Goal: Information Seeking & Learning: Learn about a topic

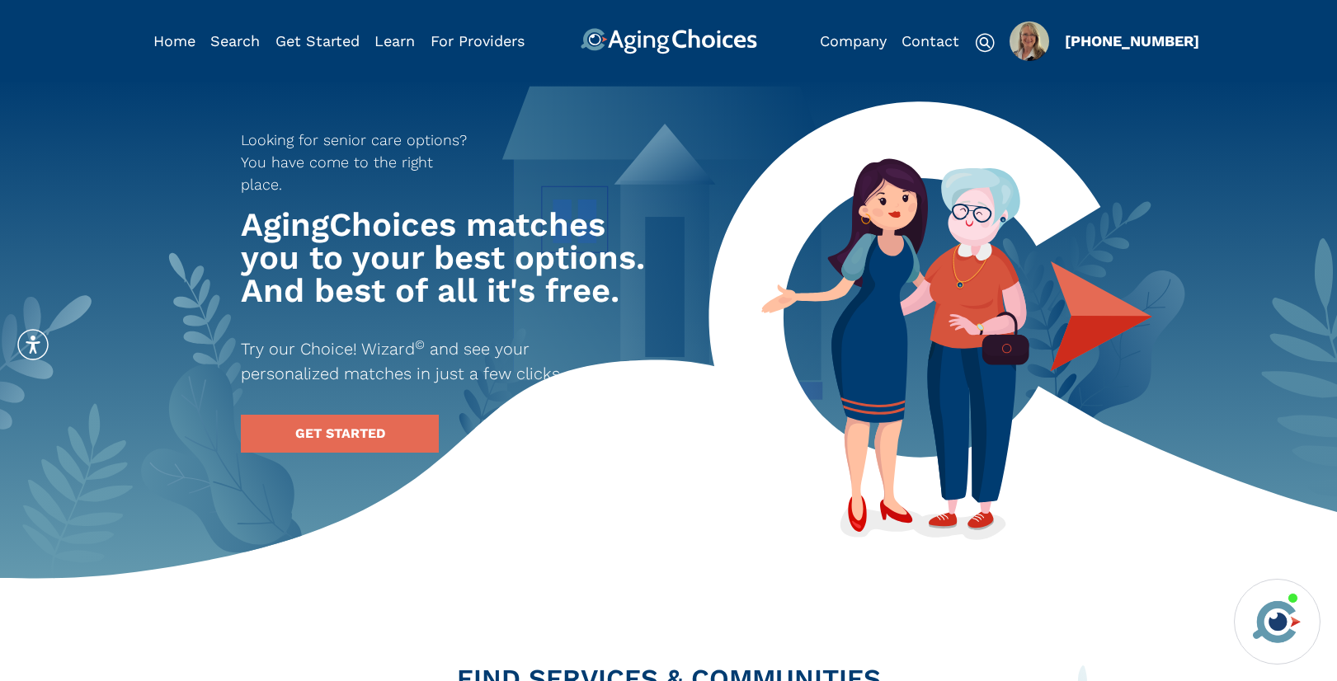
click at [1028, 41] on img "Popover trigger" at bounding box center [1029, 41] width 40 height 40
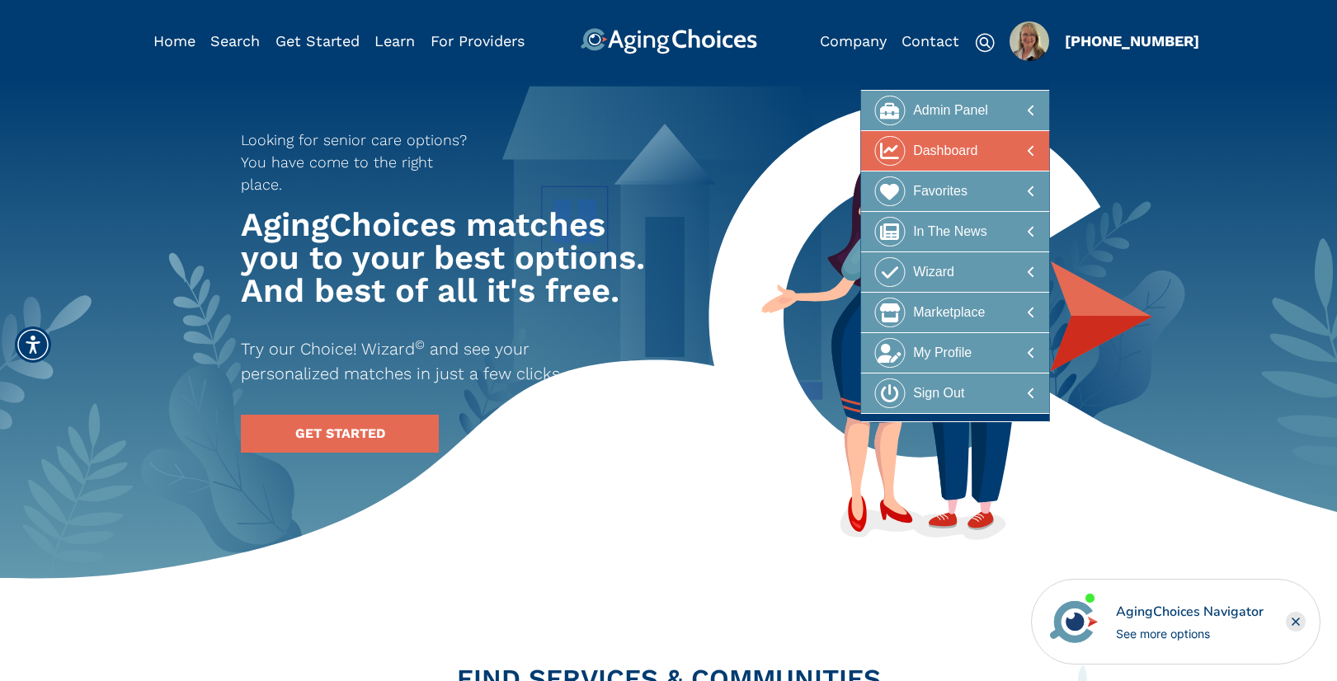
click at [1013, 146] on div at bounding box center [955, 151] width 160 height 31
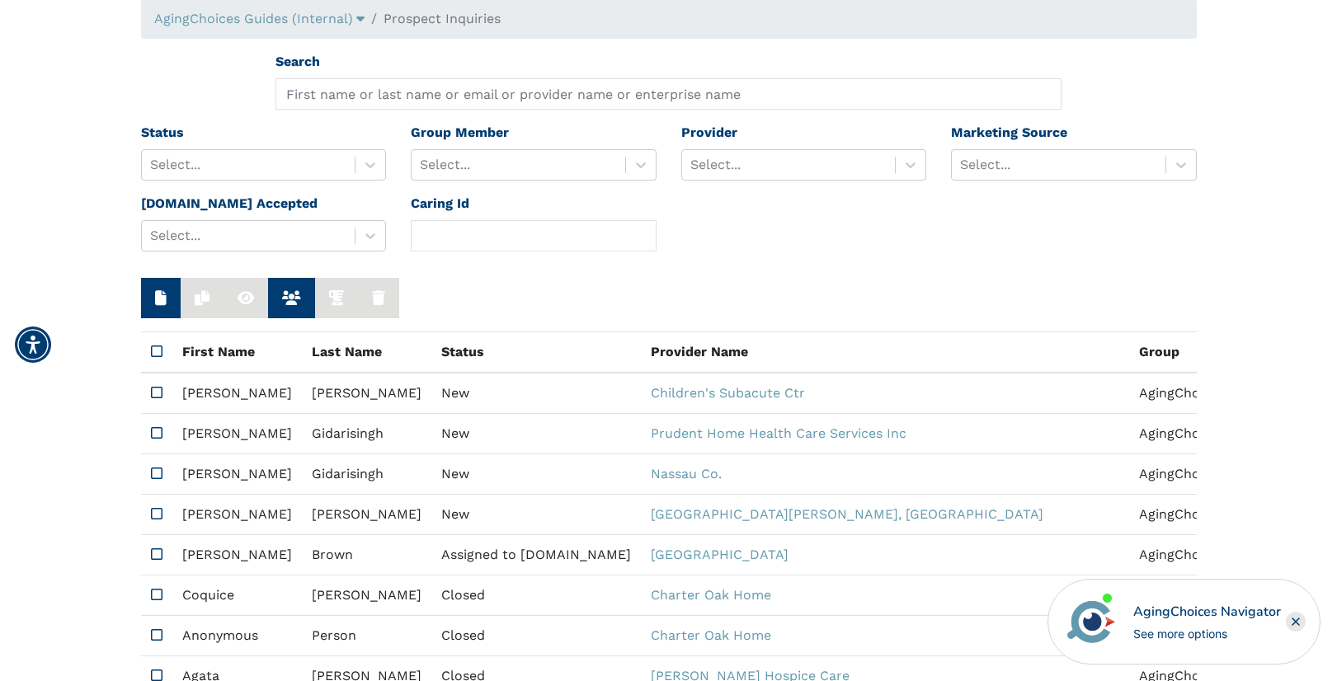
scroll to position [120, 0]
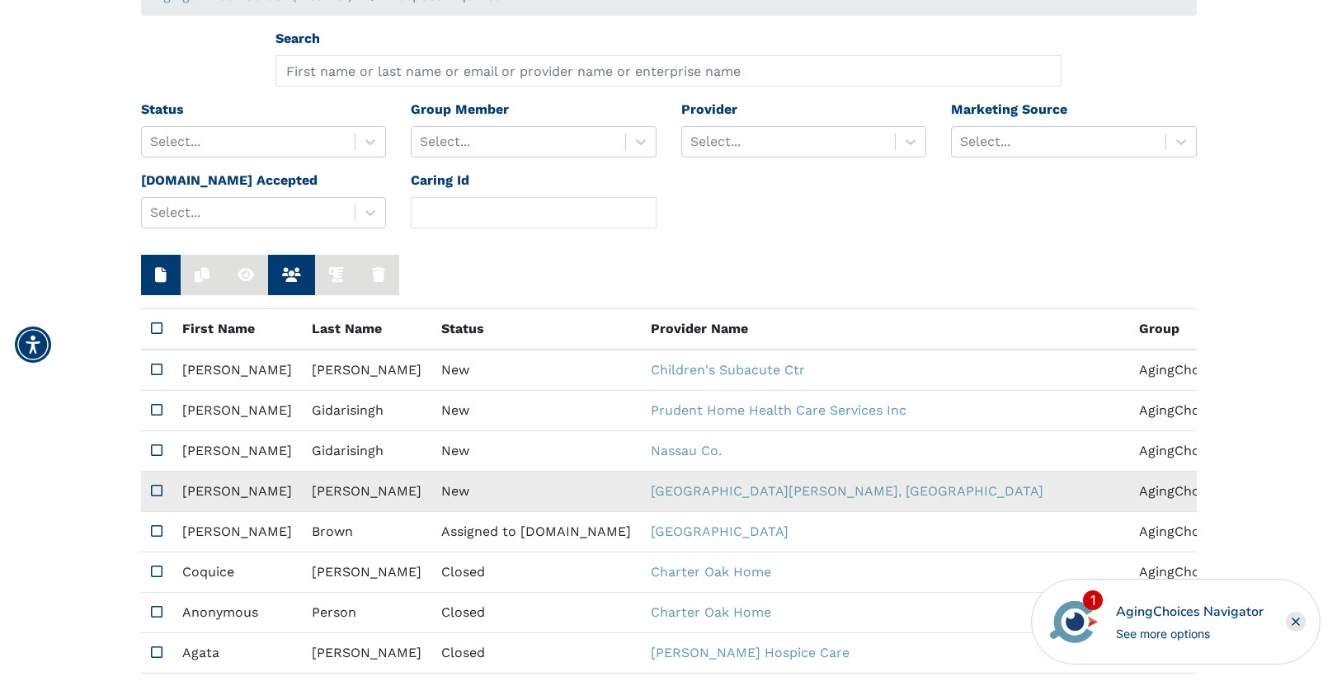
click at [439, 497] on td "New" at bounding box center [535, 492] width 209 height 40
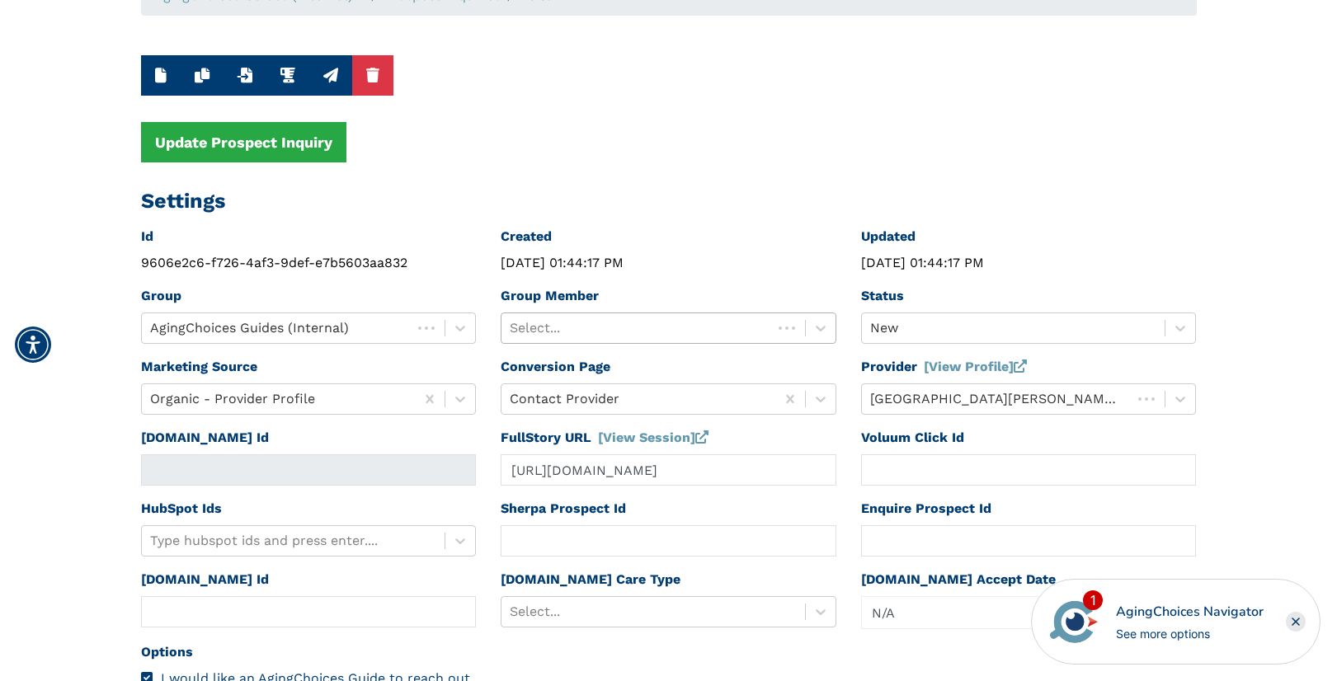
click at [614, 327] on div at bounding box center [637, 328] width 254 height 23
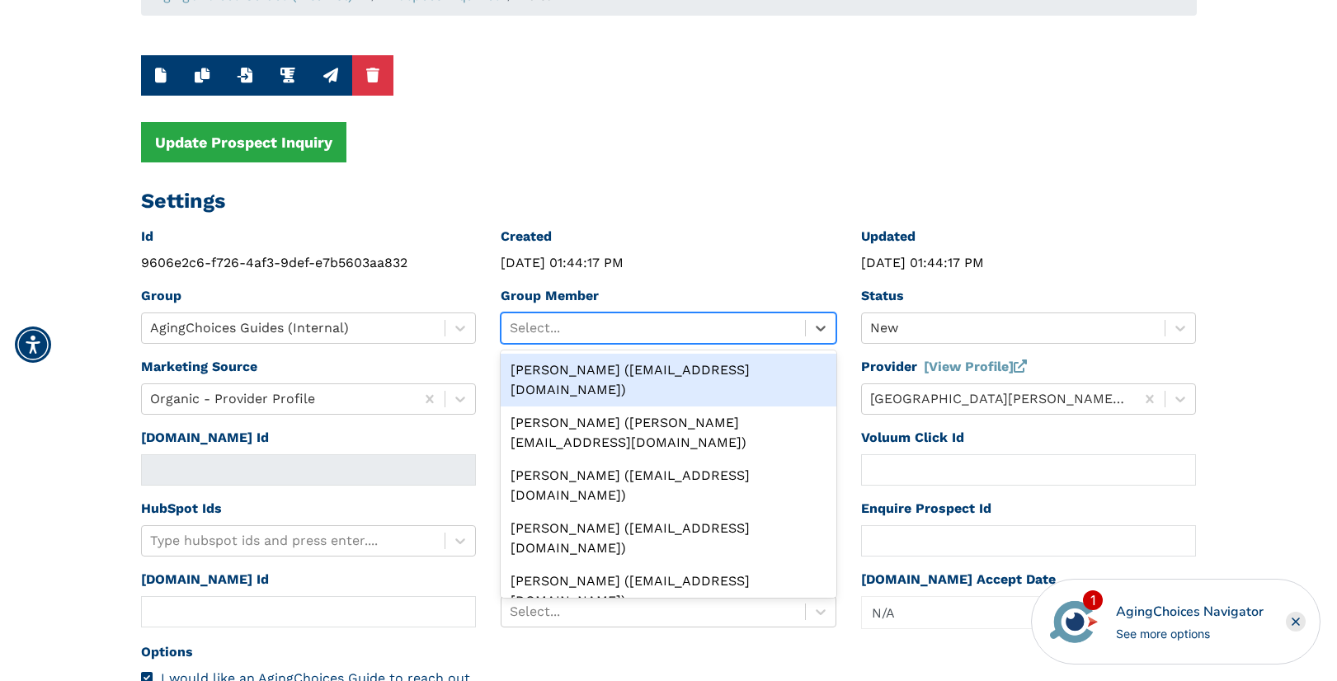
click at [614, 369] on div "Peggy Wilcox (pwilcox@lifestylecx.com)" at bounding box center [668, 380] width 336 height 53
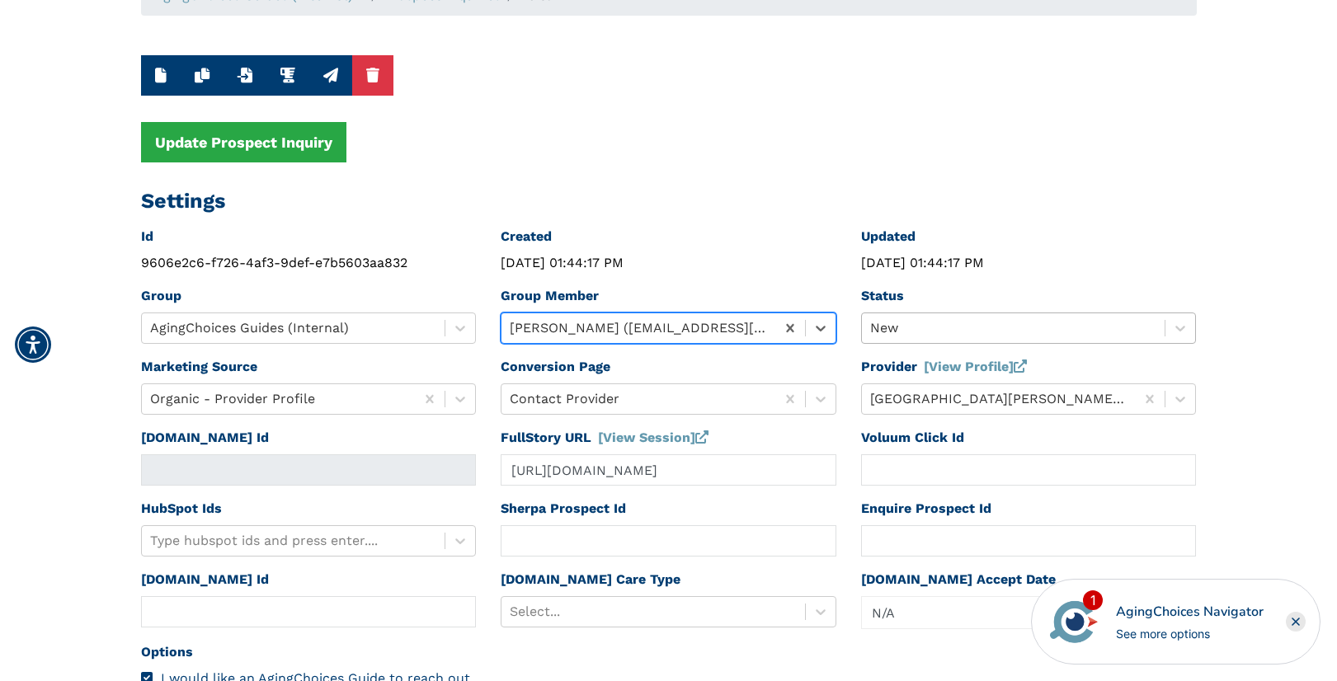
click at [956, 328] on div at bounding box center [1013, 328] width 287 height 23
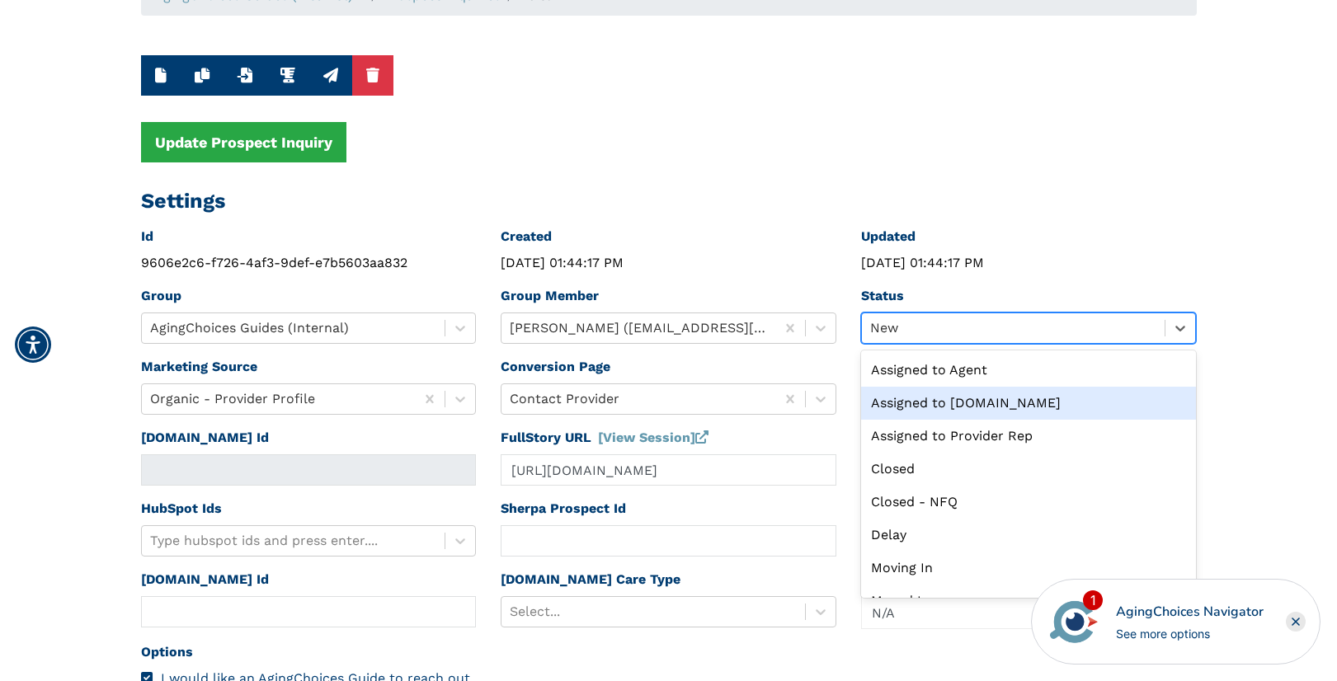
click at [957, 401] on div "Assigned to Caring.com" at bounding box center [1029, 403] width 336 height 33
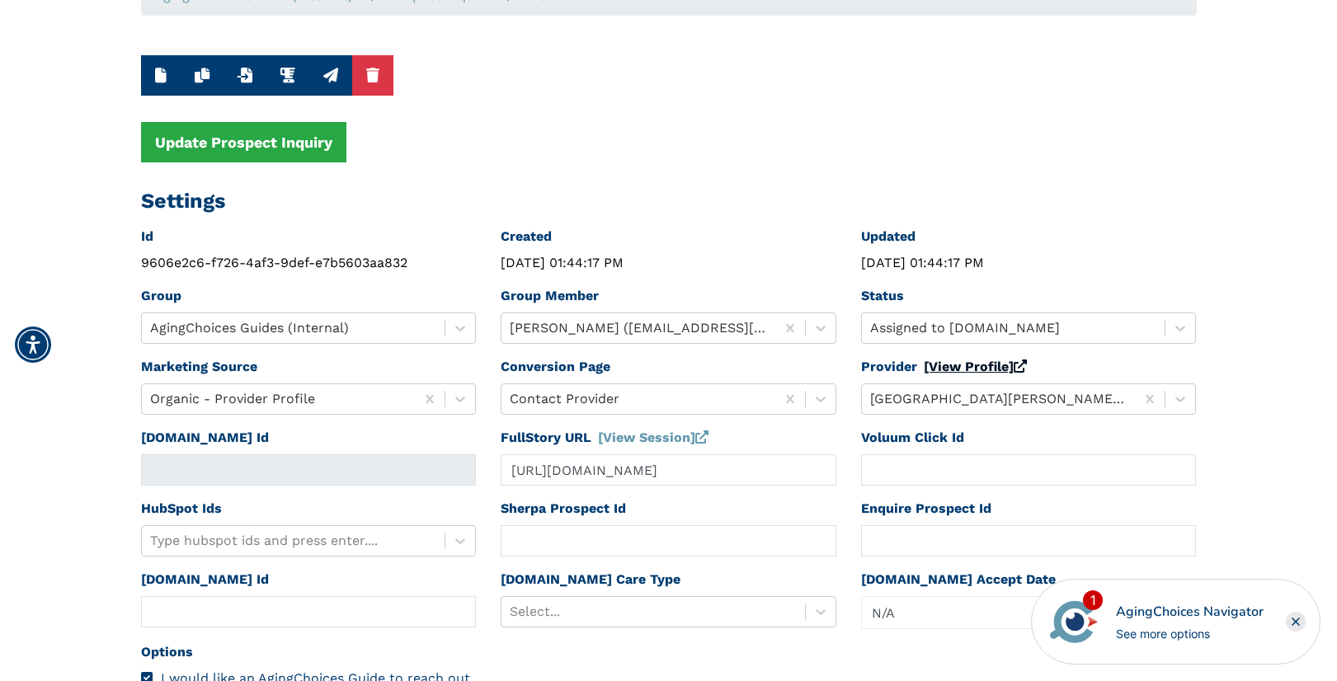
click at [960, 370] on link "[View Profile]" at bounding box center [974, 367] width 103 height 16
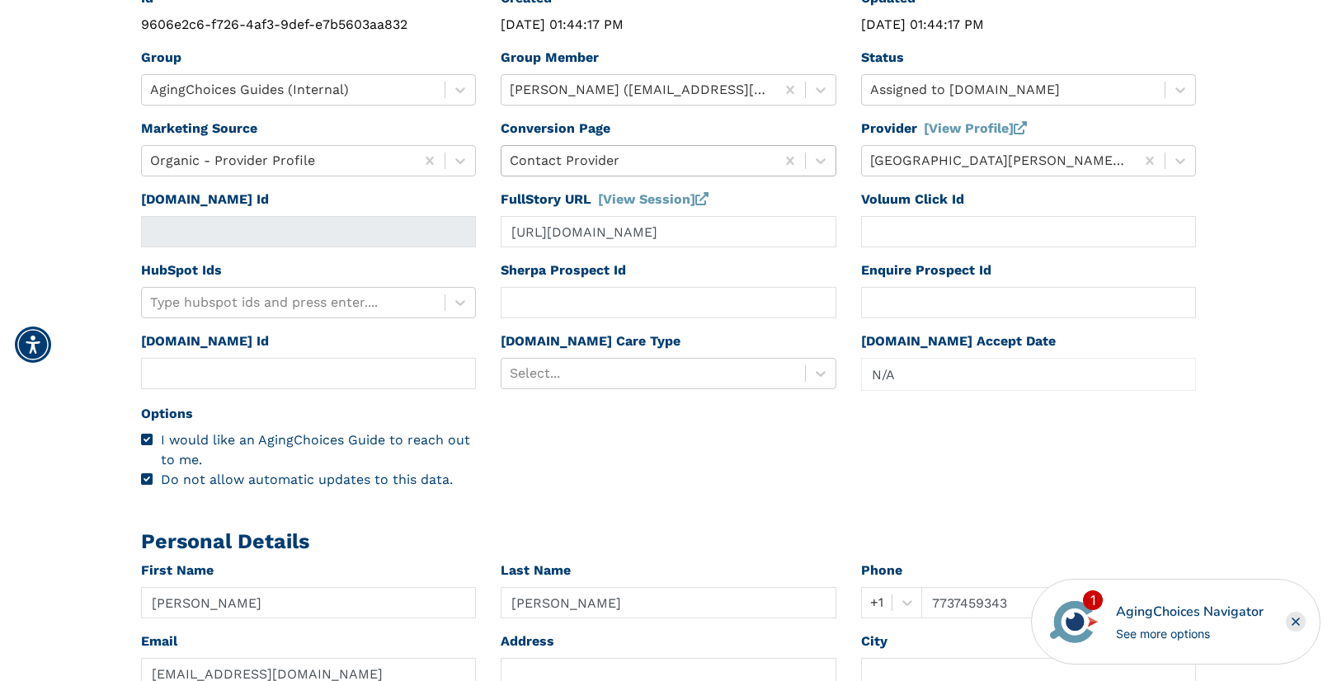
scroll to position [486, 0]
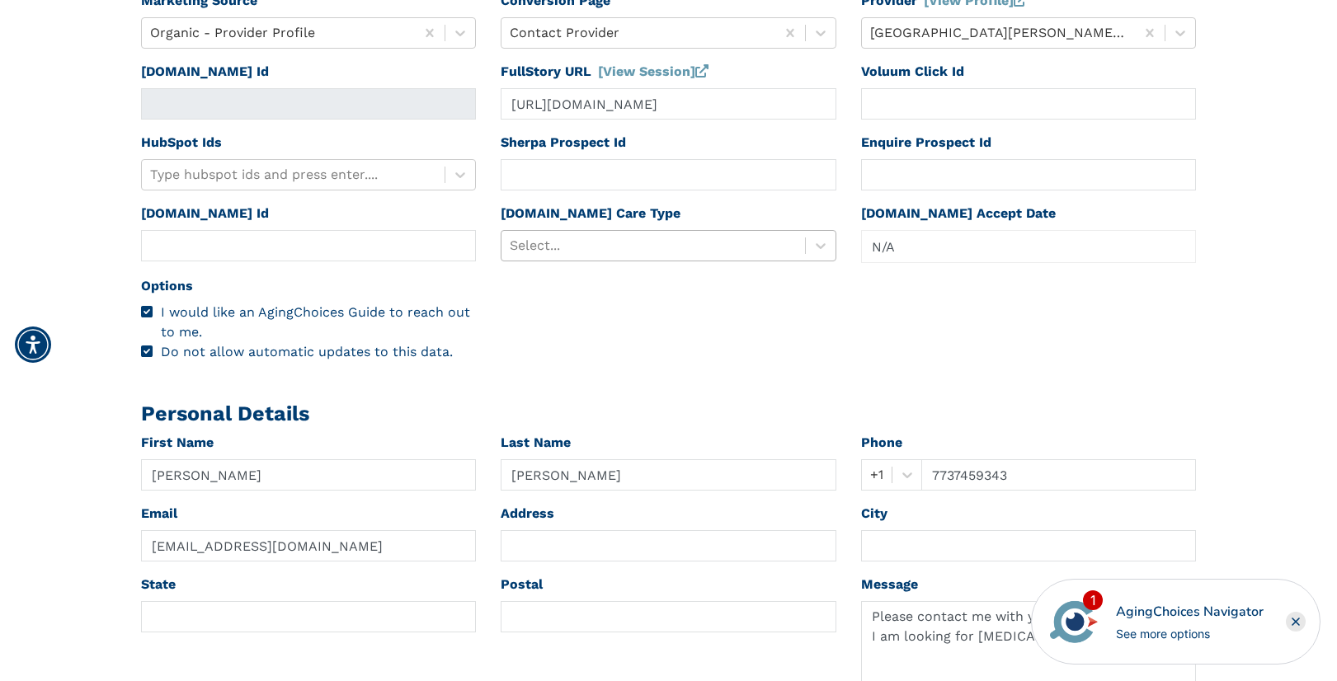
click at [613, 251] on div at bounding box center [653, 245] width 287 height 23
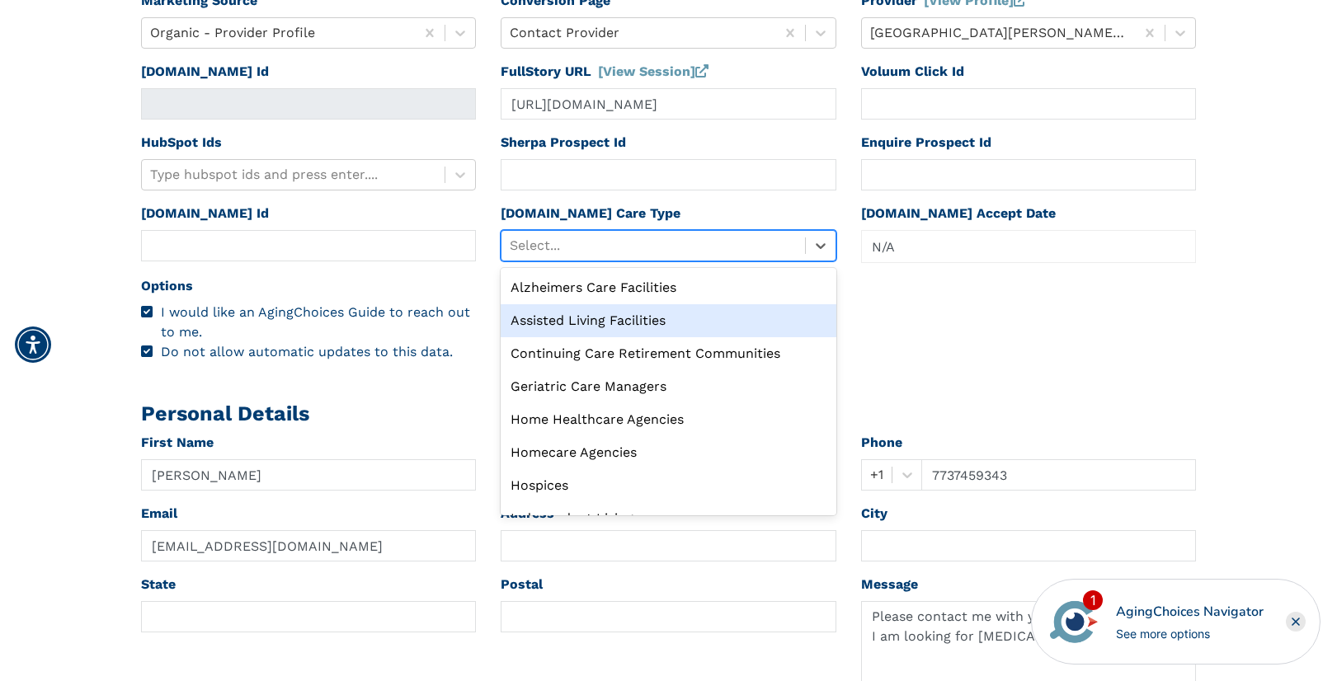
click at [604, 314] on div "Assisted Living Facilities" at bounding box center [668, 320] width 336 height 33
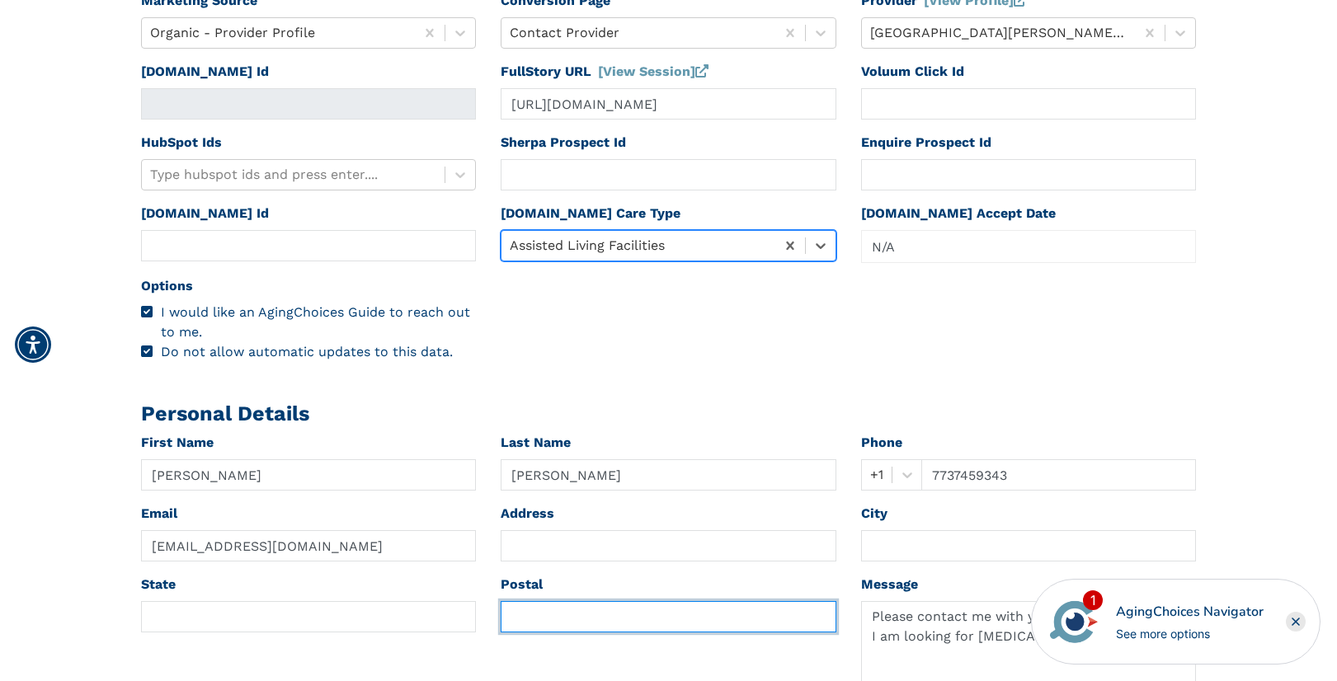
click at [543, 619] on input "text" at bounding box center [668, 616] width 336 height 31
paste input "60618"
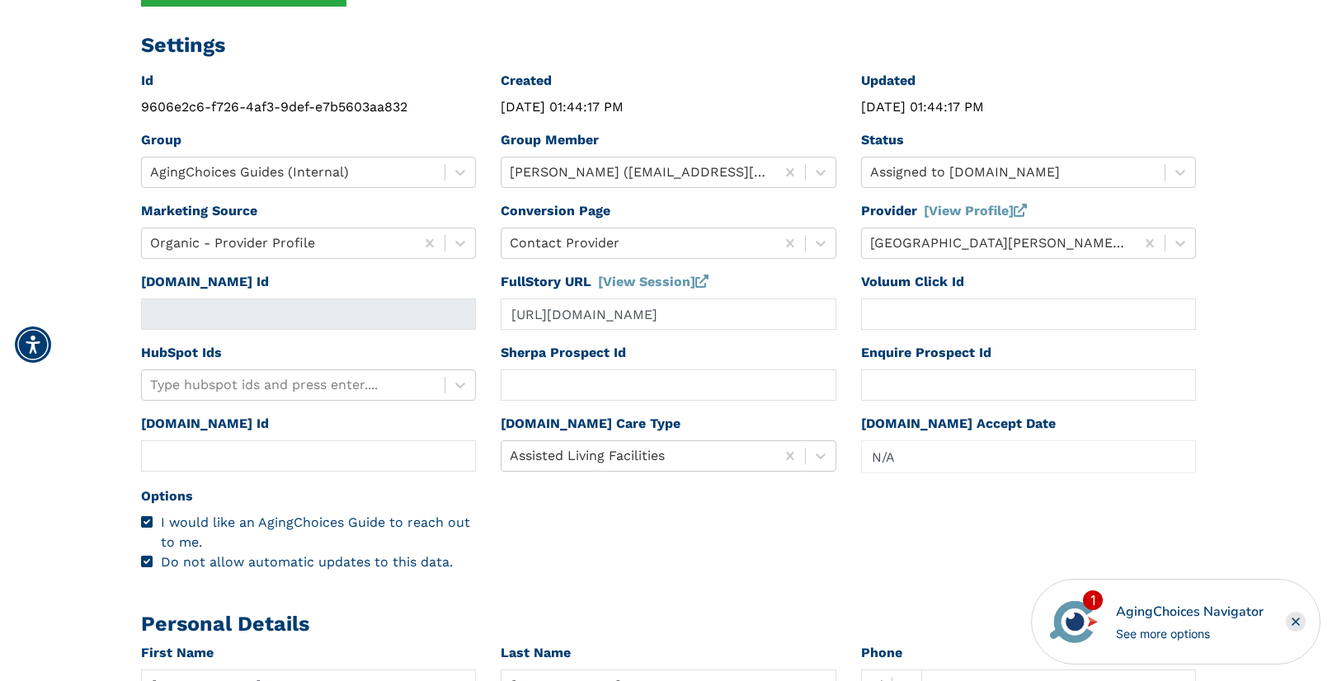
scroll to position [0, 0]
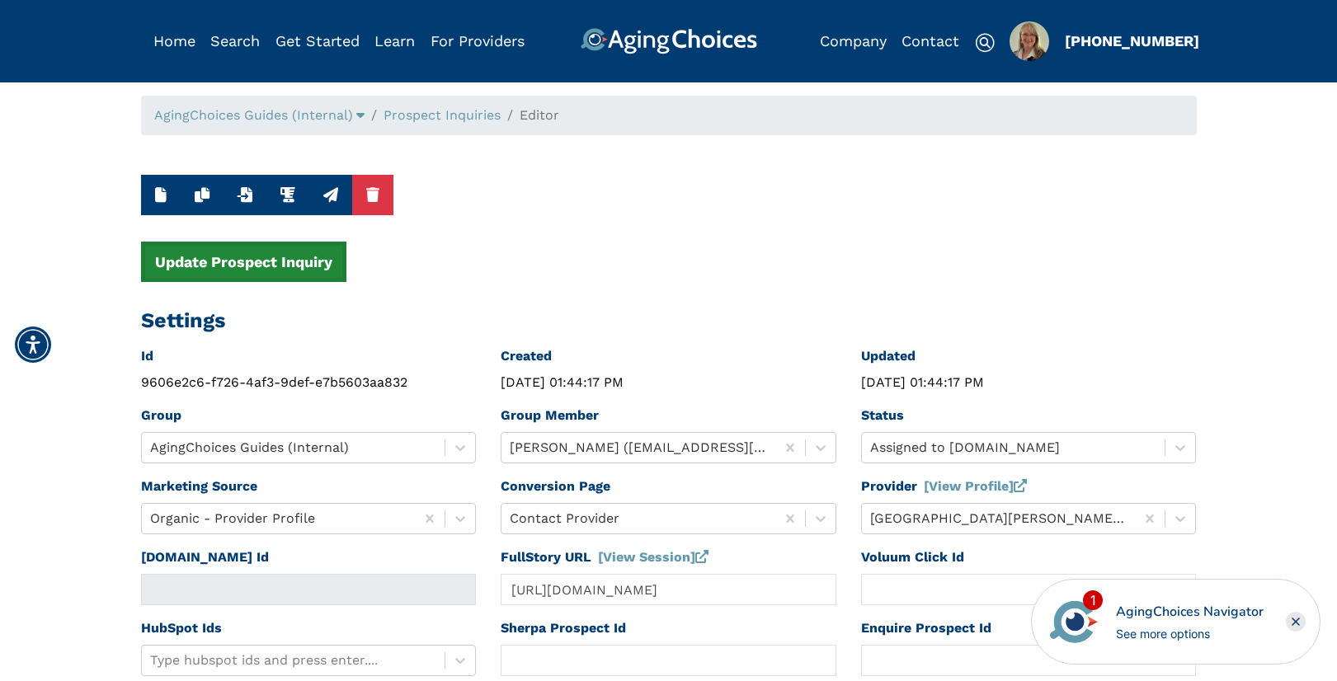
type input "60618"
click at [280, 261] on button "Update Prospect Inquiry" at bounding box center [243, 262] width 205 height 40
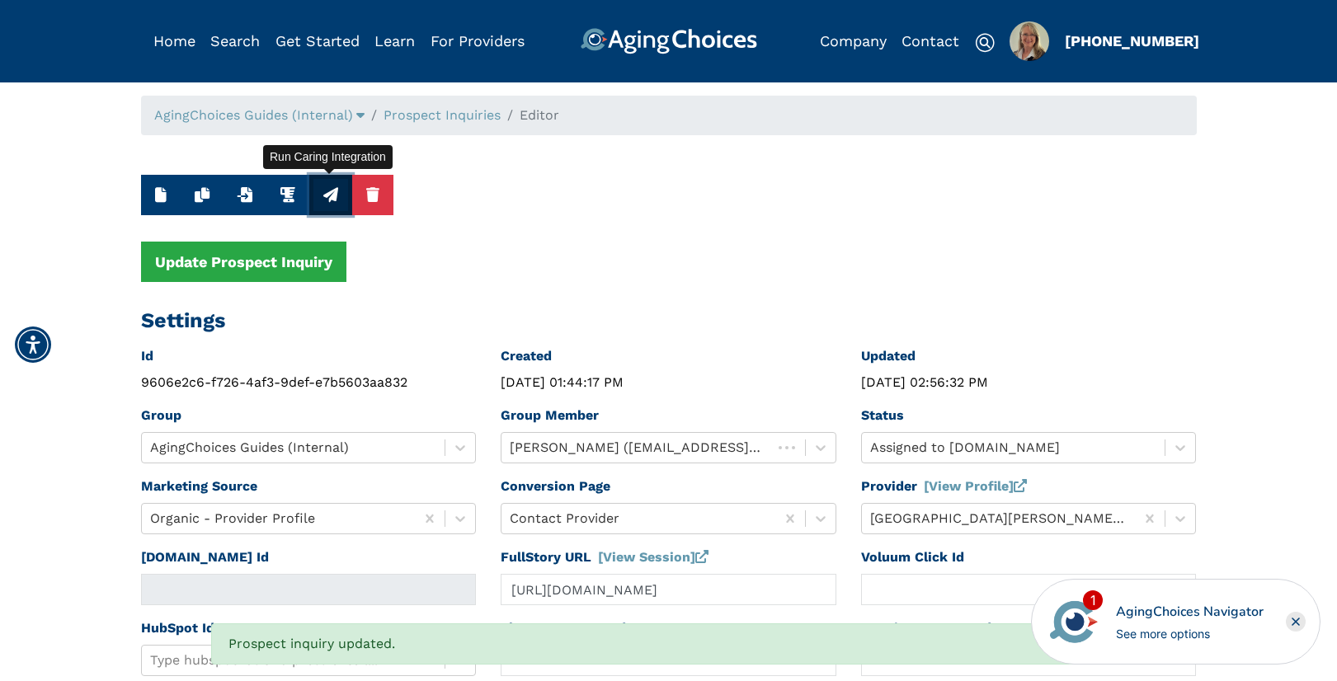
click at [332, 195] on icon "button" at bounding box center [330, 194] width 15 height 15
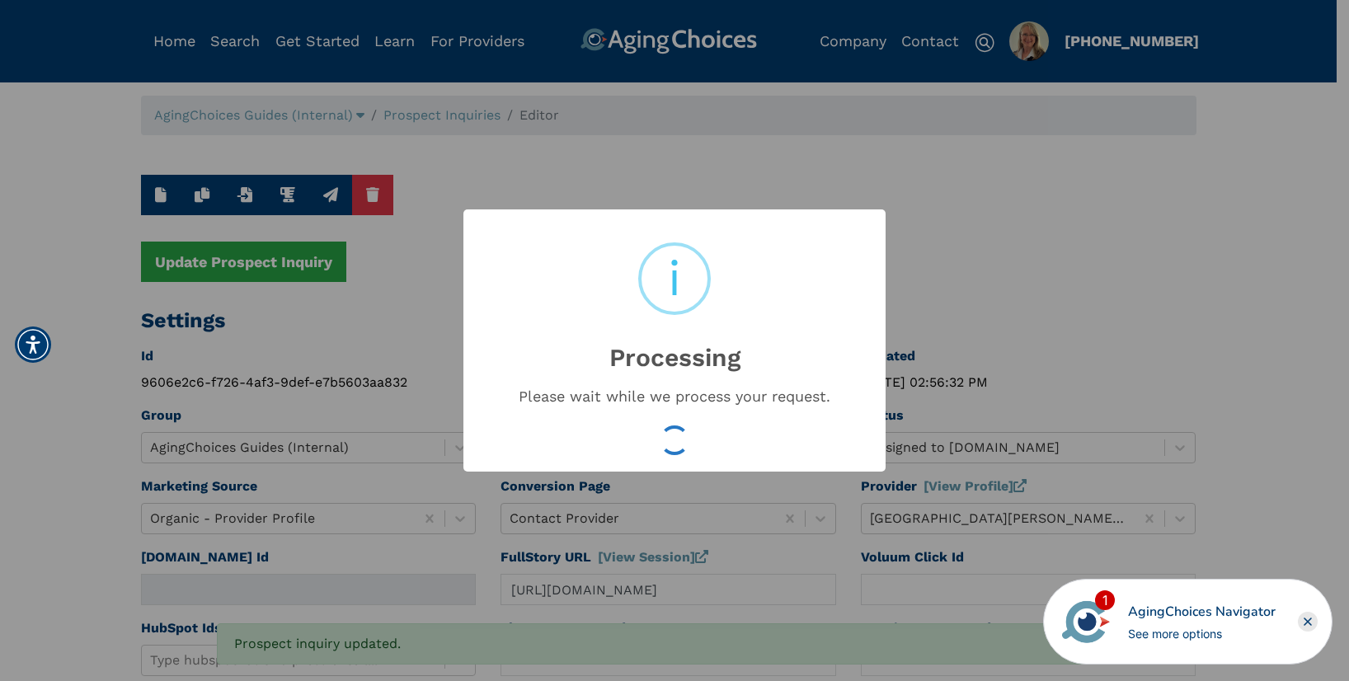
type input "16531883"
type input "Aug 12, 2025 02:56:34 PM"
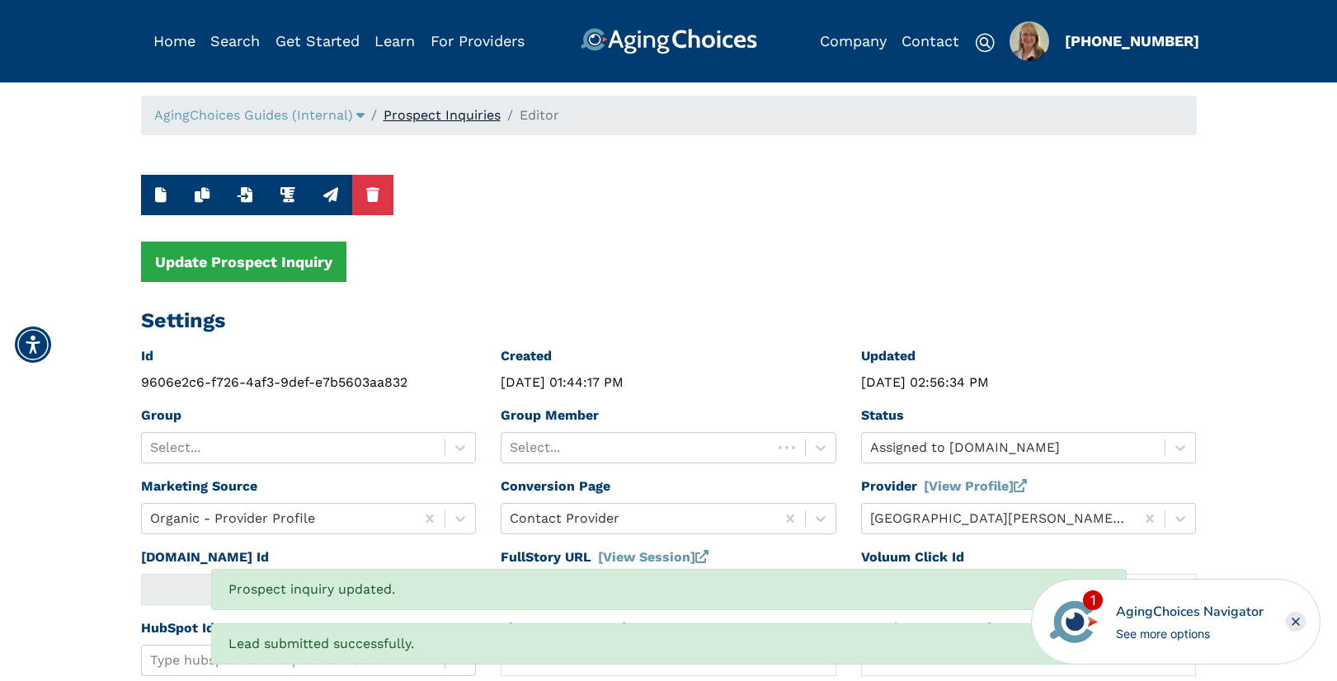
click at [426, 118] on link "Prospect Inquiries" at bounding box center [441, 115] width 117 height 16
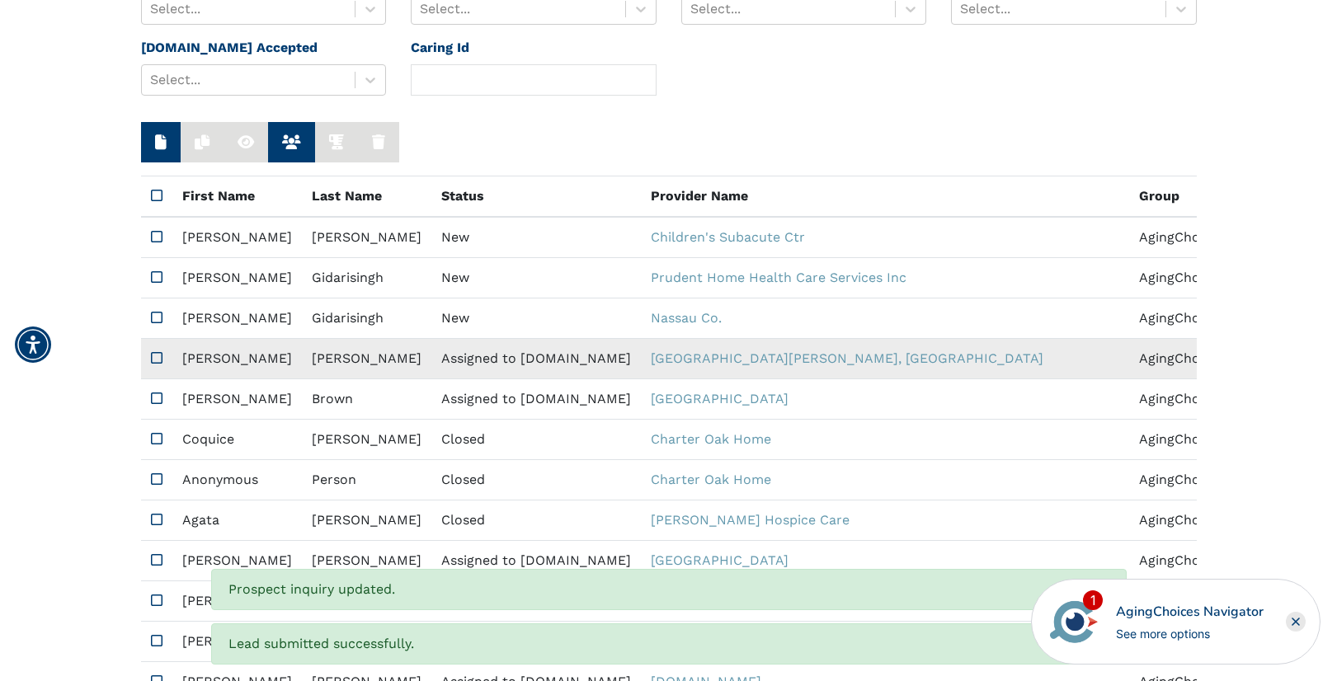
scroll to position [255, 0]
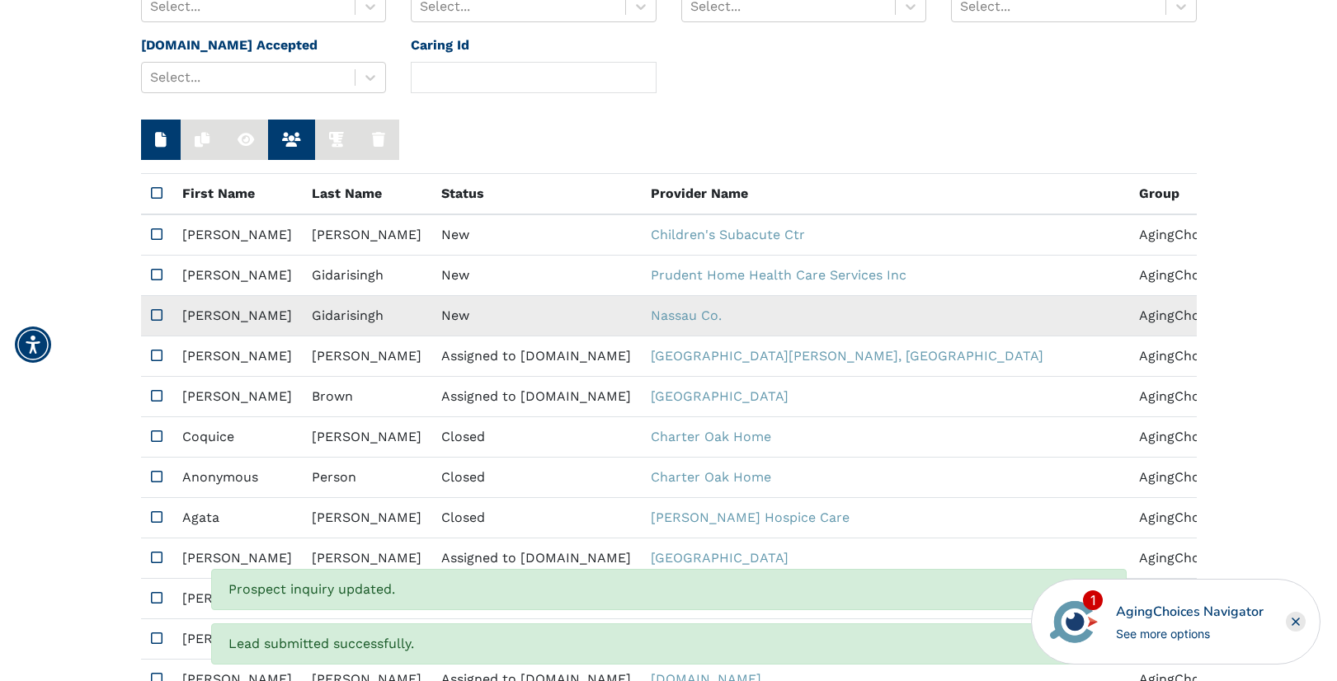
click at [439, 313] on td "New" at bounding box center [535, 316] width 209 height 40
type input "https://app.fullstory.com/ui/KWY46/session/a489f3b0-f21d-4c1d-81a8-b9d0c47f60a9…"
type input "N/A"
type input "Renita"
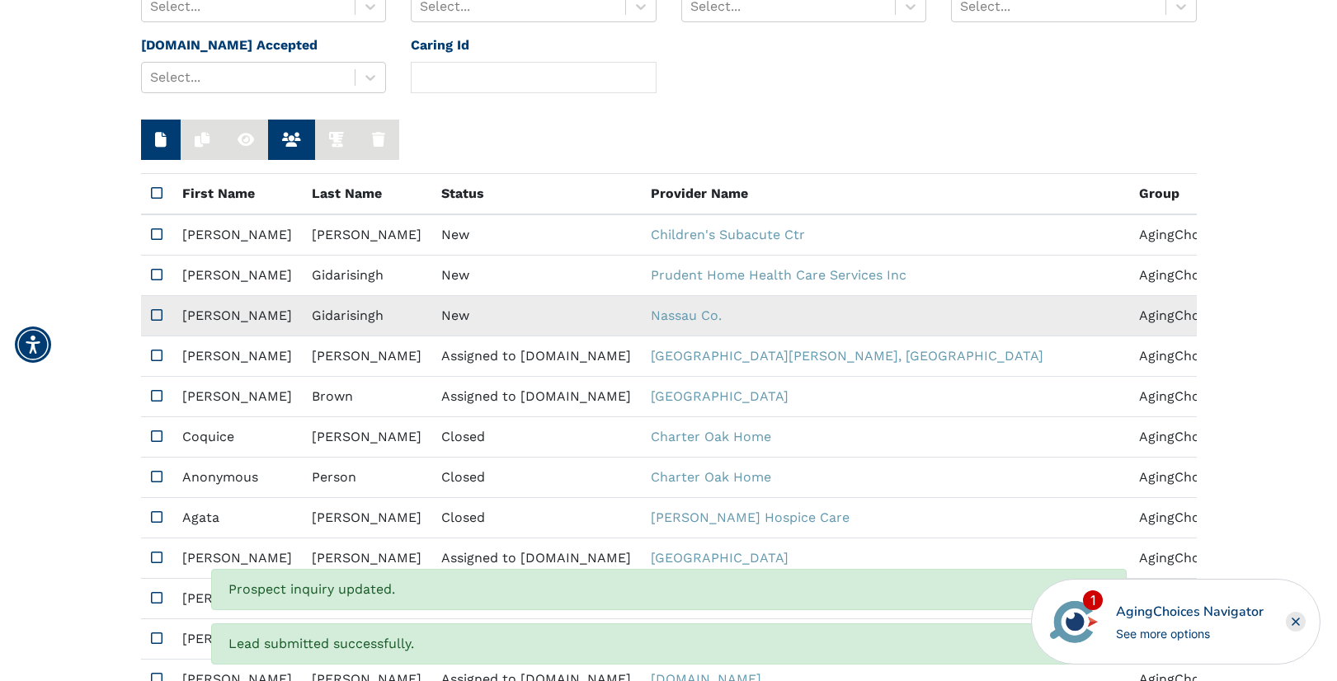
type input "Gidarisingh"
type input "9177491547"
type input "RenitaDG@gmail.com"
type textarea "Hello. I would like to obtain details regarding services with NHTD program. Ple…"
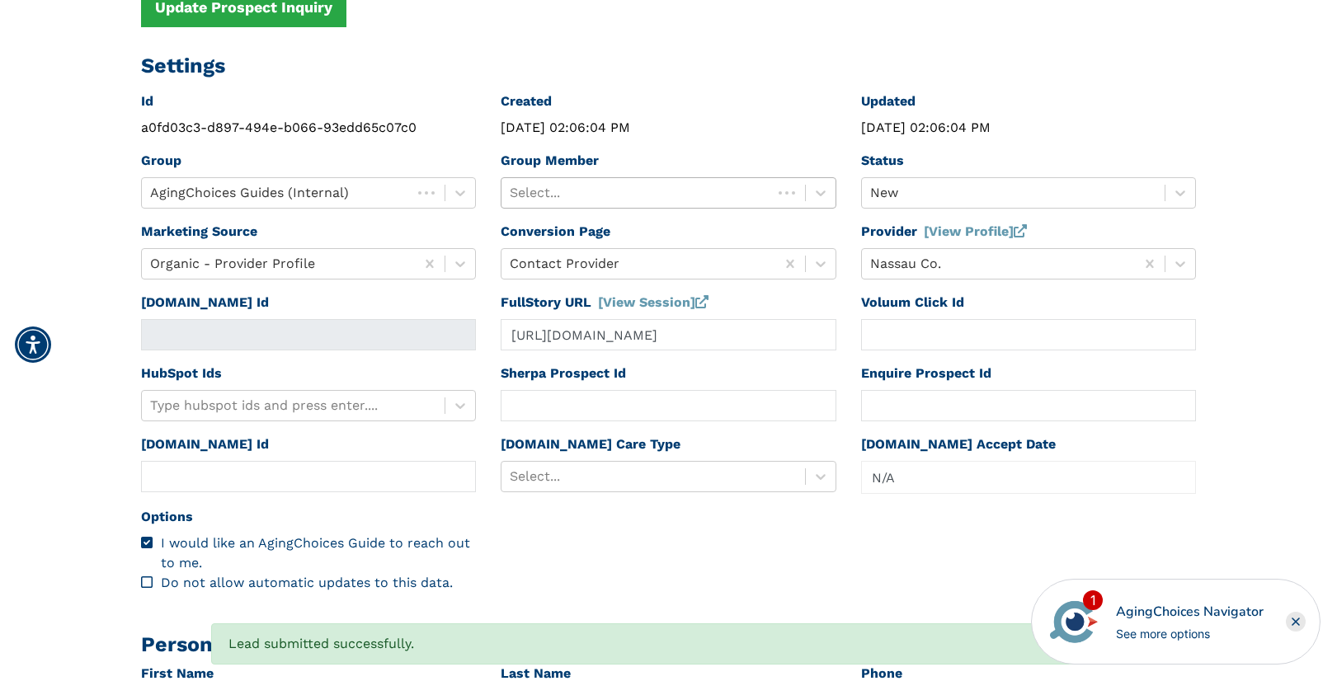
click at [626, 195] on div at bounding box center [637, 192] width 254 height 23
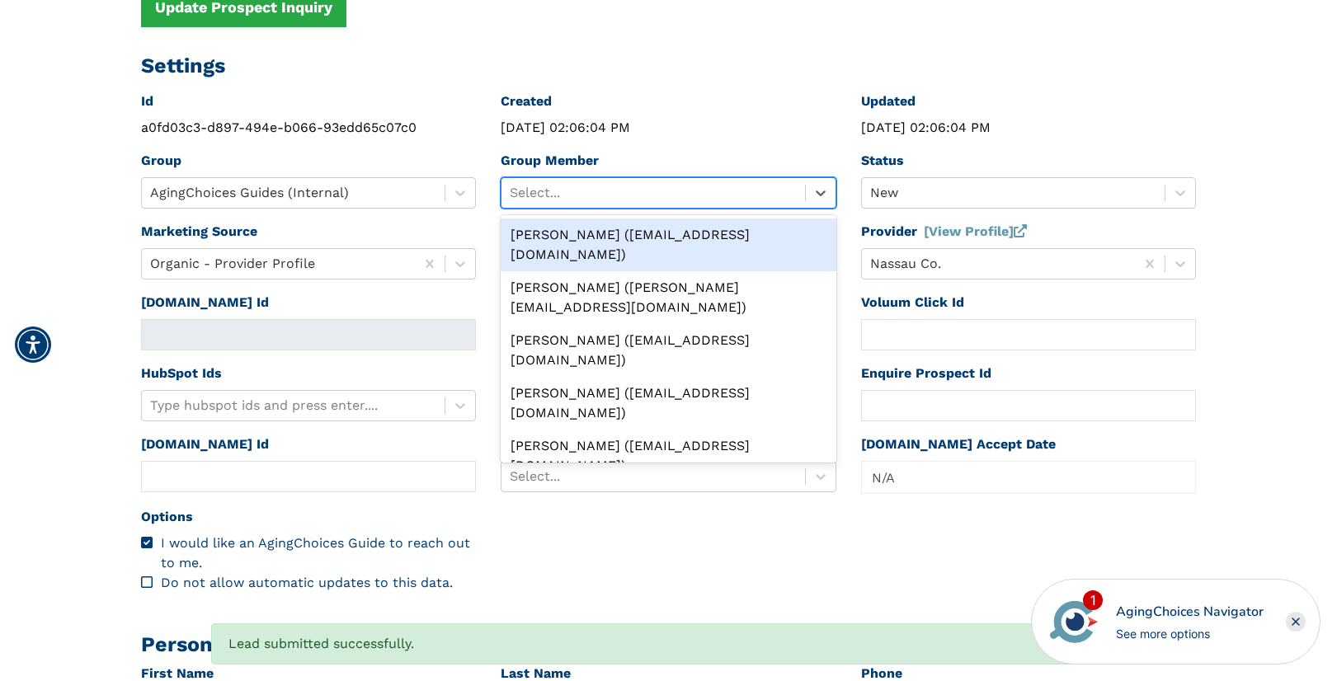
click at [622, 236] on div "Peggy Wilcox (pwilcox@lifestylecx.com)" at bounding box center [668, 244] width 336 height 53
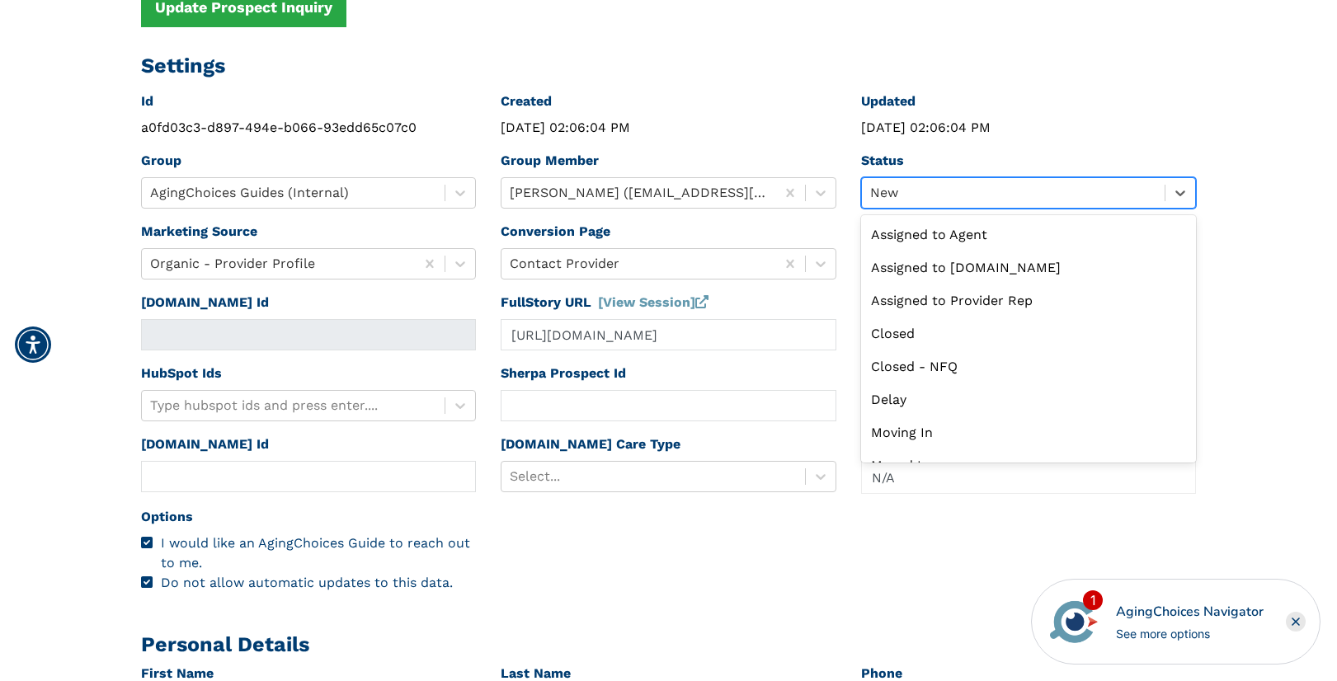
click at [876, 192] on div at bounding box center [1013, 192] width 287 height 23
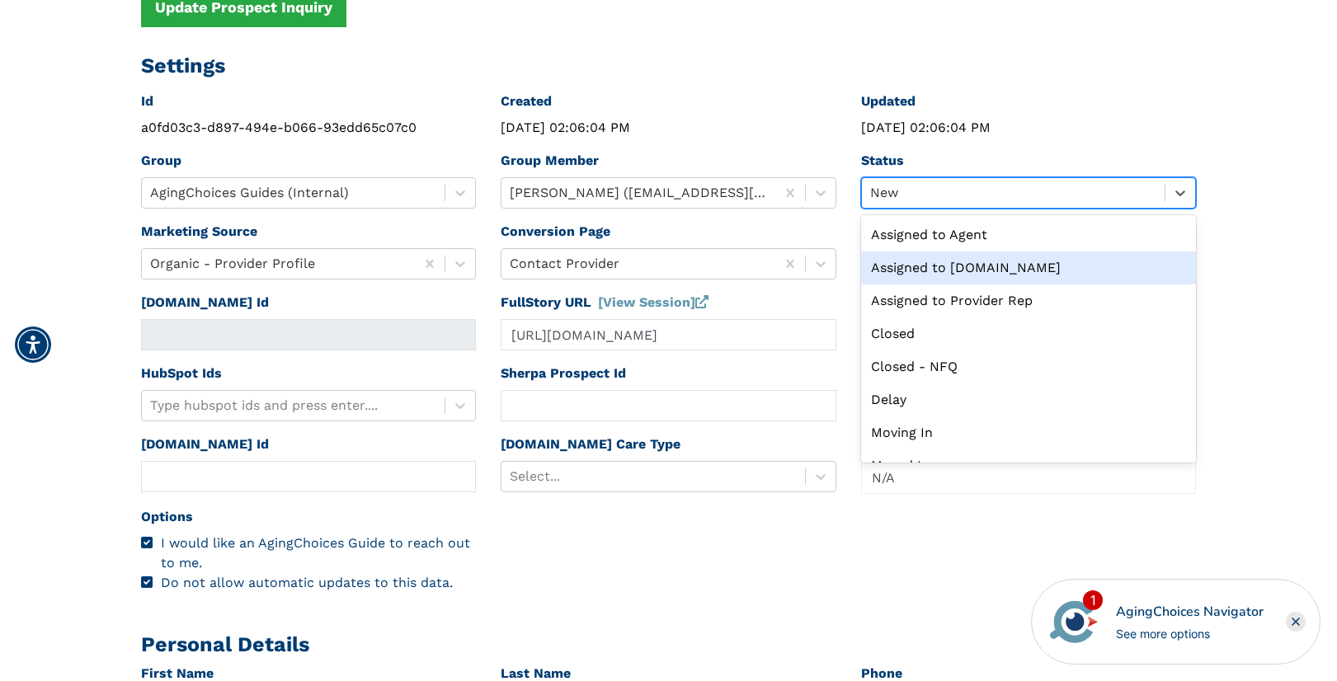
click at [975, 266] on div "Assigned to Caring.com" at bounding box center [1029, 267] width 336 height 33
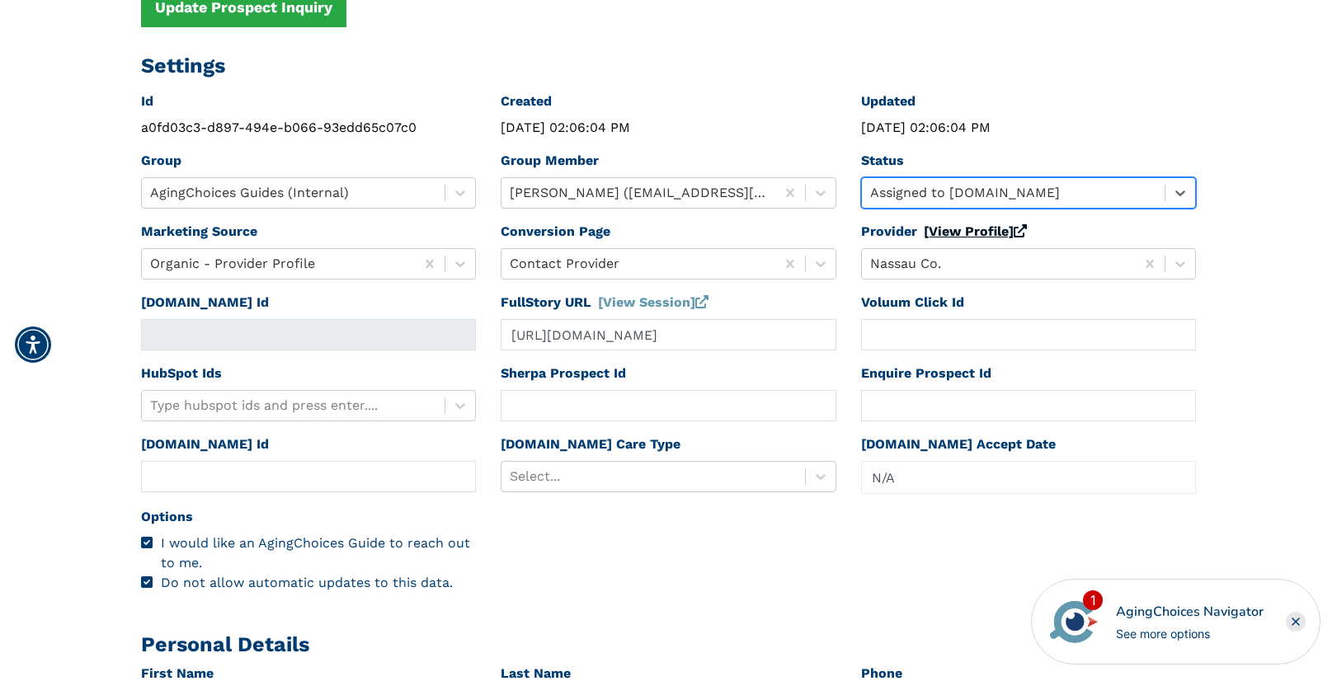
click at [956, 237] on link "[View Profile]" at bounding box center [974, 231] width 103 height 16
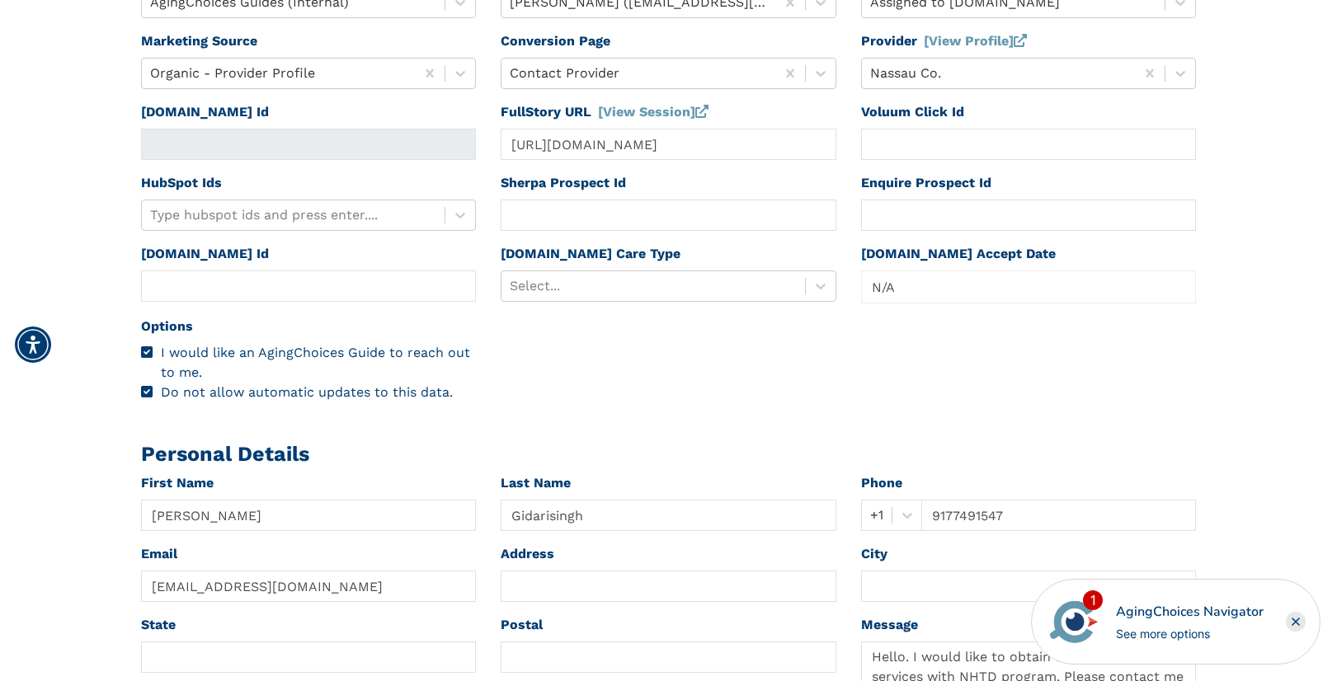
scroll to position [480, 0]
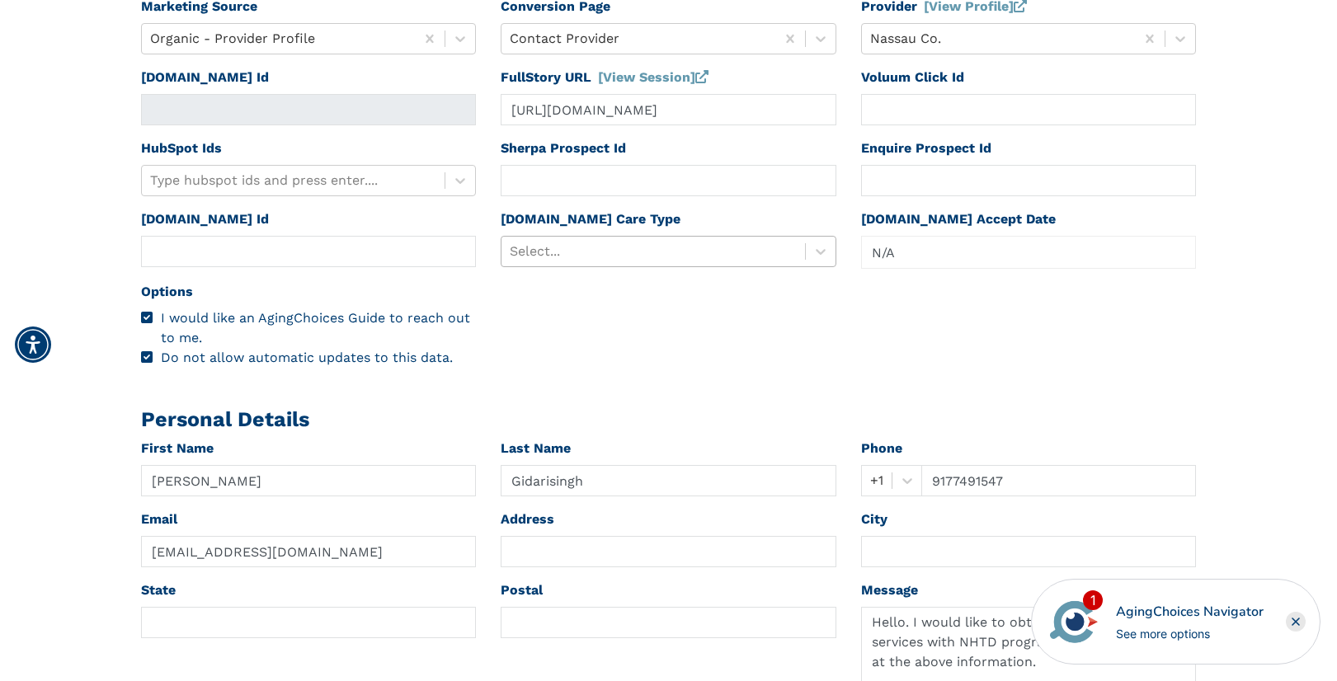
click at [635, 256] on div at bounding box center [653, 251] width 287 height 23
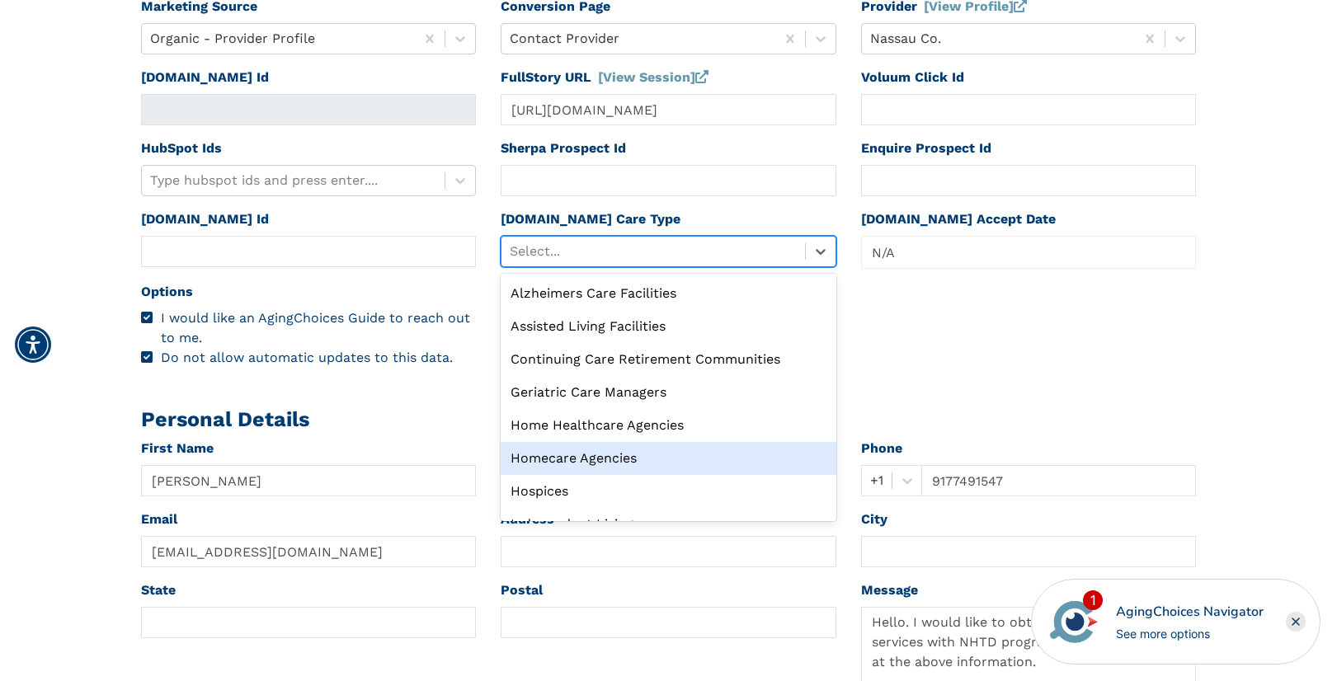
click at [608, 455] on div "Homecare Agencies" at bounding box center [668, 458] width 336 height 33
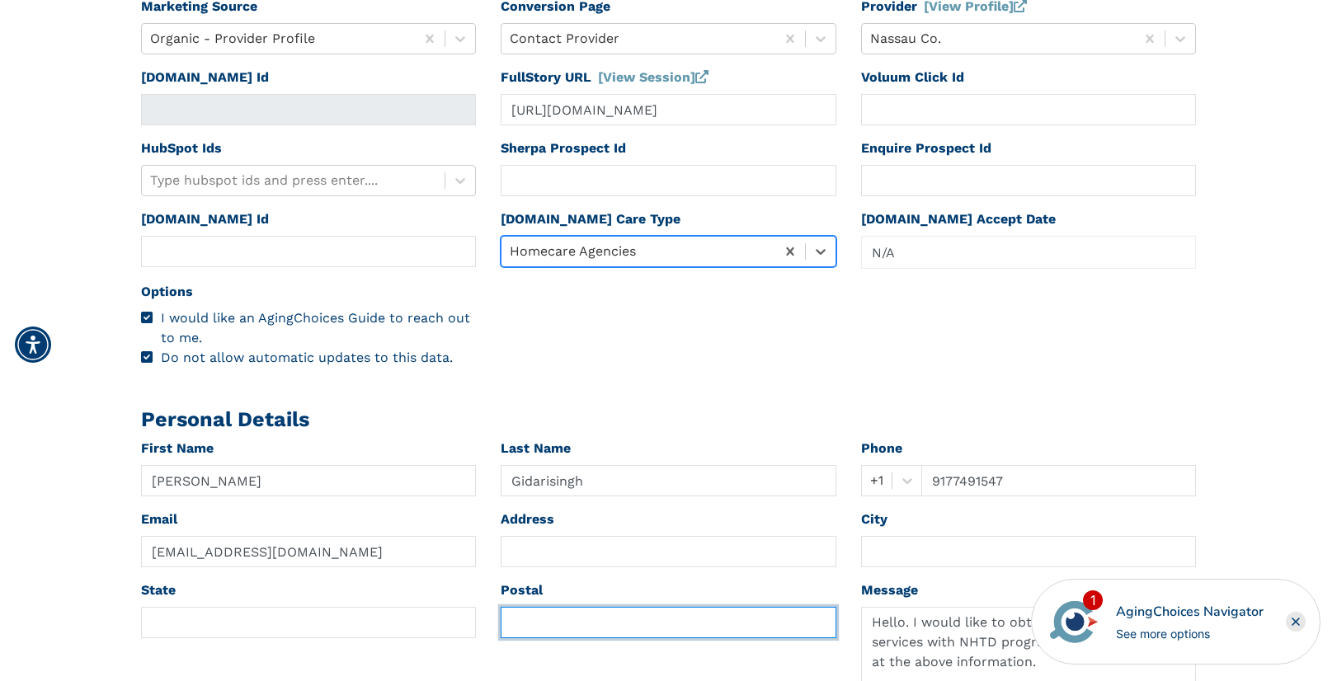
click at [537, 625] on input "text" at bounding box center [668, 622] width 336 height 31
paste input "11021"
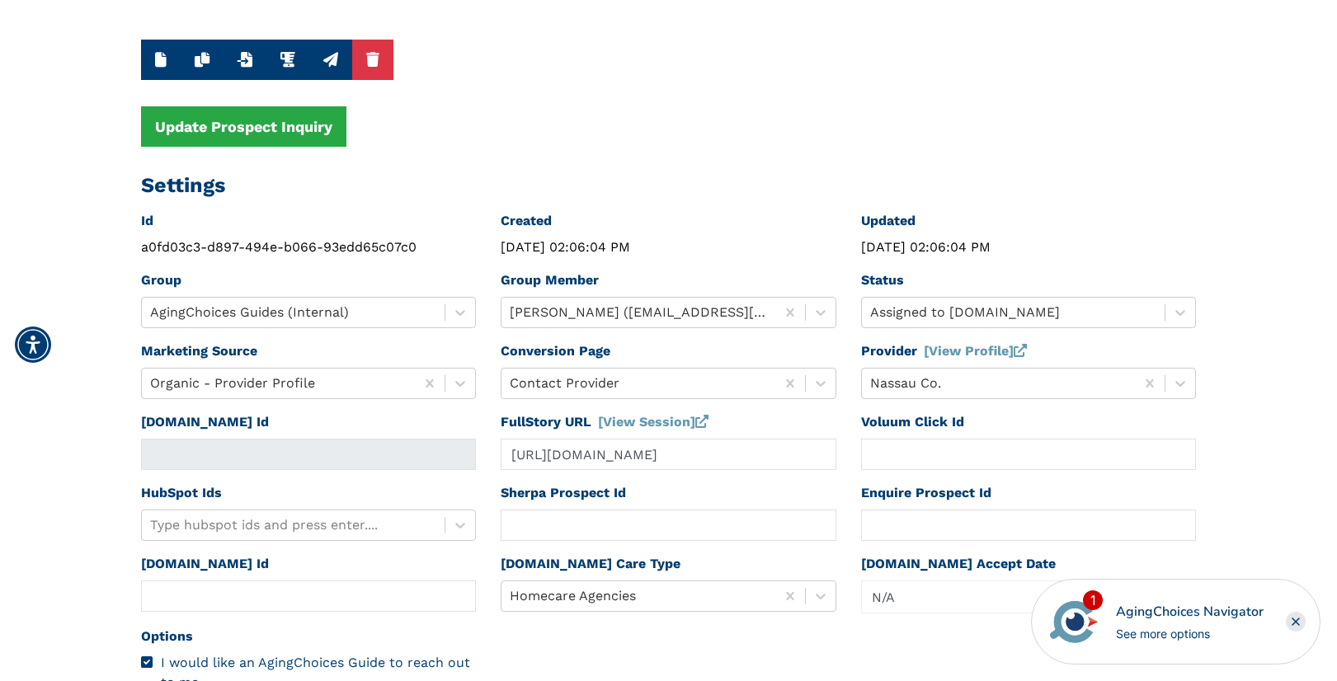
scroll to position [0, 0]
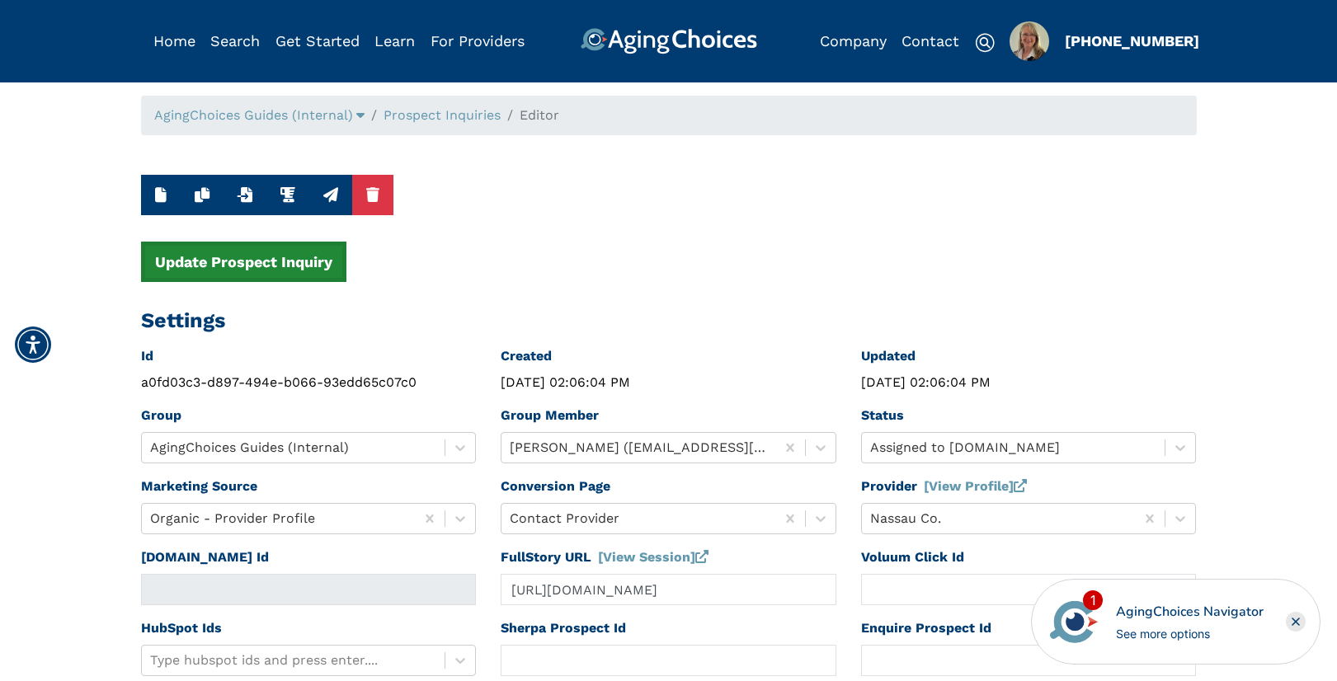
type input "11021"
click at [317, 268] on button "Update Prospect Inquiry" at bounding box center [243, 262] width 205 height 40
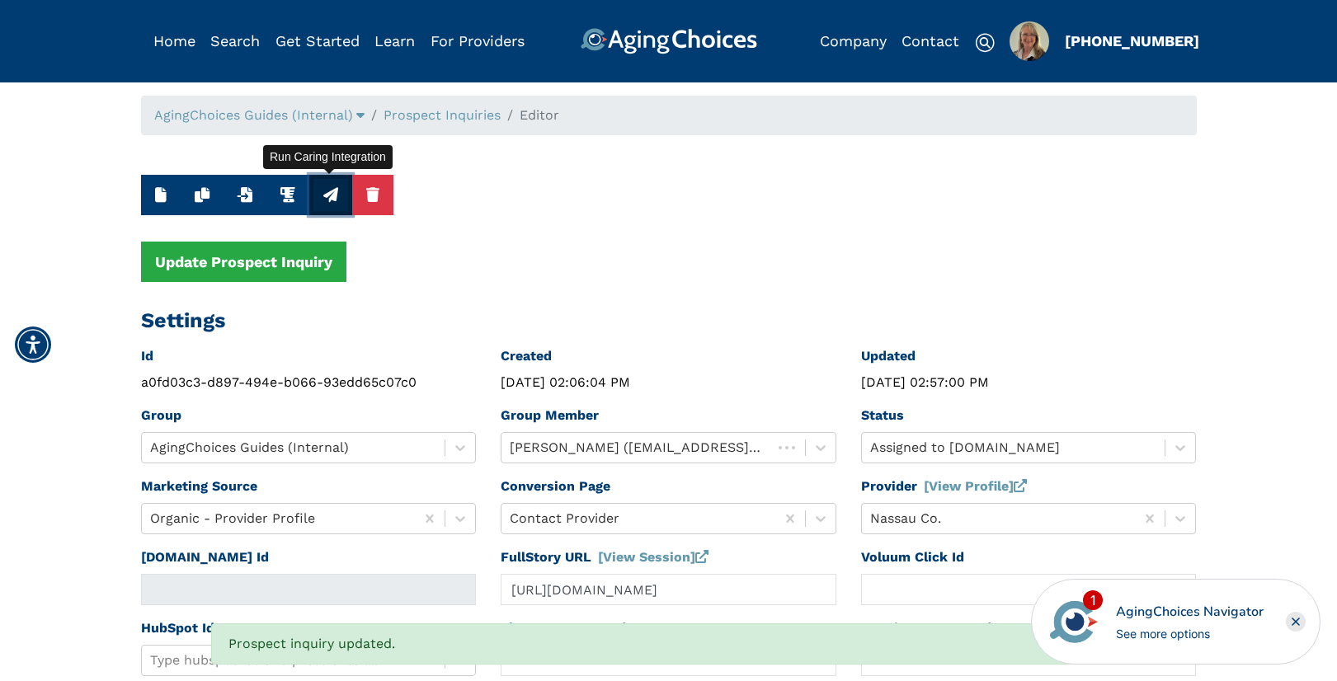
click at [327, 195] on icon "button" at bounding box center [330, 194] width 15 height 15
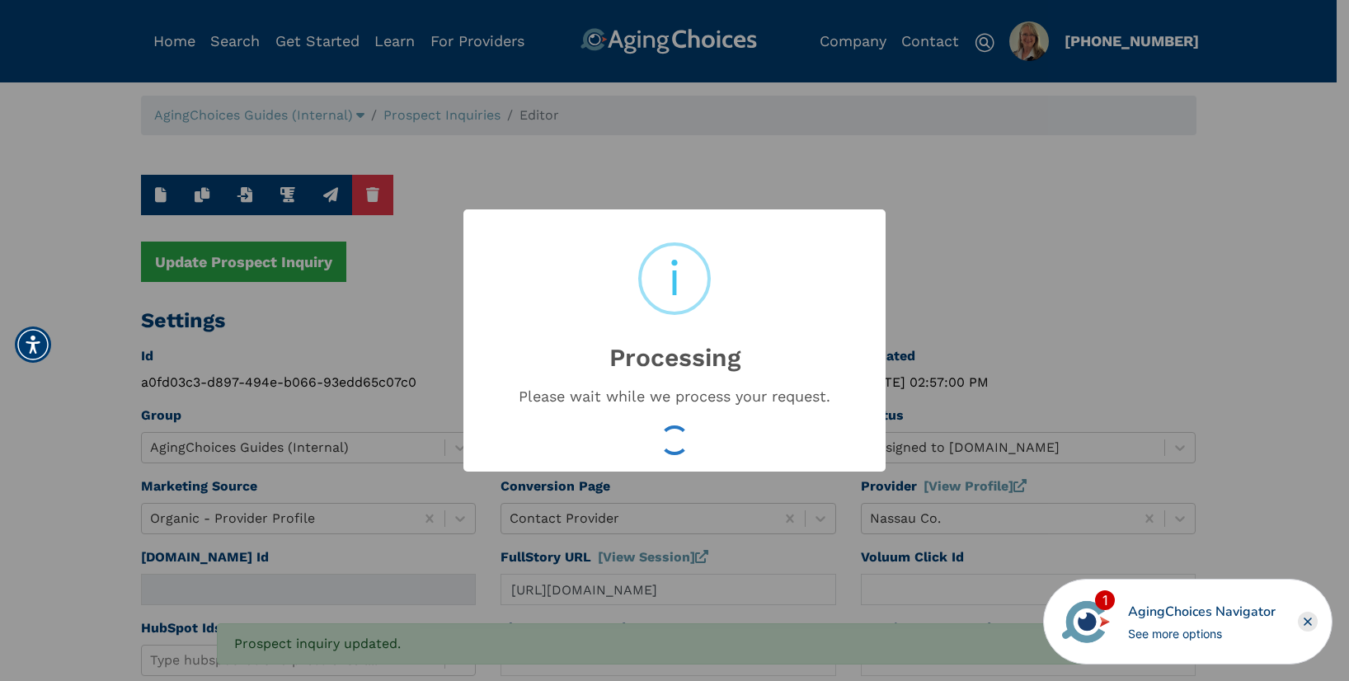
type input "16531887"
type input "Aug 12, 2025 02:57:02 PM"
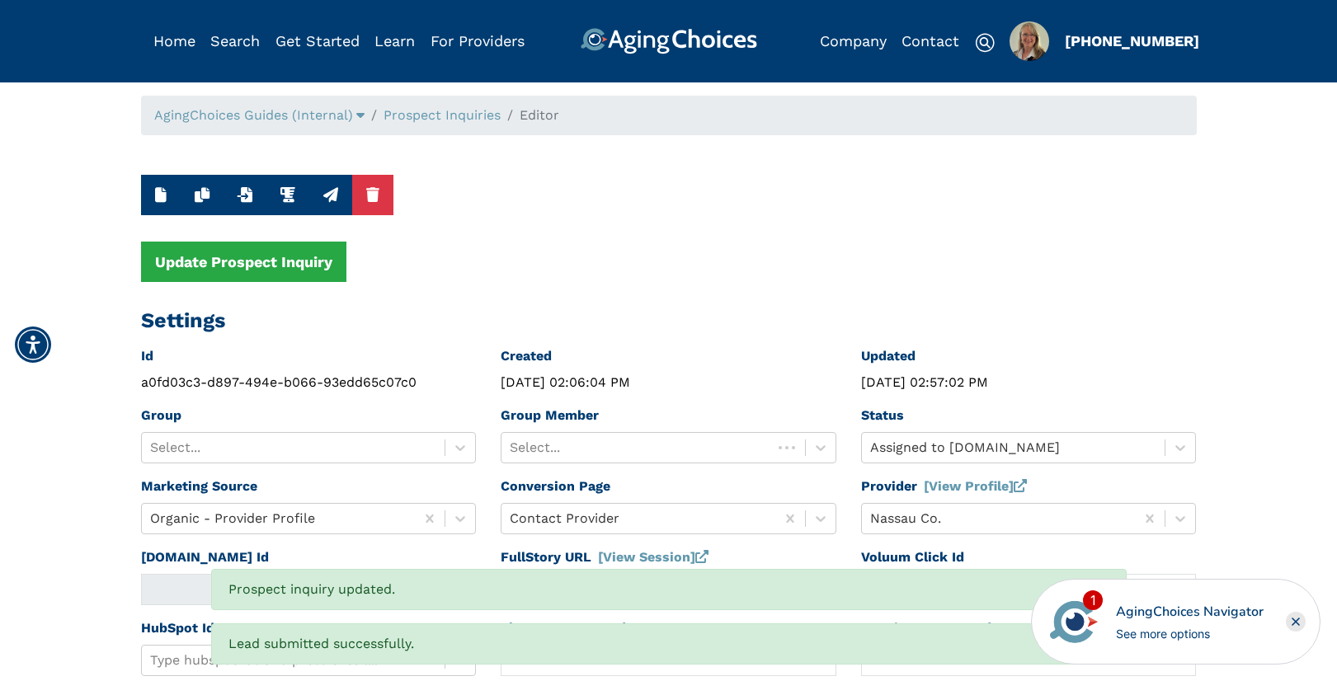
click at [458, 116] on link "Prospect Inquiries" at bounding box center [441, 115] width 117 height 16
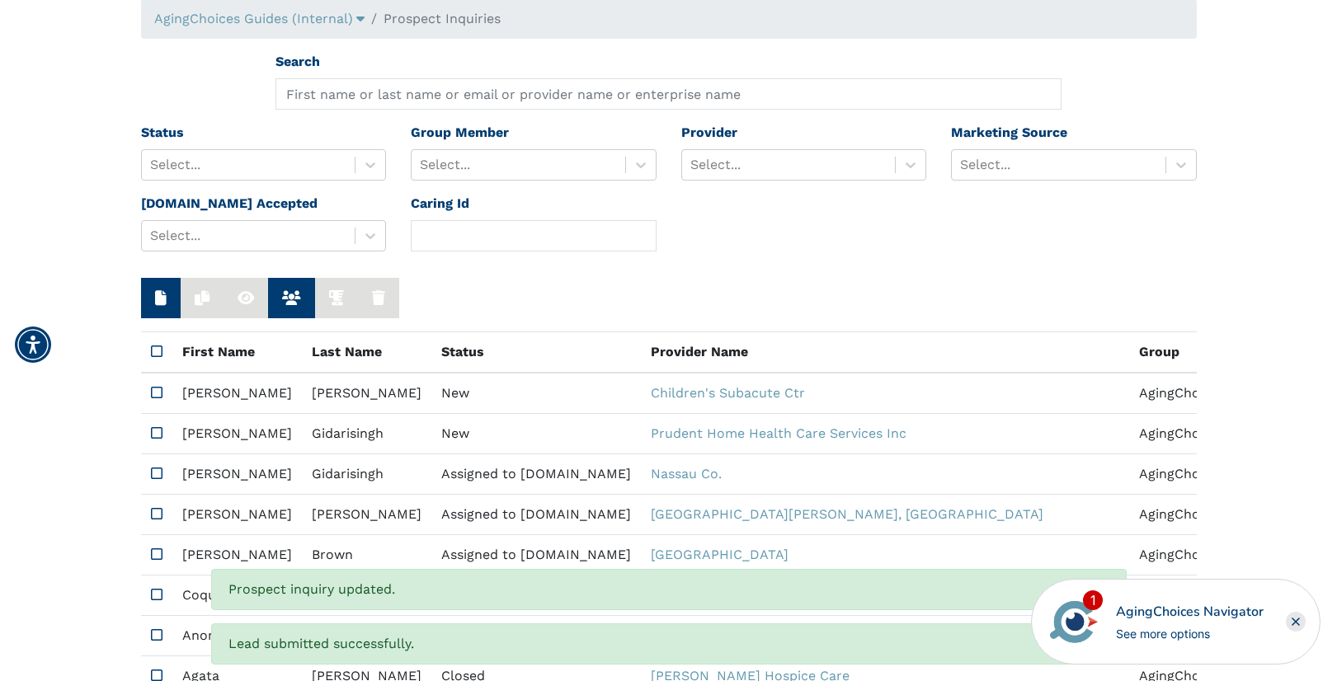
scroll to position [162, 0]
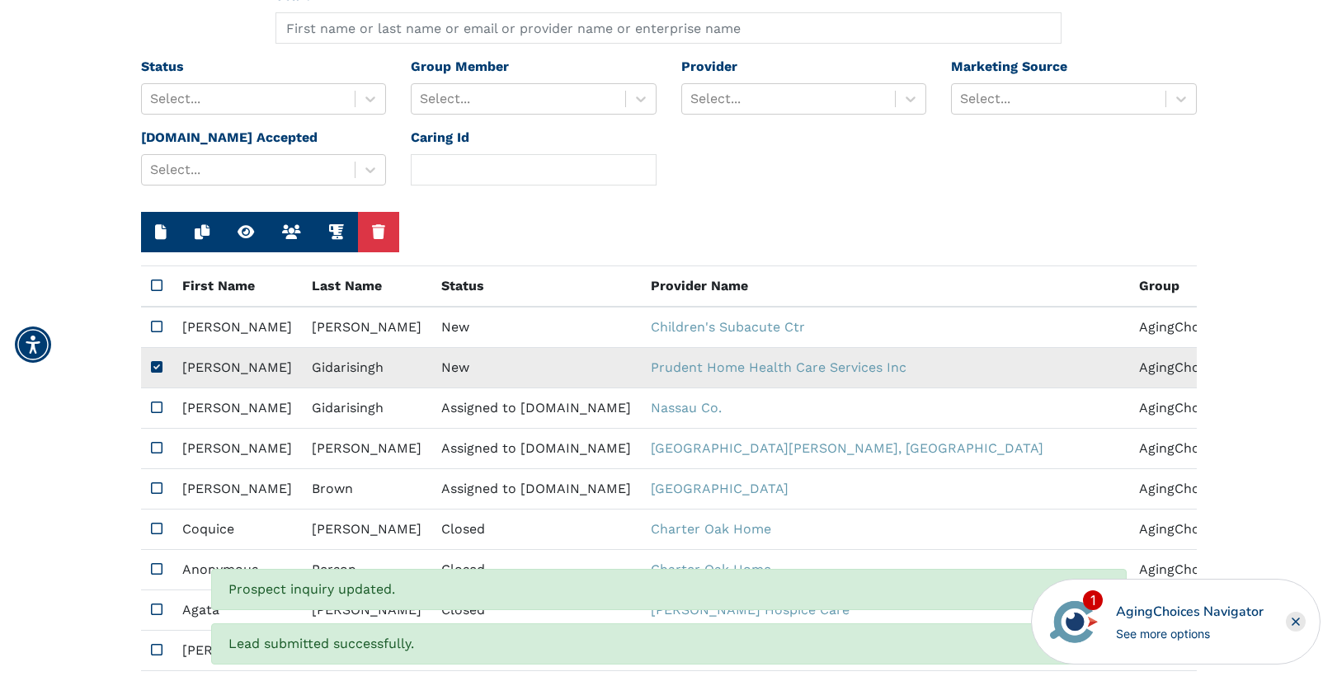
click at [431, 364] on td "New" at bounding box center [535, 368] width 209 height 40
type input "N/A"
type textarea "Hello. I would like get some details or services with the NHTD Program. Please …"
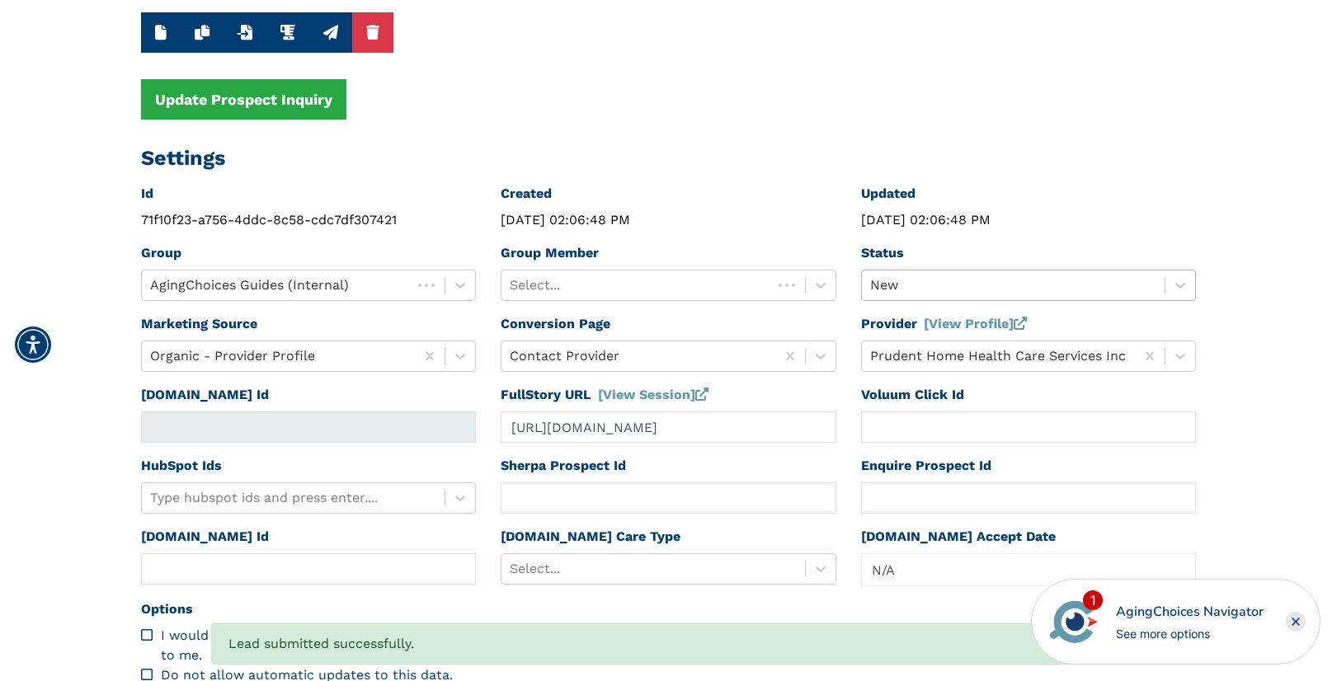
click at [895, 289] on div at bounding box center [1013, 285] width 287 height 23
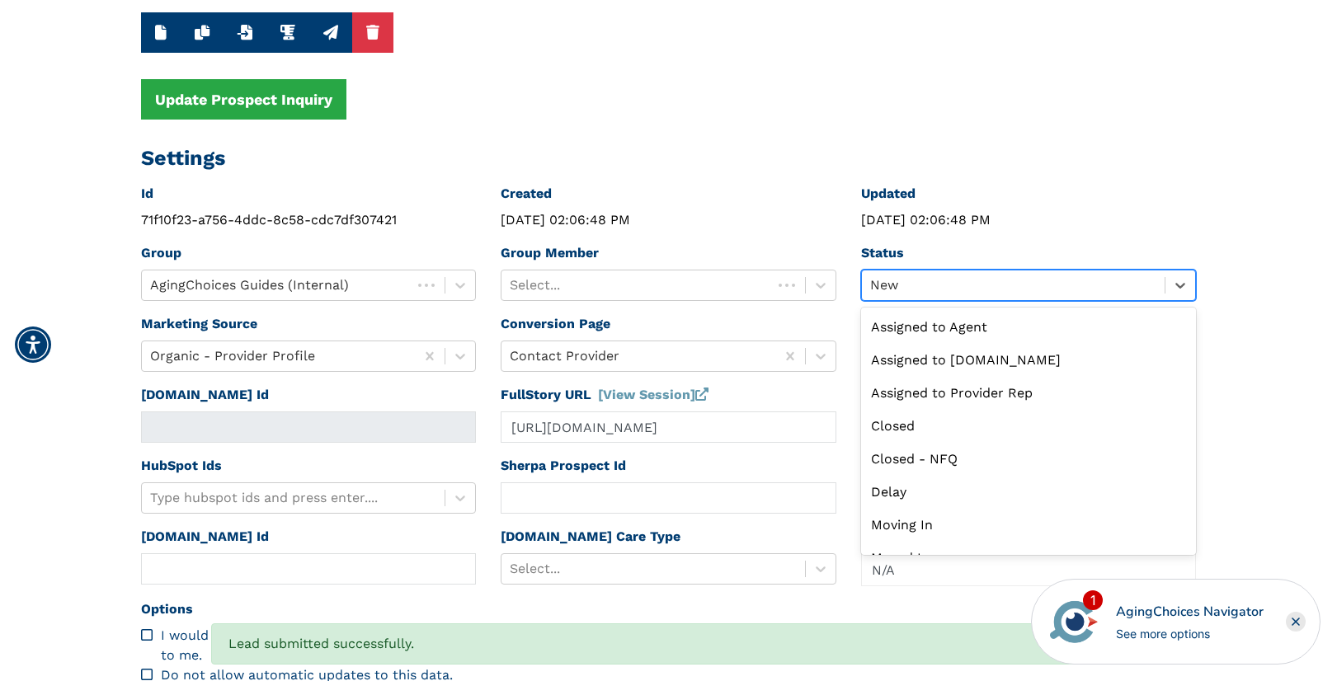
scroll to position [63, 0]
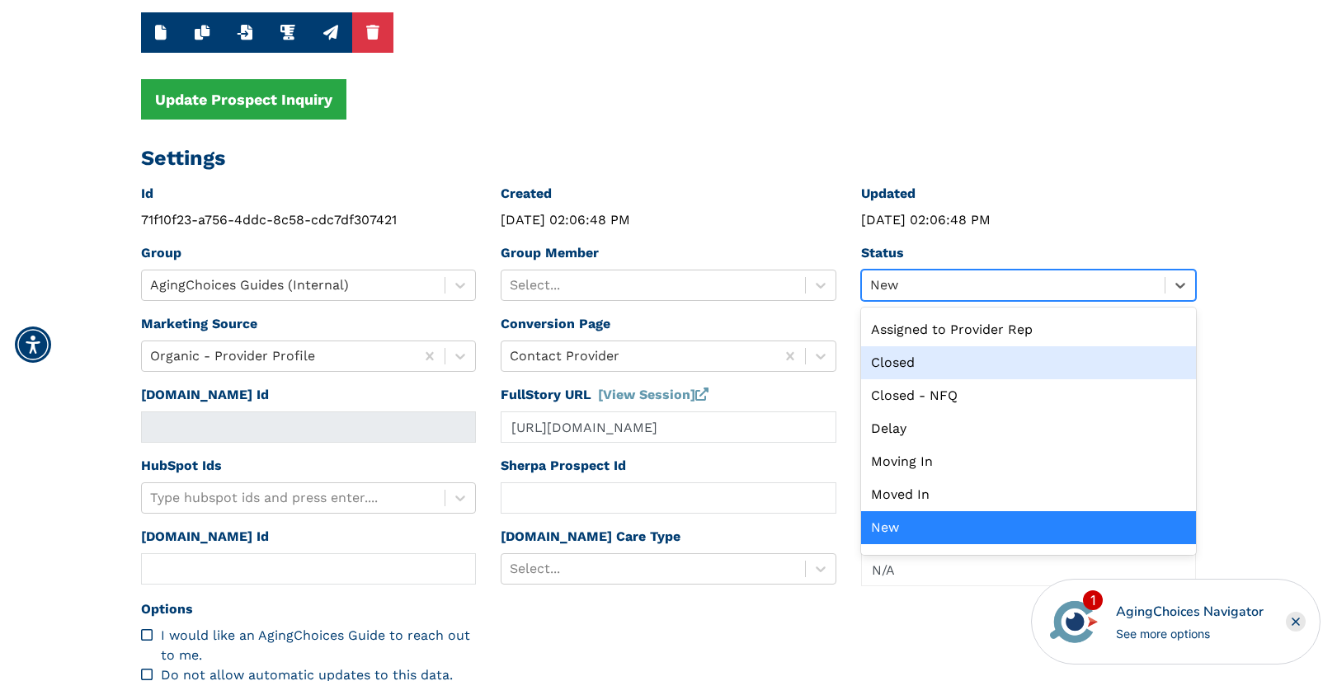
click at [892, 363] on div "Closed" at bounding box center [1029, 362] width 336 height 33
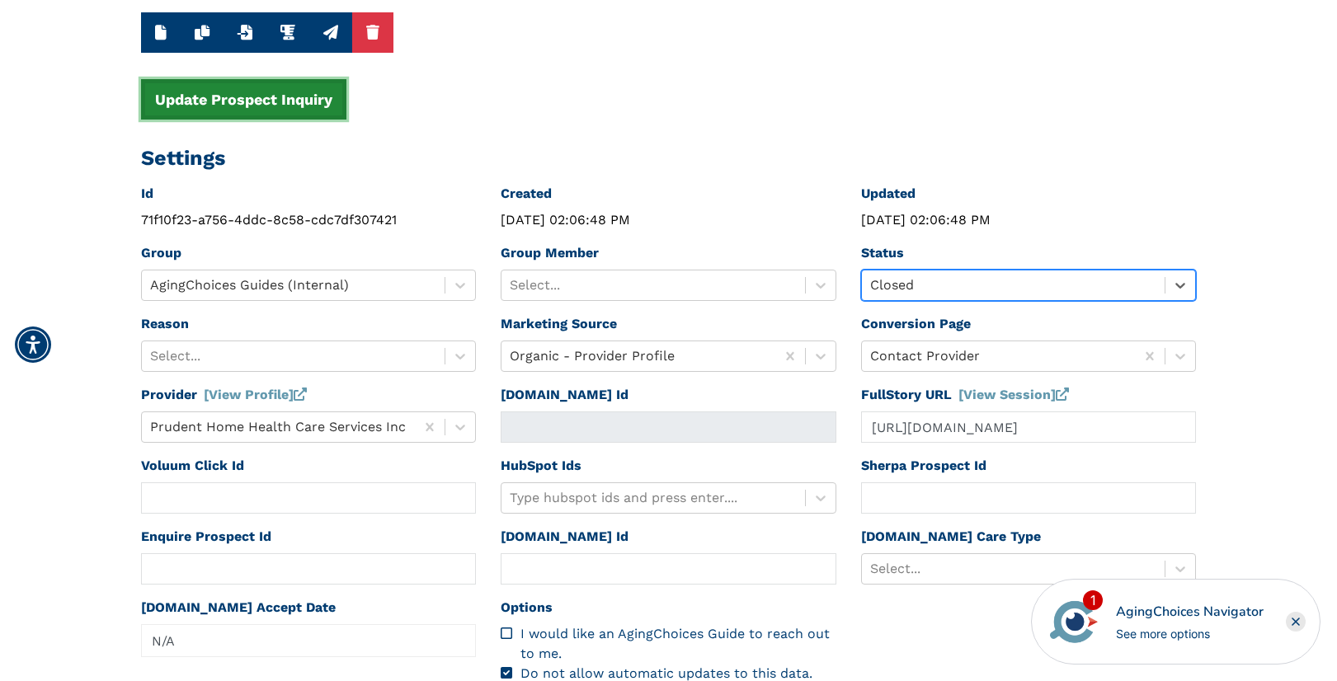
click at [251, 110] on button "Update Prospect Inquiry" at bounding box center [243, 99] width 205 height 40
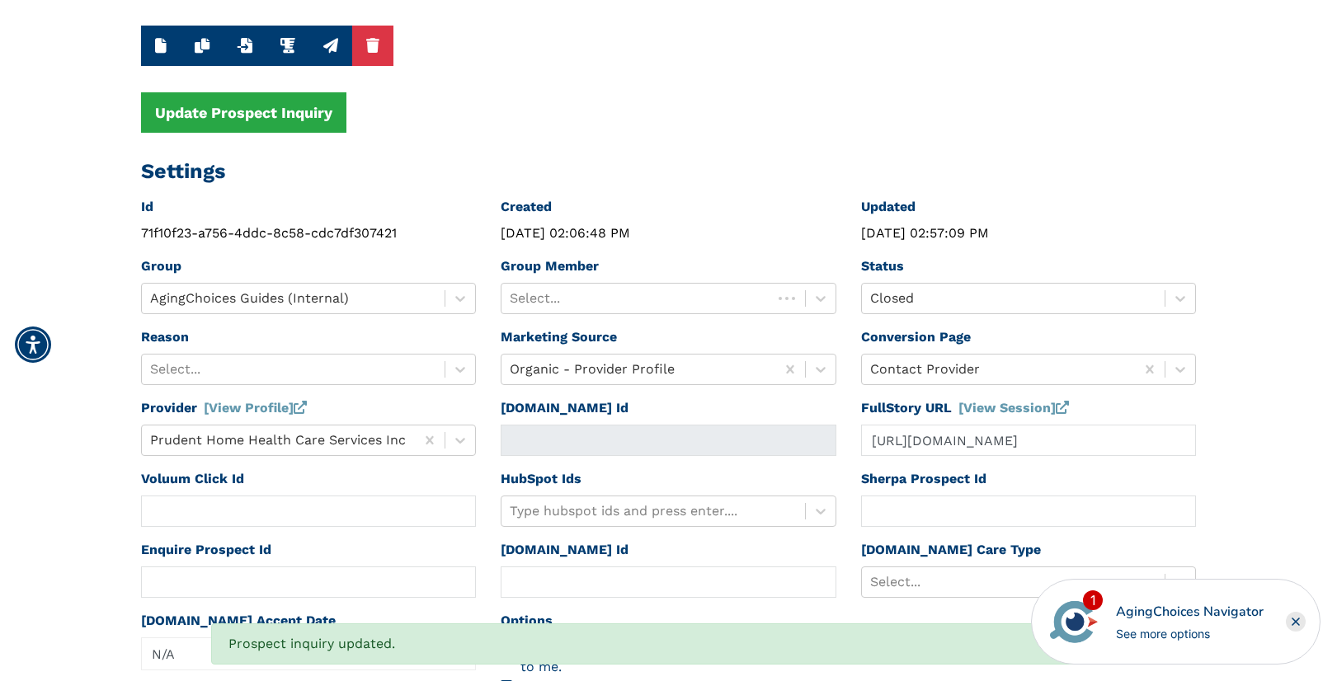
scroll to position [0, 0]
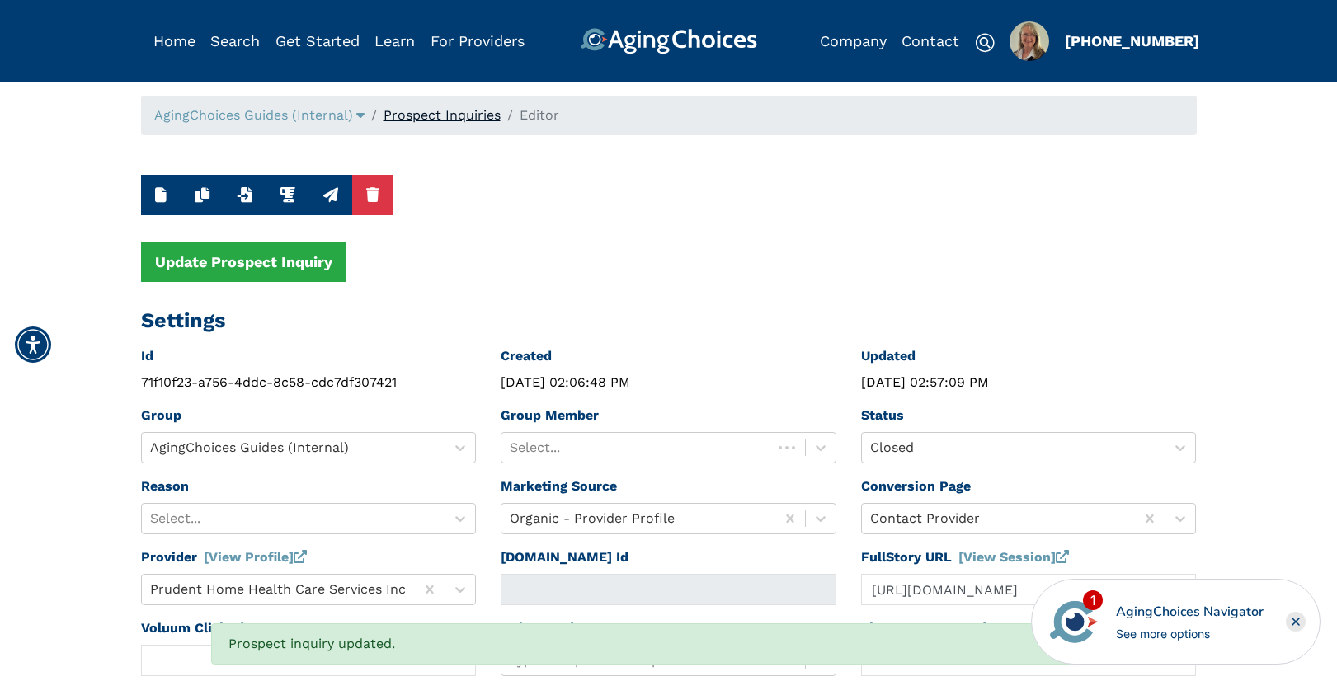
click at [472, 119] on link "Prospect Inquiries" at bounding box center [441, 115] width 117 height 16
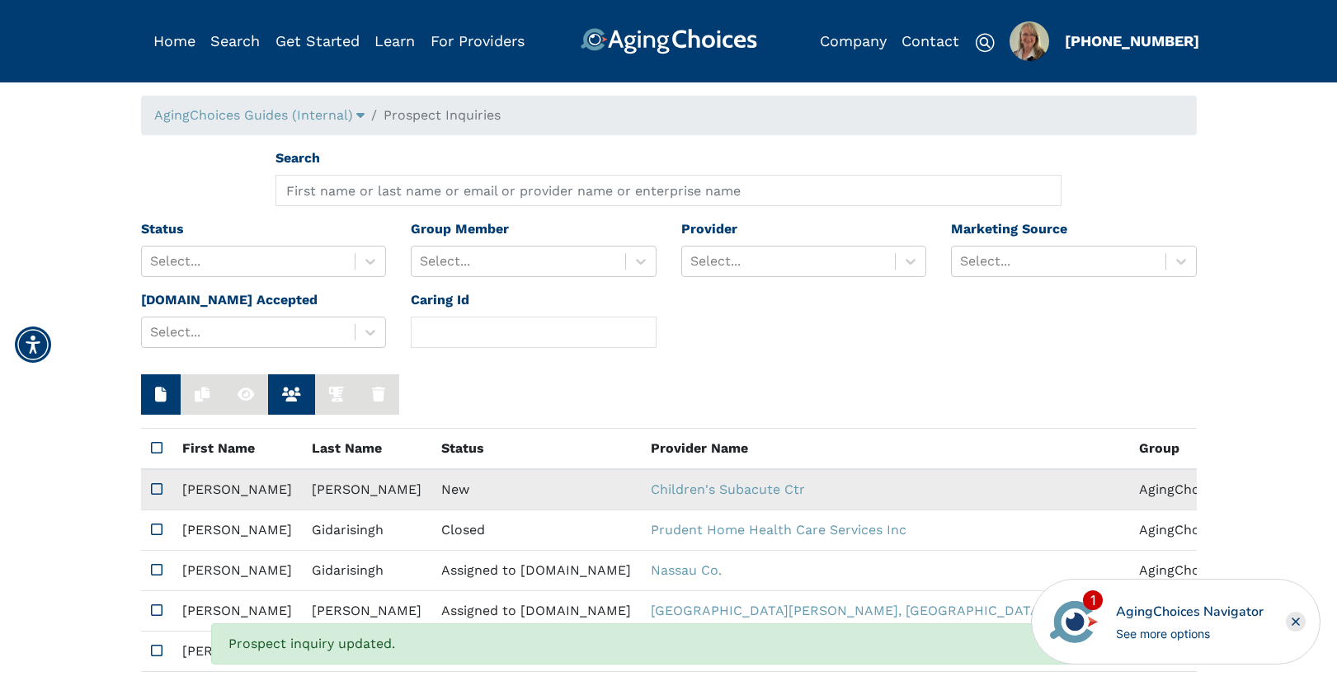
click at [439, 496] on td "New" at bounding box center [535, 489] width 209 height 41
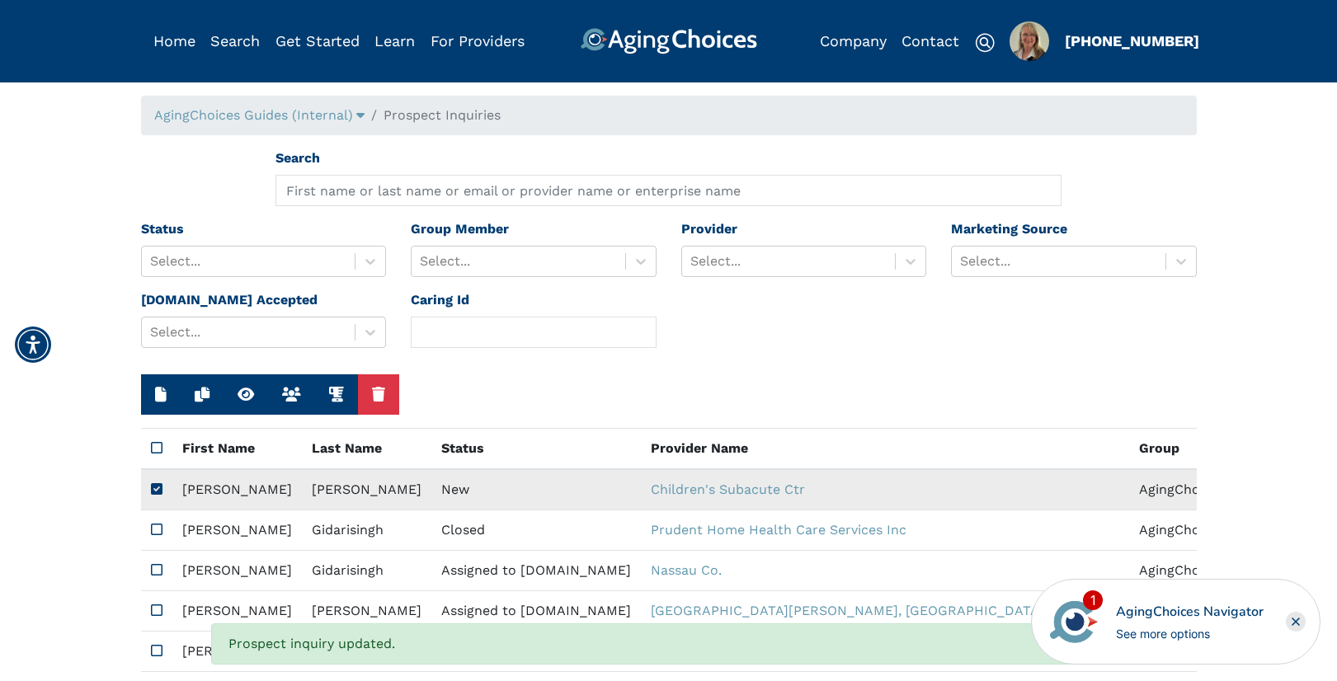
click at [439, 496] on td "New" at bounding box center [535, 489] width 209 height 41
type input "https://app.fullstory.com/ui/KWY46/session/26440f2b-bafd-4fbc-b4c6-6e9f77bab93b…"
type input "Cindy"
type input "Alvarez"
type input "9098371108"
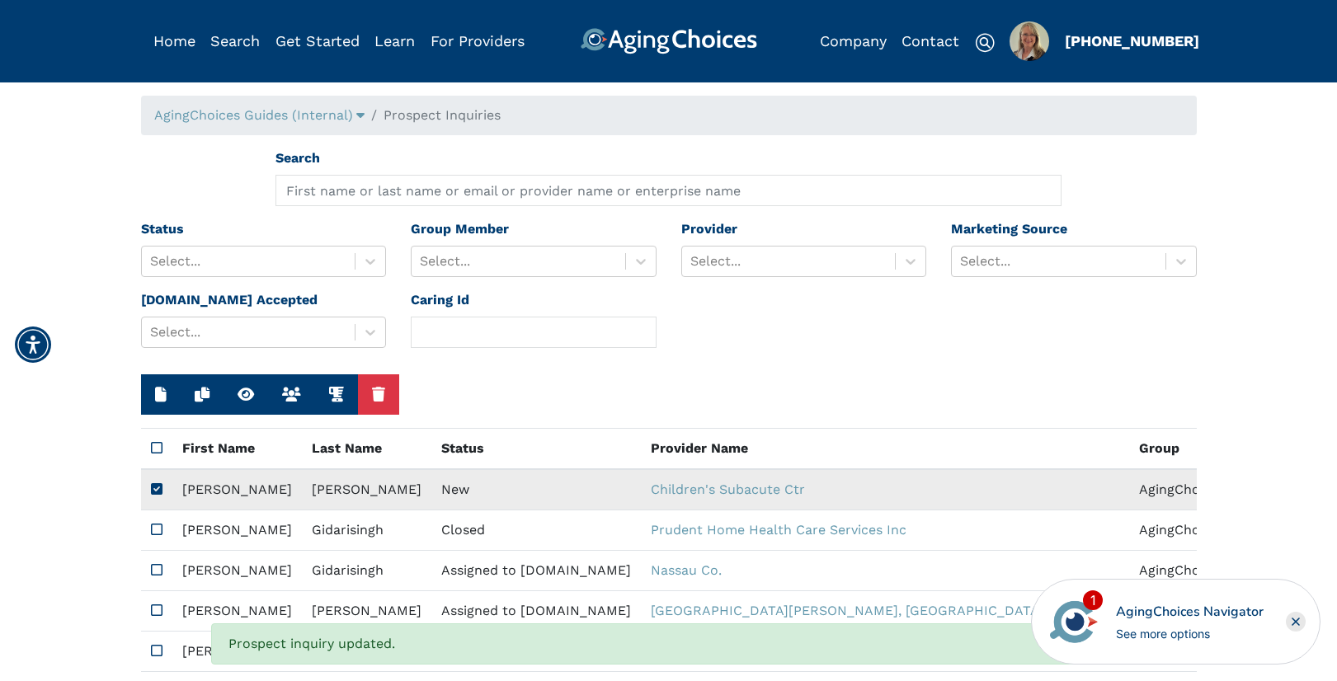
type input "cindyalvarez1108@gmail.com"
type textarea "Hello, my name is Cindy Alvarez, and I am currently pursuing a career in physic…"
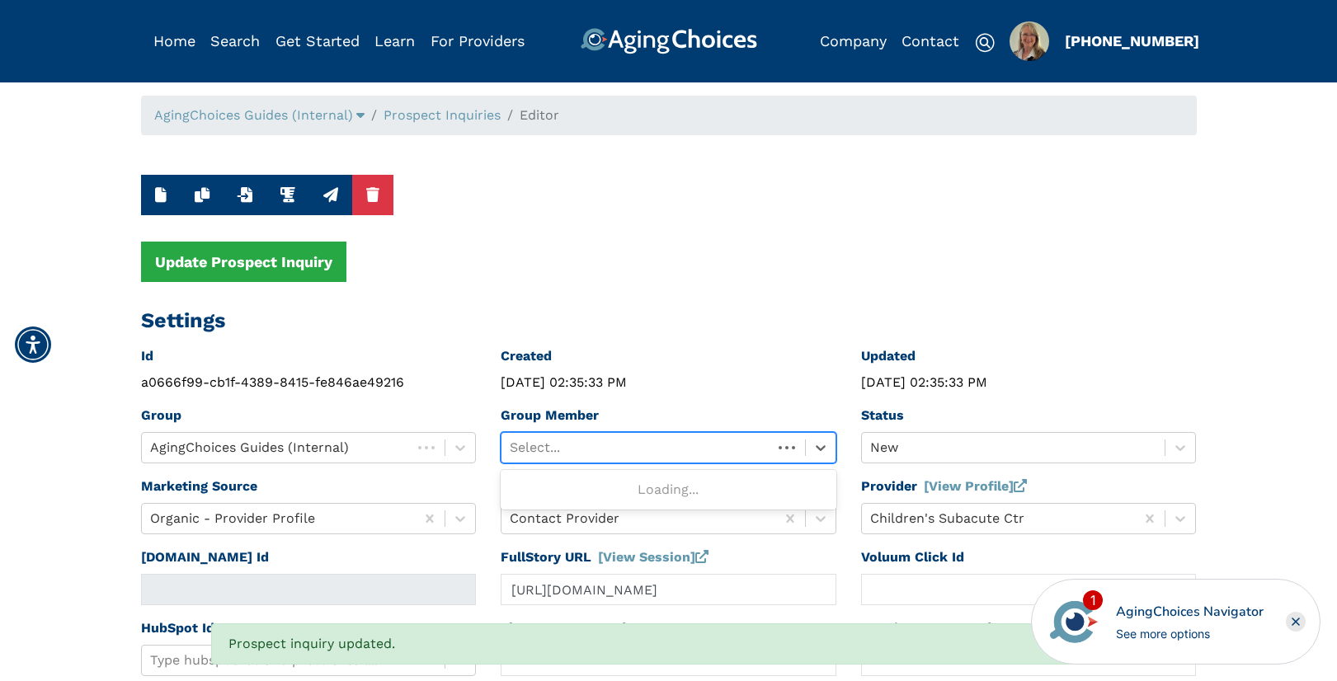
click at [534, 448] on div at bounding box center [637, 447] width 254 height 23
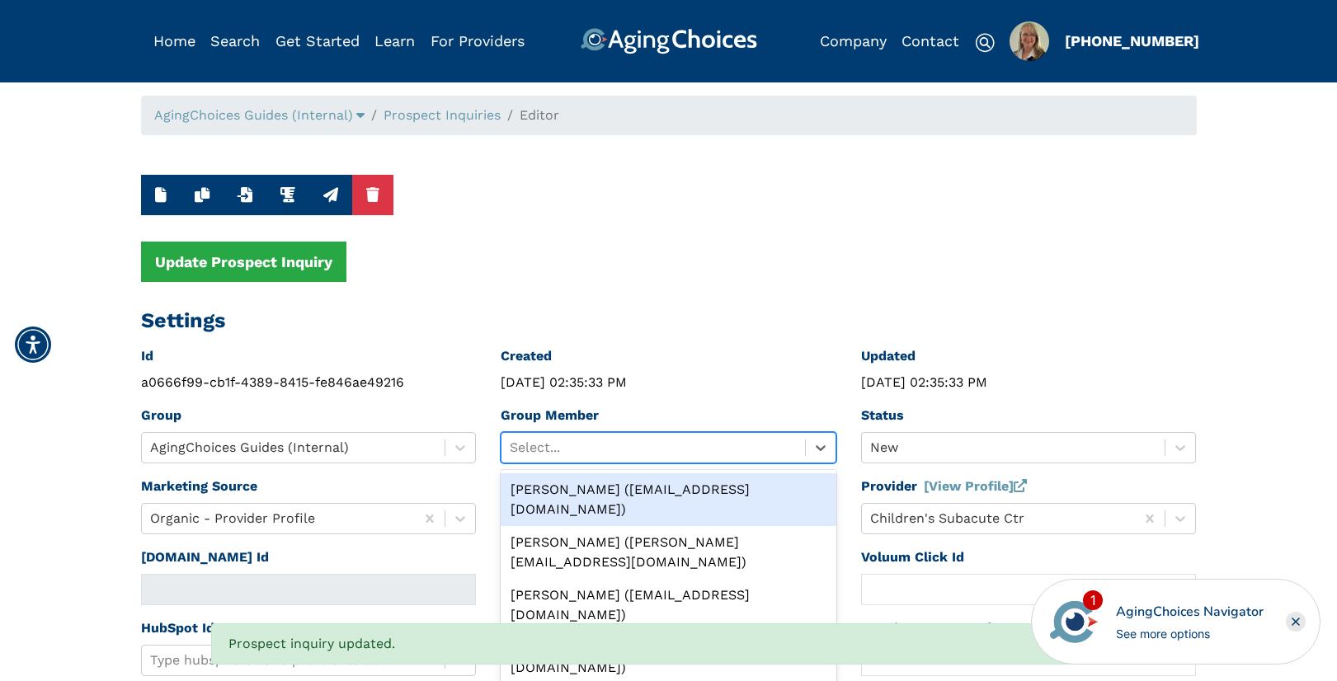
click at [579, 491] on div "Peggy Wilcox (pwilcox@lifestylecx.com)" at bounding box center [668, 499] width 336 height 53
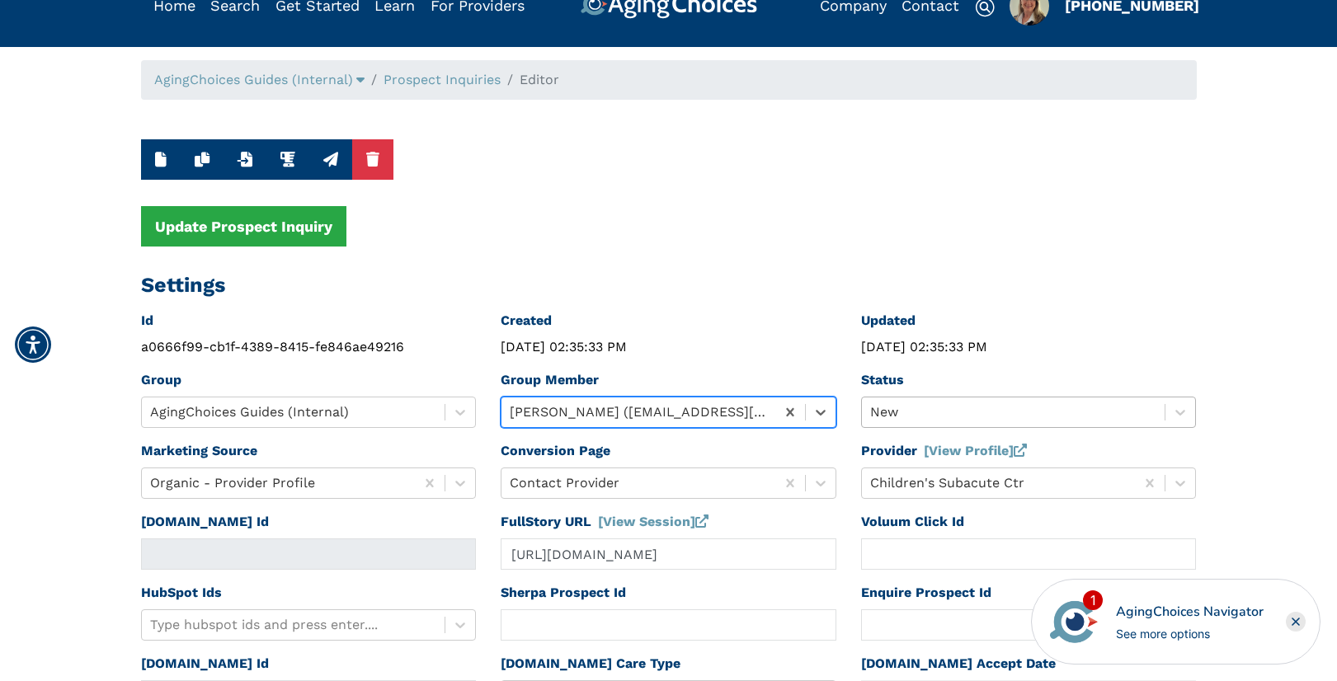
click at [888, 428] on div "New" at bounding box center [1029, 412] width 336 height 31
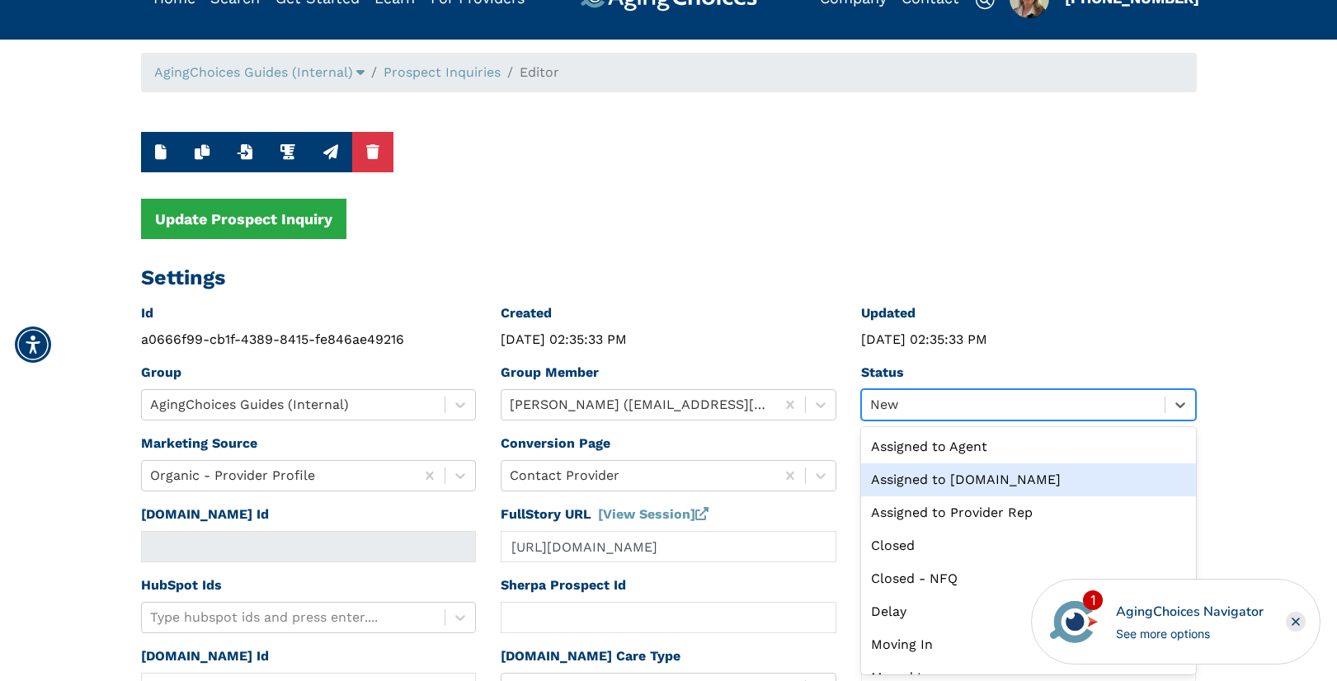
click at [929, 477] on div "Assigned to Caring.com" at bounding box center [1029, 479] width 336 height 33
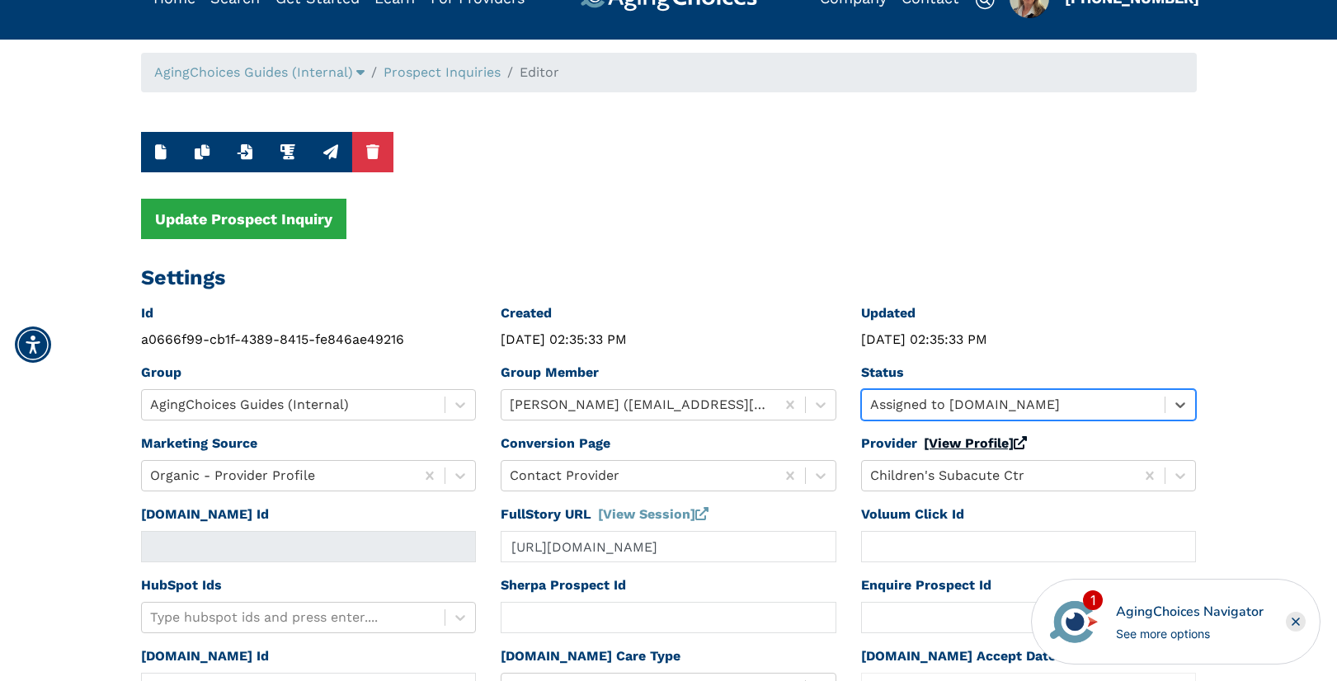
click at [933, 441] on link "[View Profile]" at bounding box center [974, 443] width 103 height 16
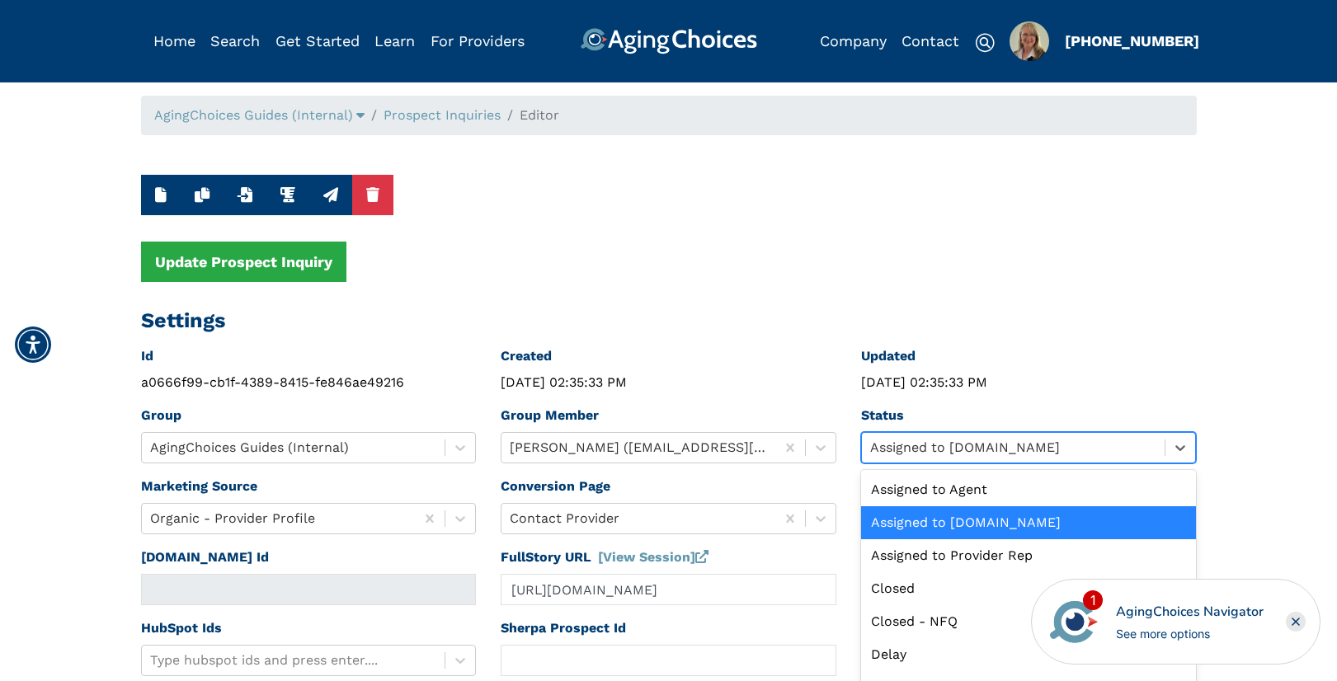
click at [904, 451] on div "option Assigned to Caring.com selected, 2 of 13. 13 results available. Use Up a…" at bounding box center [1029, 447] width 336 height 31
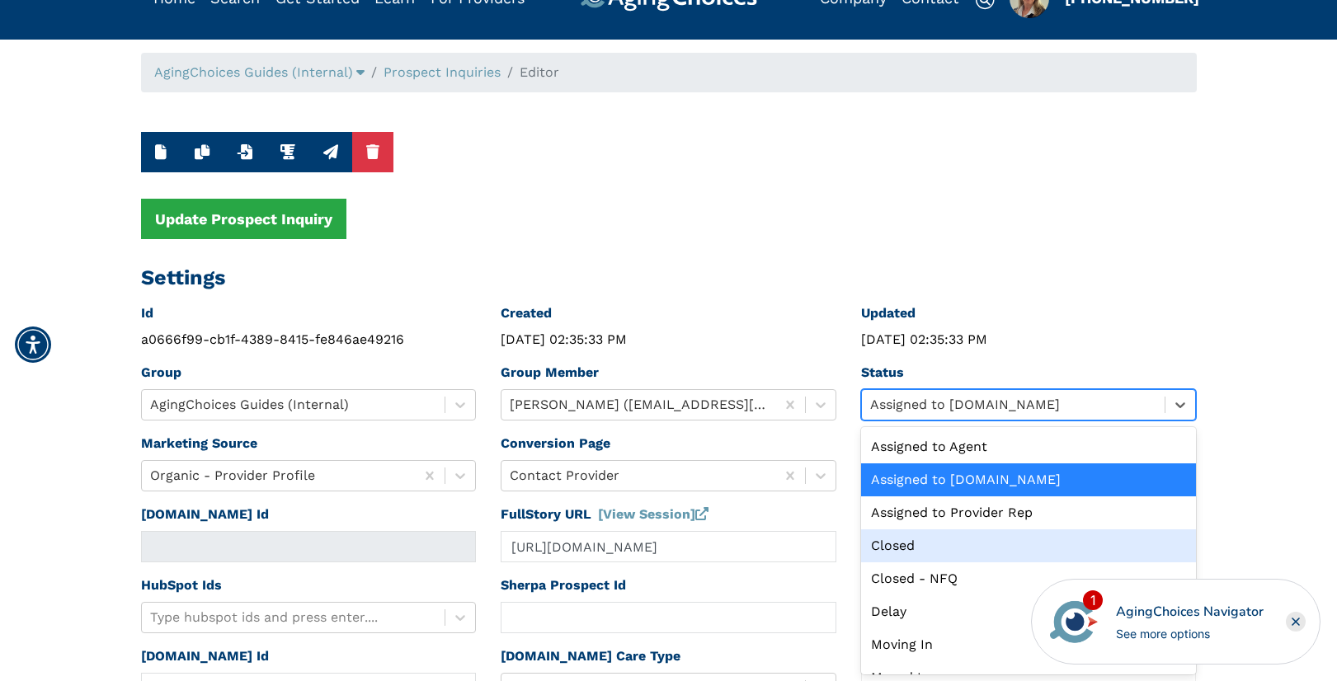
click at [889, 545] on div "Closed" at bounding box center [1029, 545] width 336 height 33
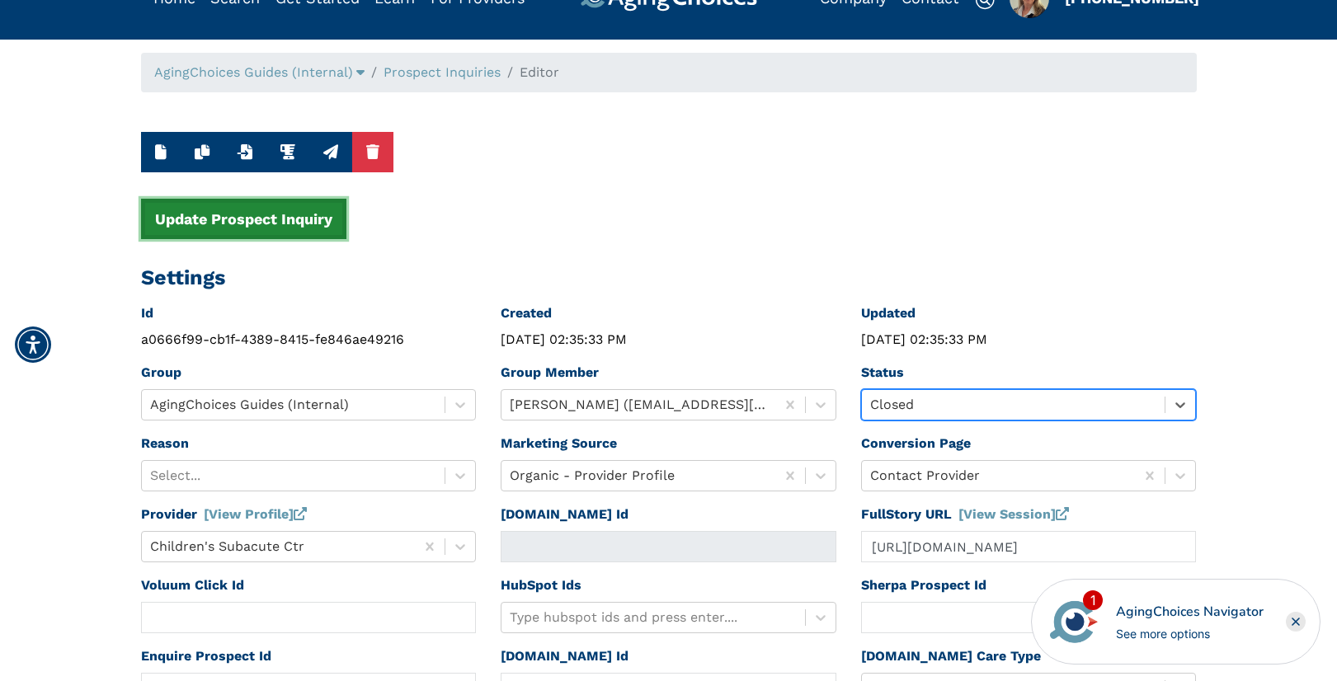
click at [276, 226] on button "Update Prospect Inquiry" at bounding box center [243, 219] width 205 height 40
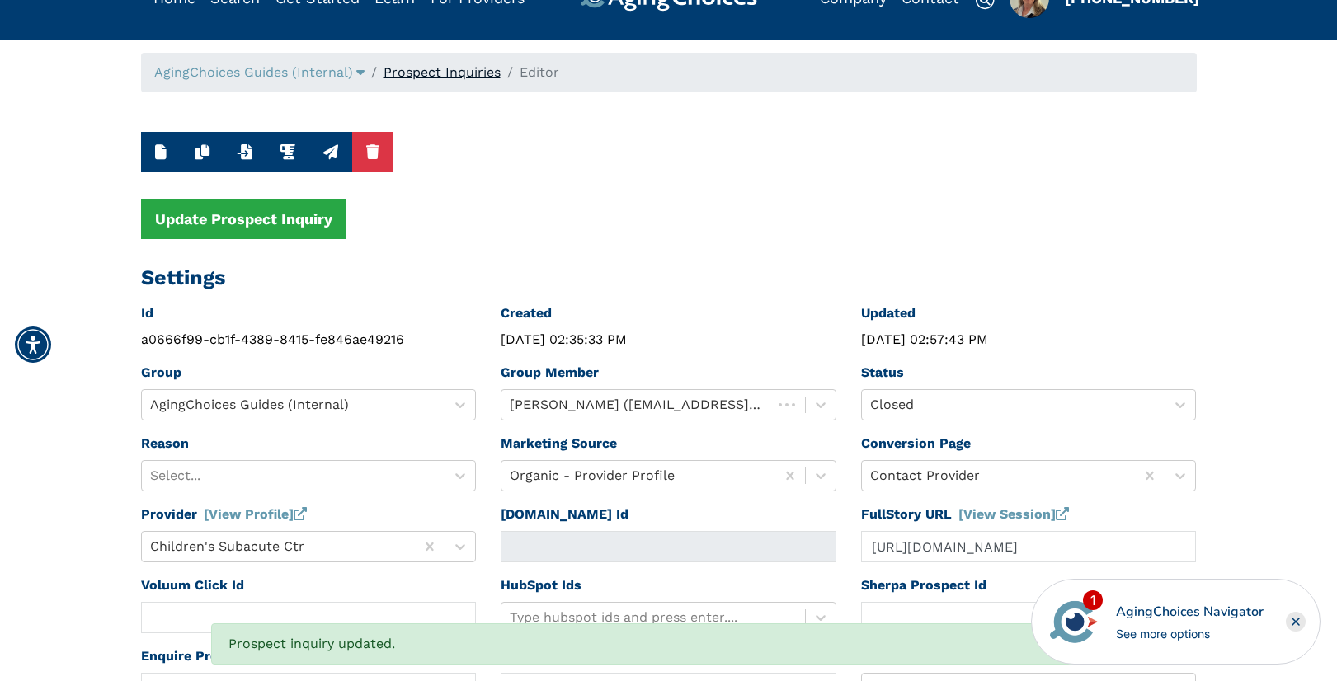
click at [481, 73] on link "Prospect Inquiries" at bounding box center [441, 72] width 117 height 16
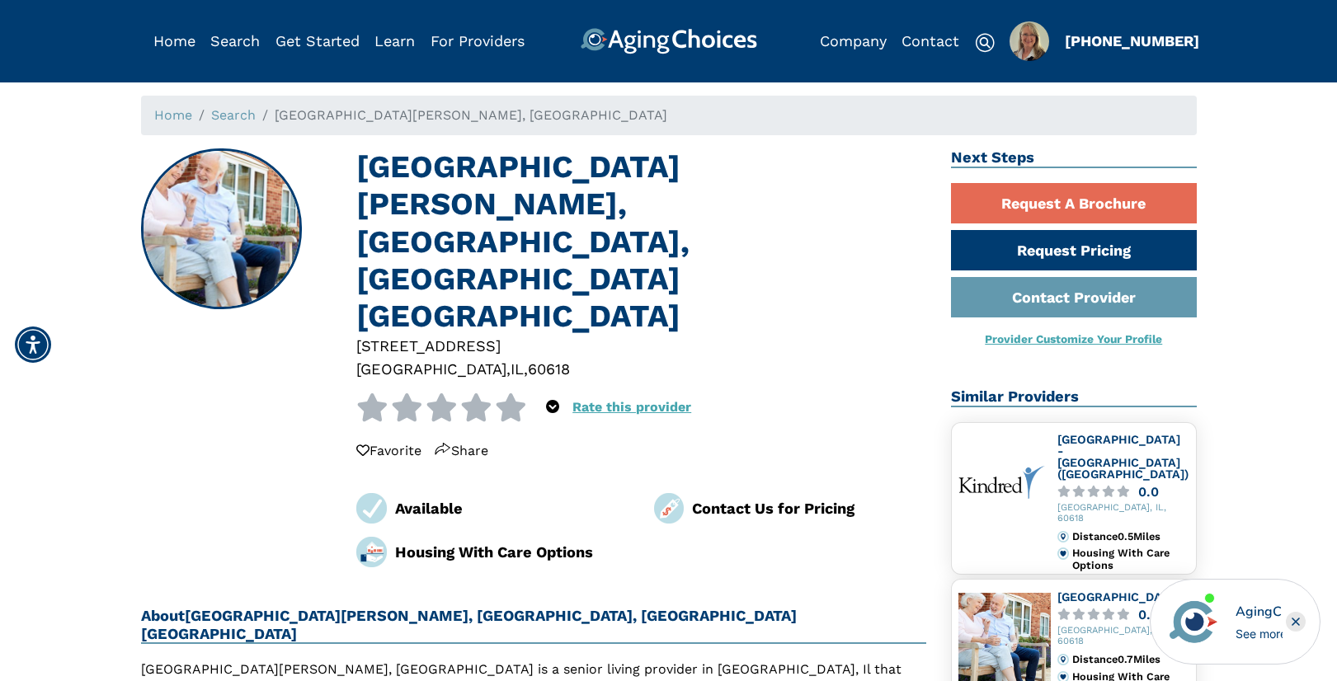
click at [528, 358] on div "60618" at bounding box center [549, 369] width 42 height 22
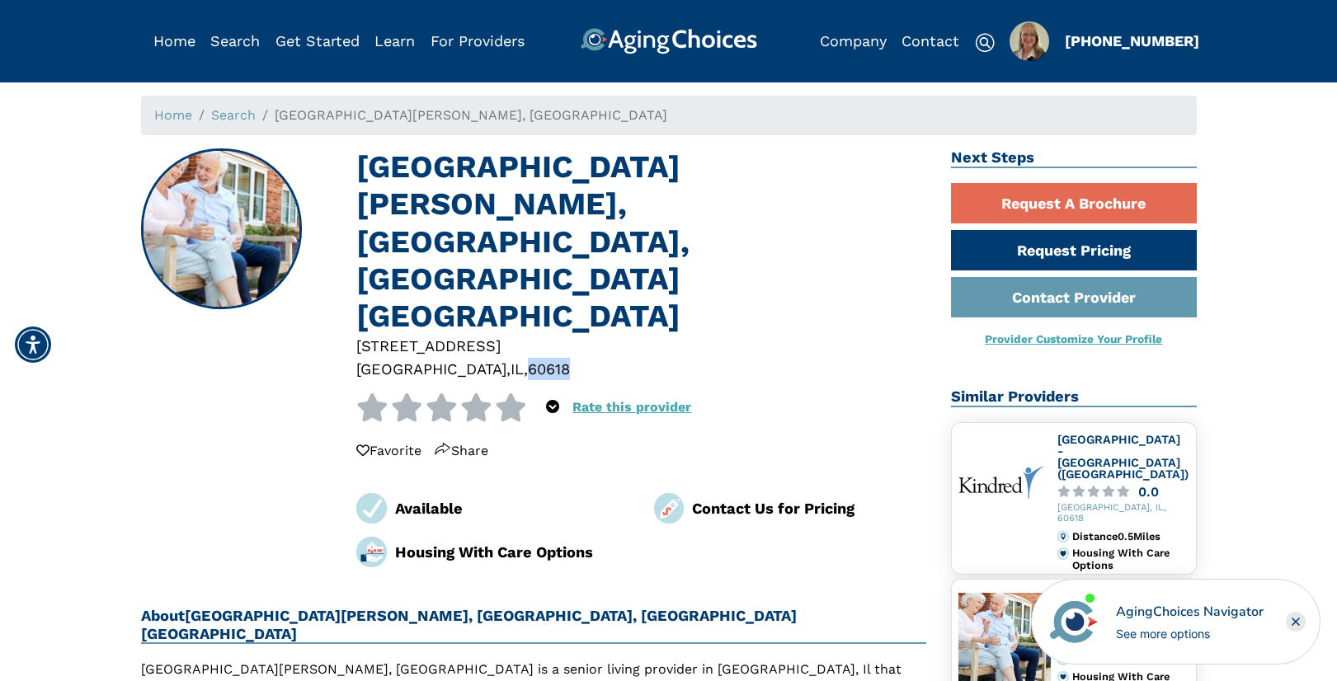
copy div "60618"
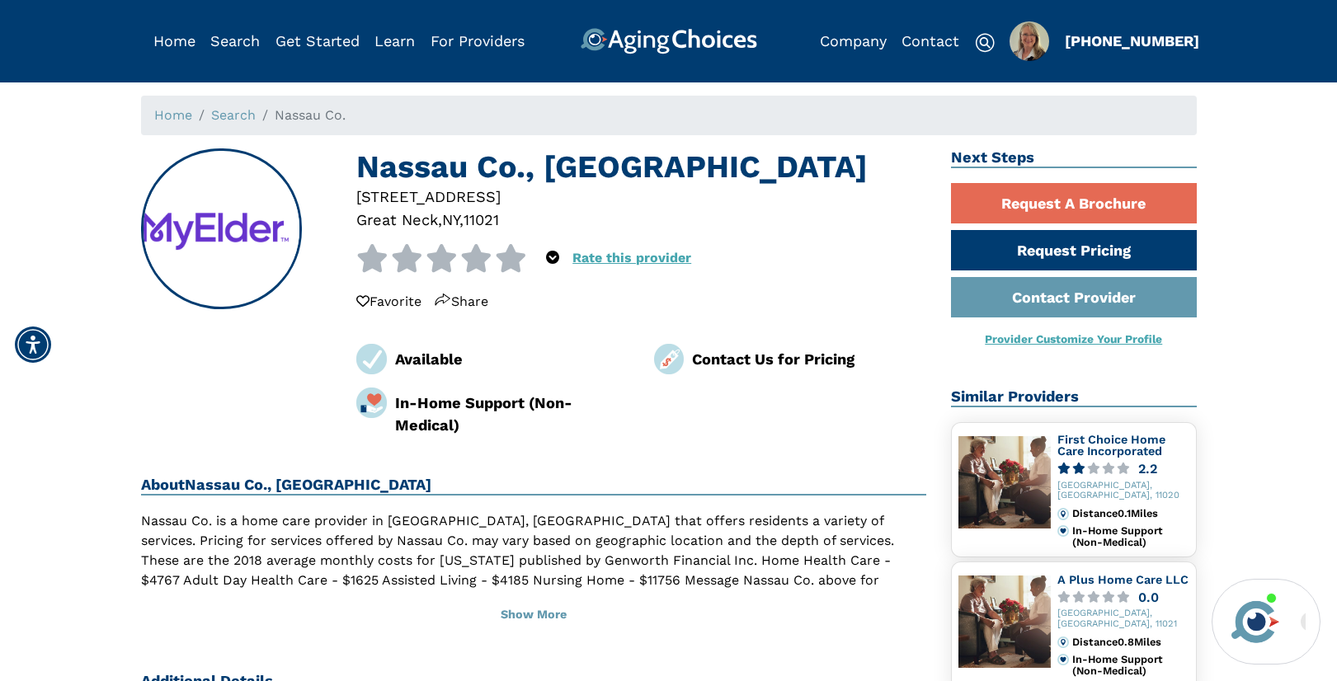
click at [494, 220] on div "11021" at bounding box center [480, 220] width 35 height 22
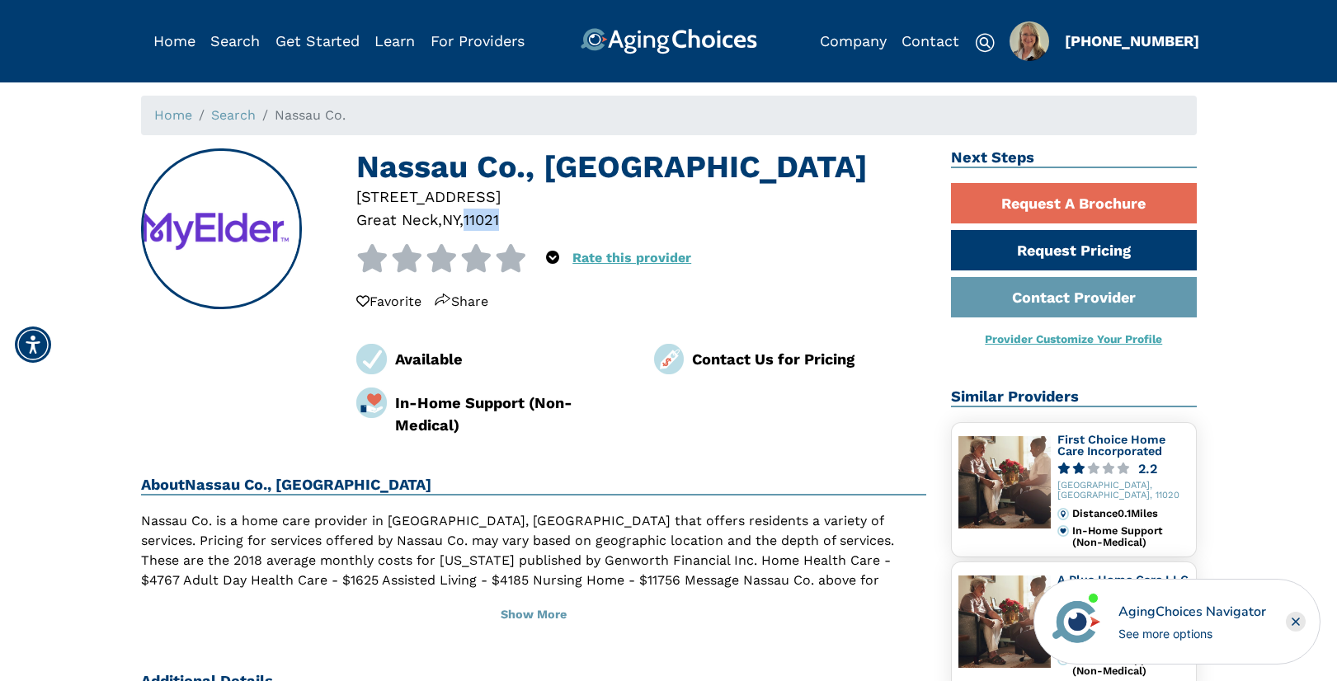
copy div "11021"
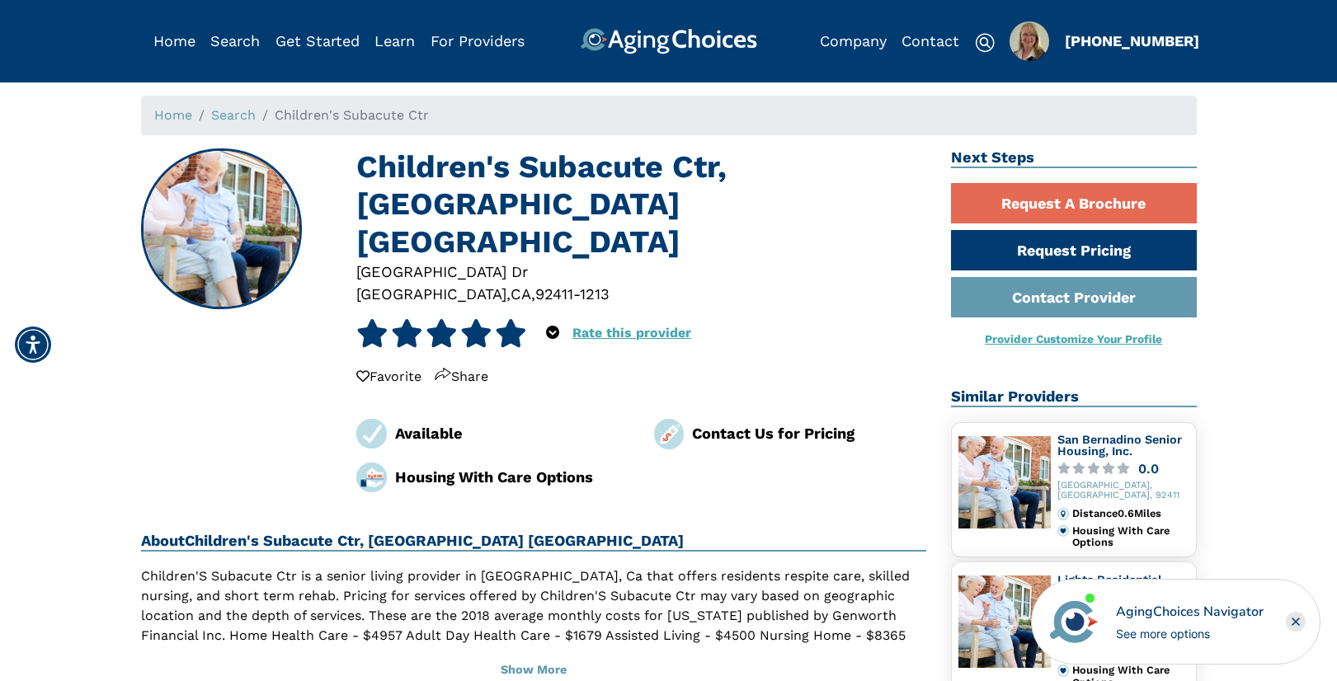
click at [535, 283] on div "92411-1213" at bounding box center [572, 294] width 74 height 22
copy div "92411"
click at [1017, 45] on img "Popover trigger" at bounding box center [1029, 41] width 40 height 40
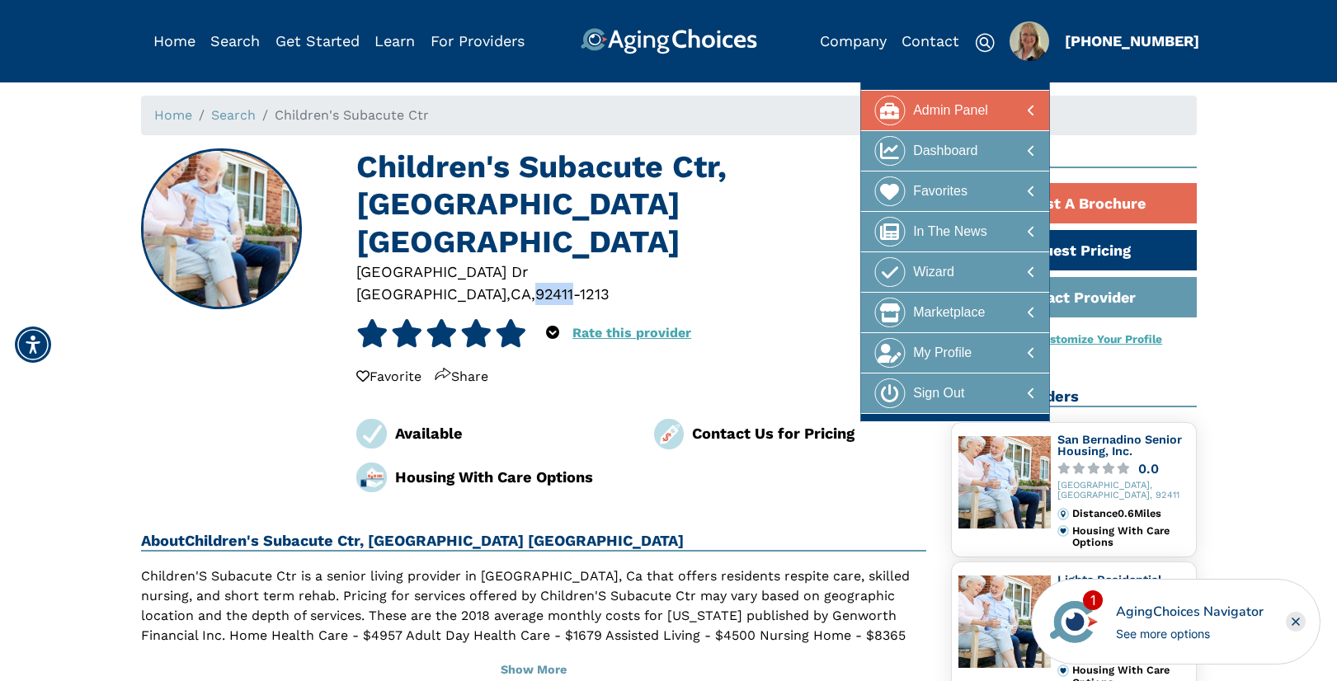
click at [989, 115] on div at bounding box center [955, 111] width 160 height 31
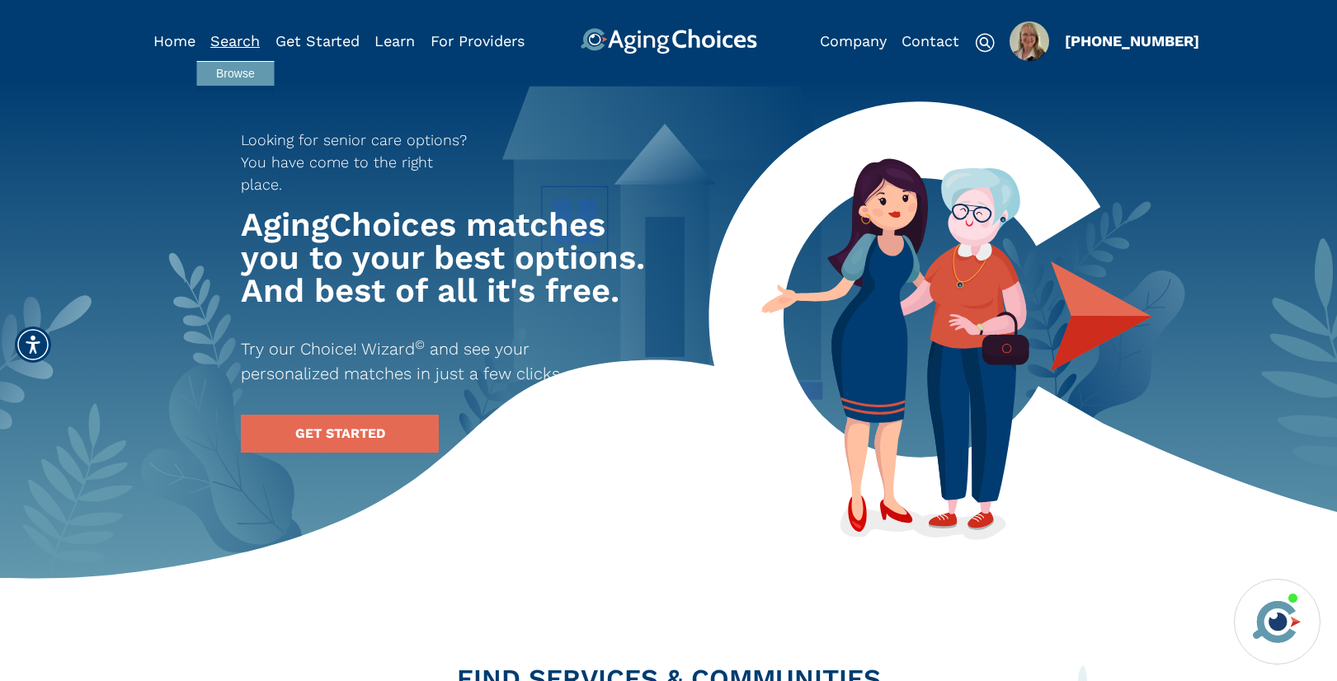
click at [250, 40] on link "Search" at bounding box center [234, 40] width 49 height 17
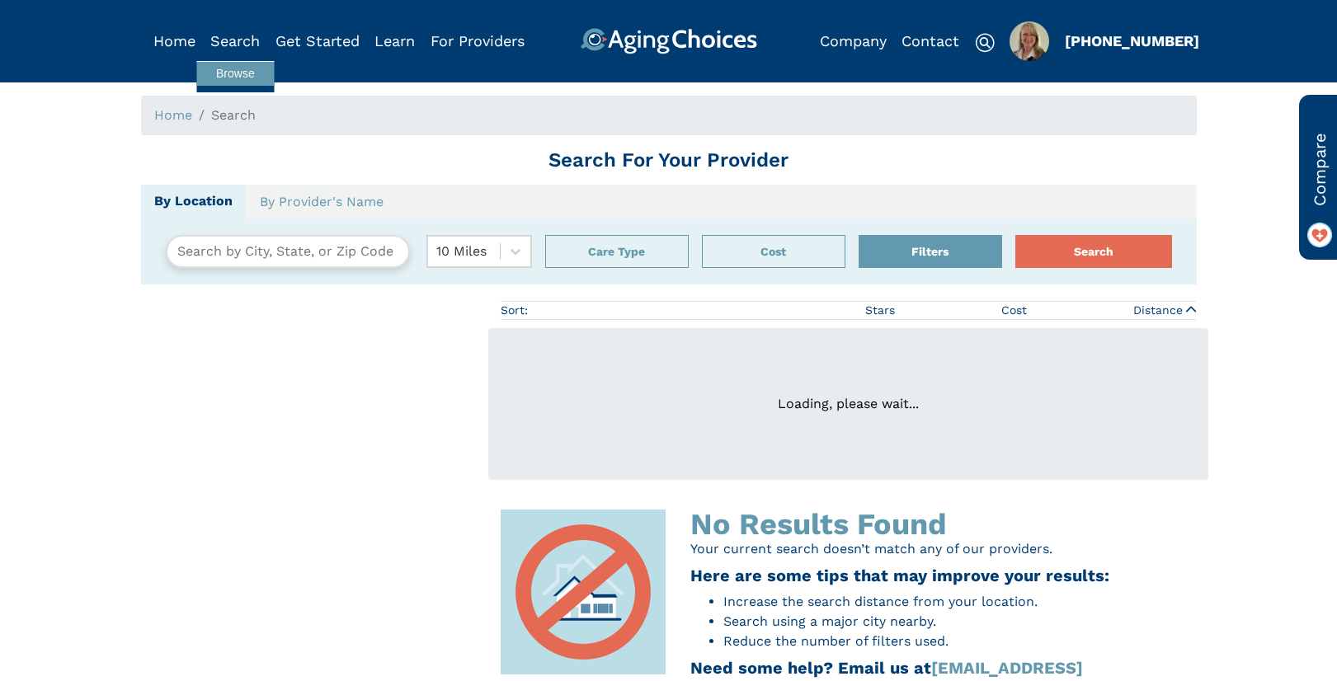
type input "[GEOGRAPHIC_DATA], [US_STATE][GEOGRAPHIC_DATA]"
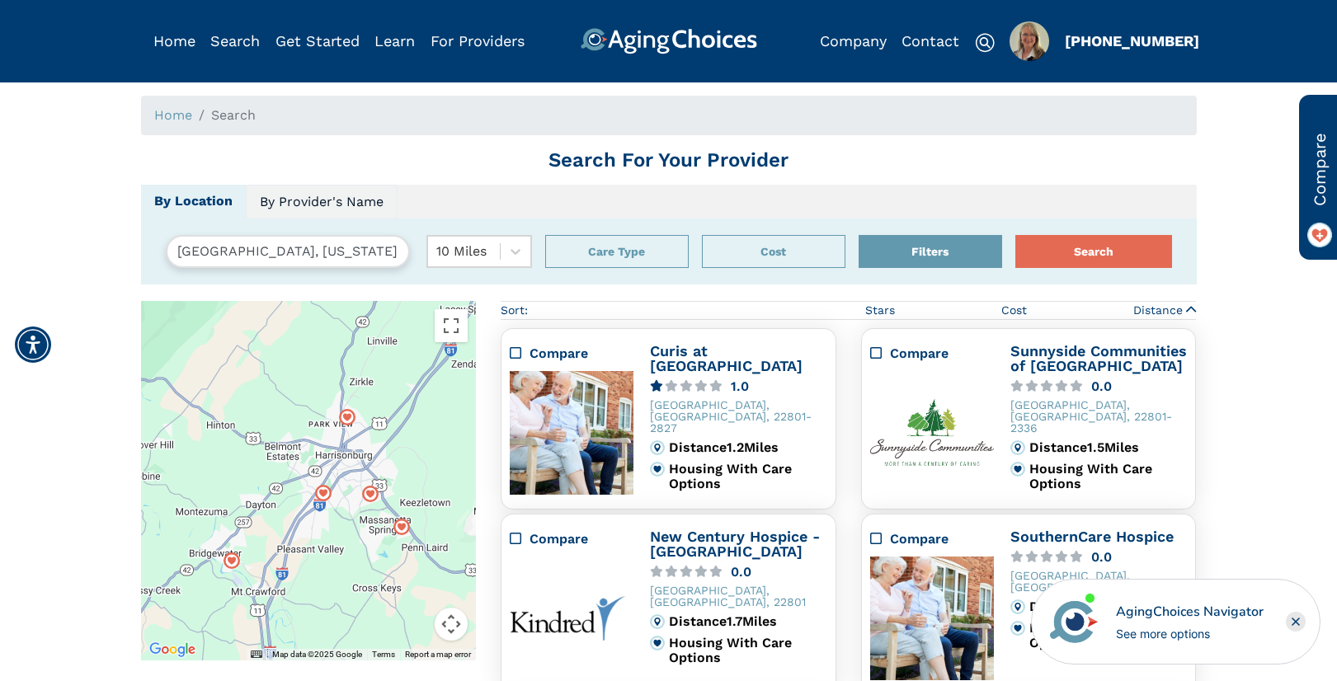
click at [354, 197] on link "By Provider's Name" at bounding box center [322, 202] width 152 height 35
click at [330, 251] on input "text" at bounding box center [349, 251] width 366 height 33
type input "a"
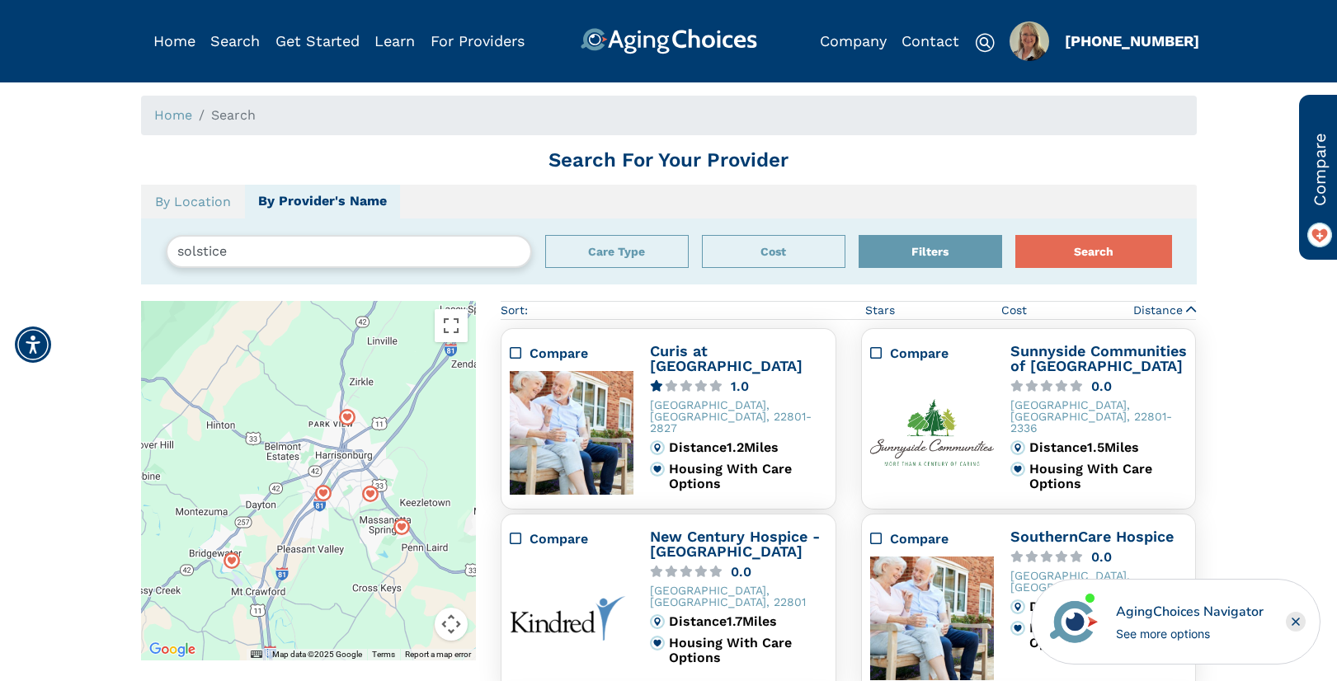
click at [1015, 235] on button "Search" at bounding box center [1093, 251] width 157 height 33
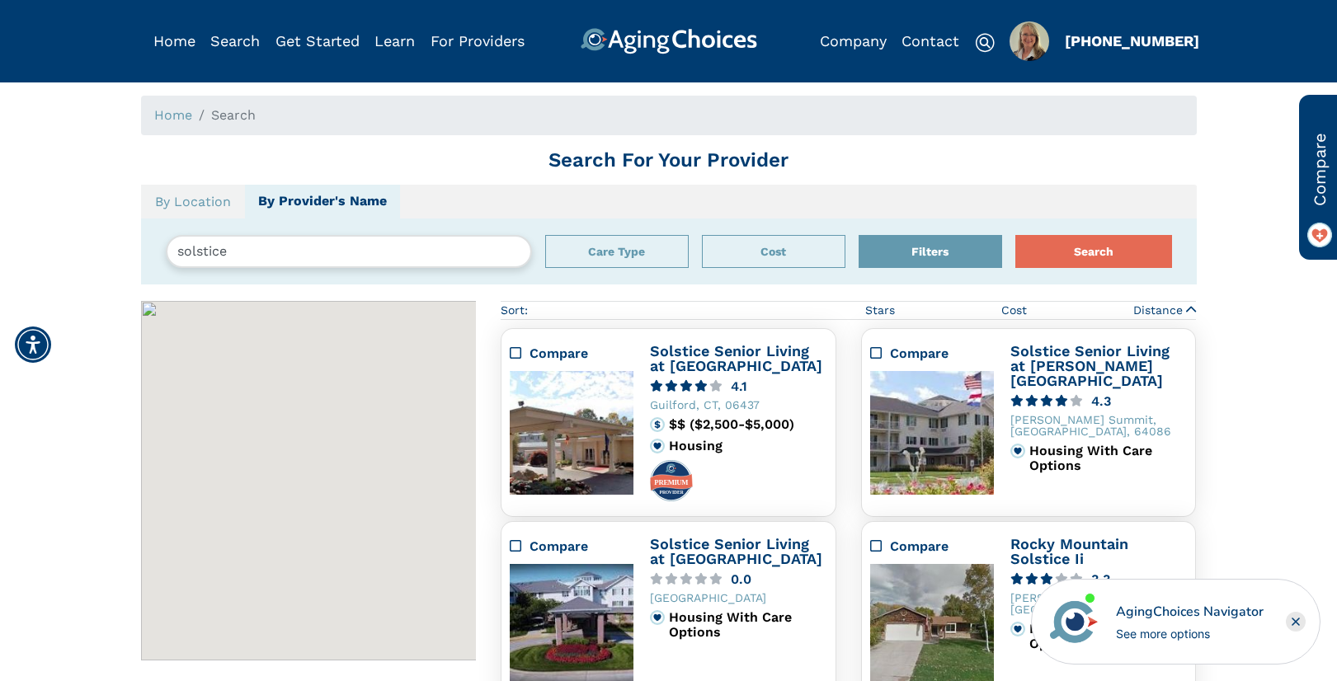
scroll to position [301, 0]
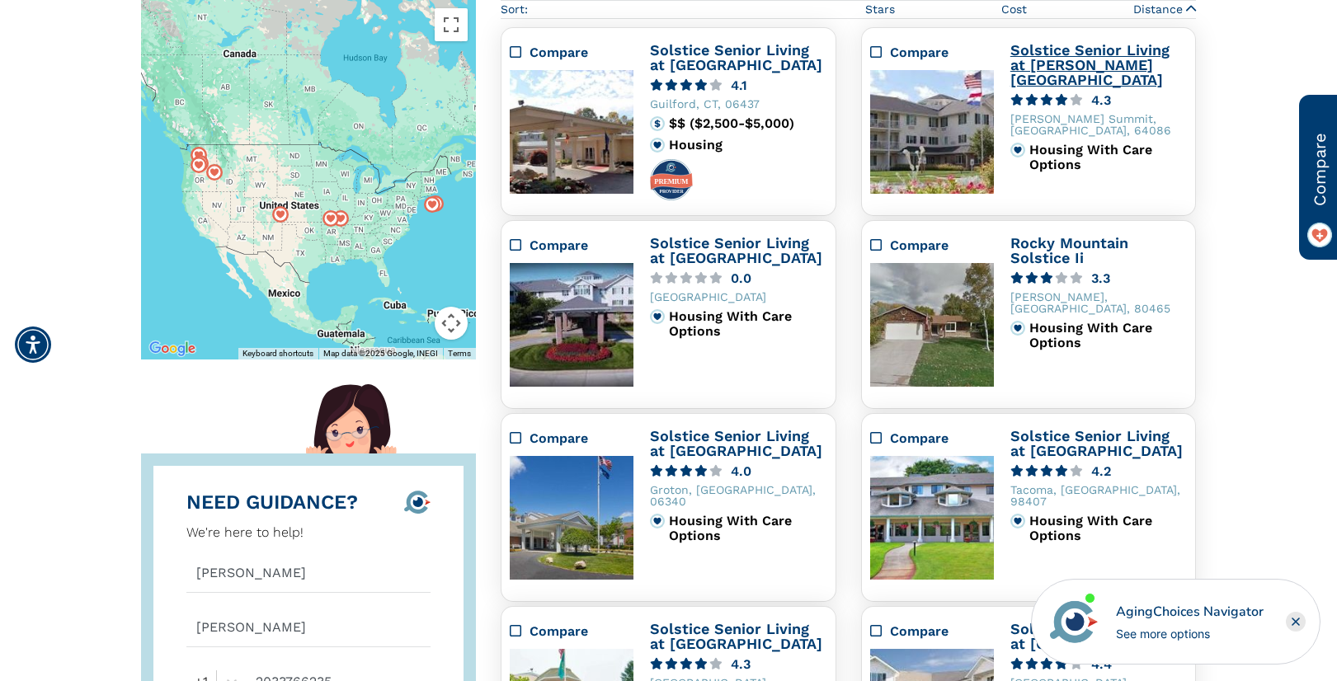
click at [1040, 66] on link "Solstice Senior Living at [PERSON_NAME][GEOGRAPHIC_DATA]" at bounding box center [1089, 64] width 159 height 47
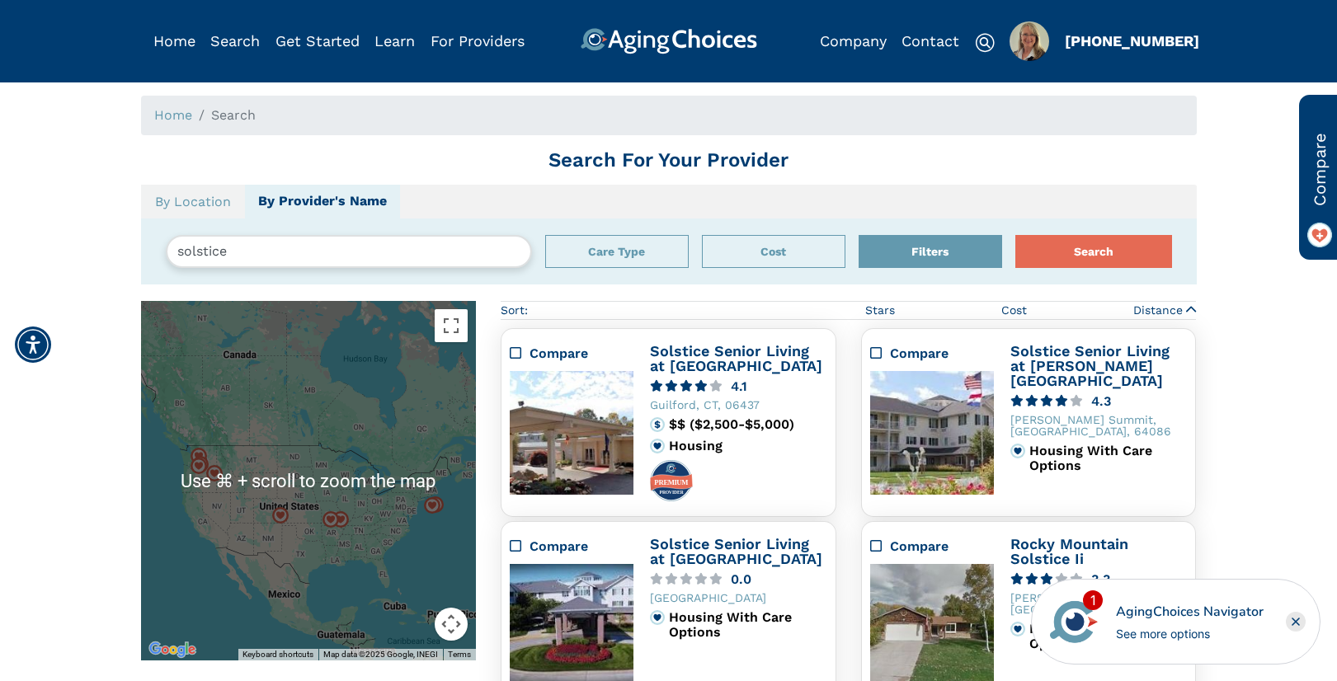
scroll to position [0, 0]
click at [203, 250] on input "solstice" at bounding box center [349, 251] width 366 height 33
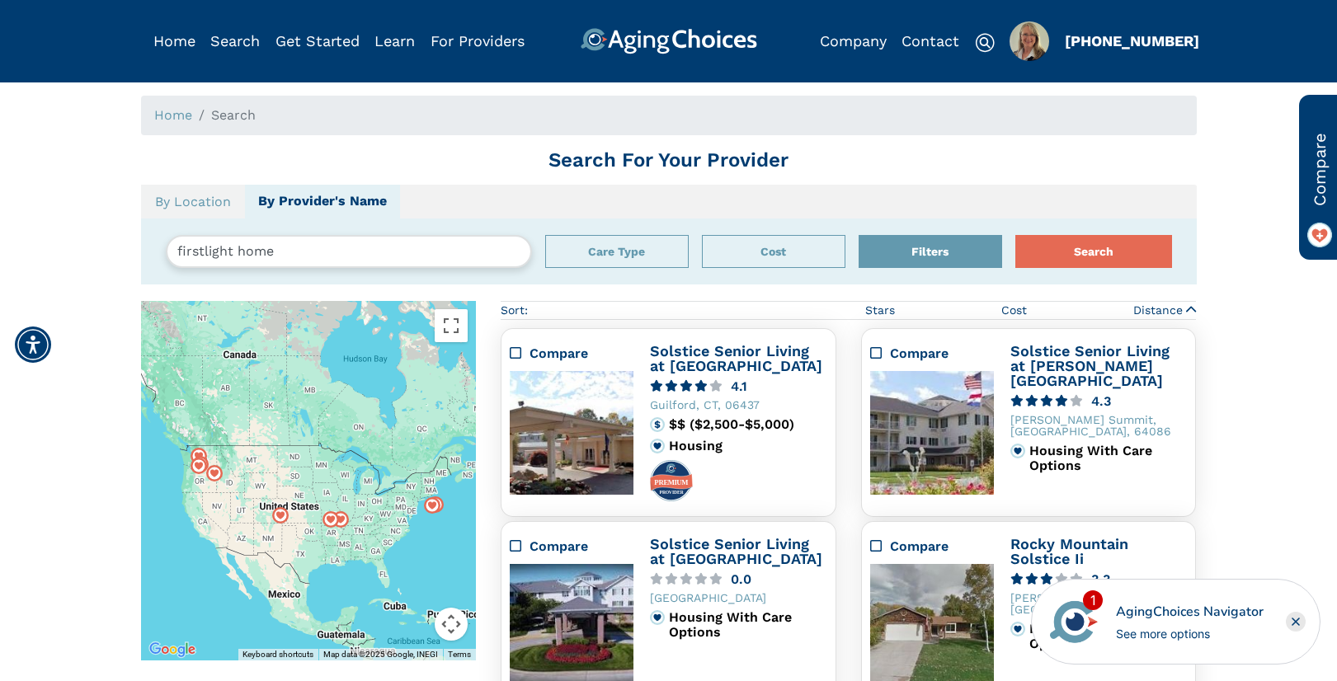
type input "firstlight home"
click at [1015, 235] on button "Search" at bounding box center [1093, 251] width 157 height 33
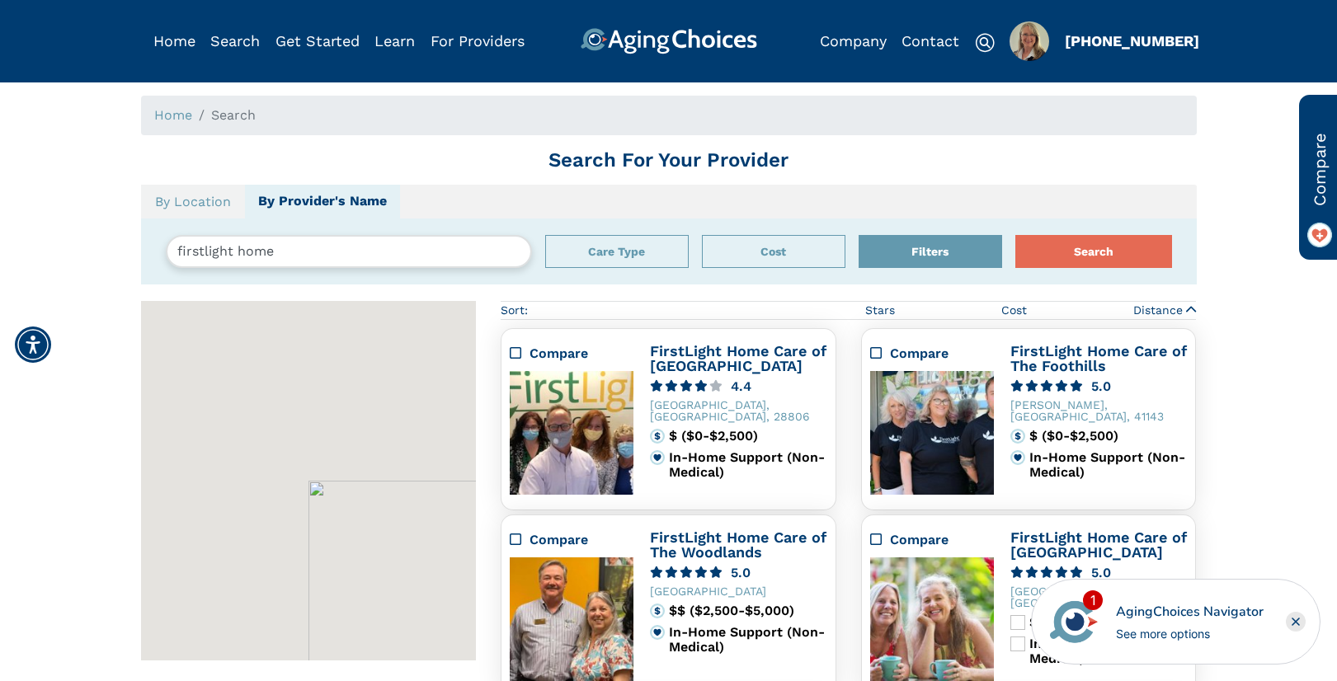
scroll to position [301, 0]
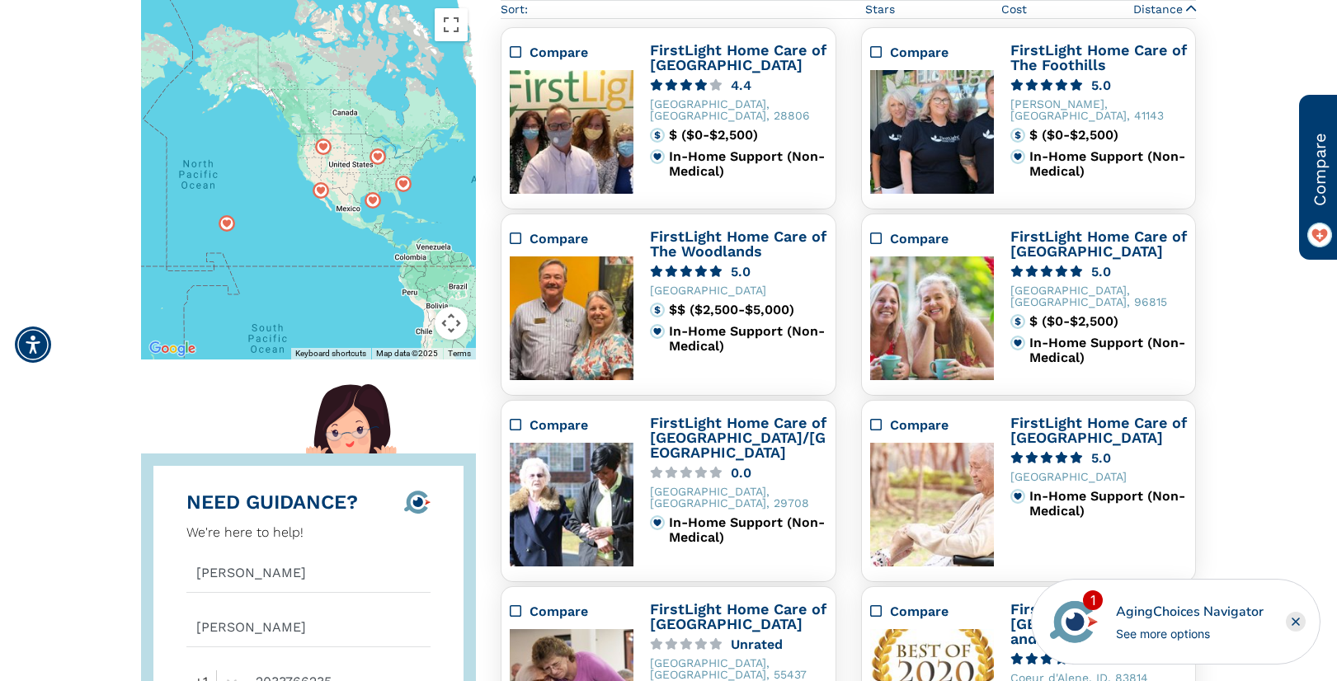
click at [1295, 621] on icon "Close" at bounding box center [1295, 622] width 20 height 20
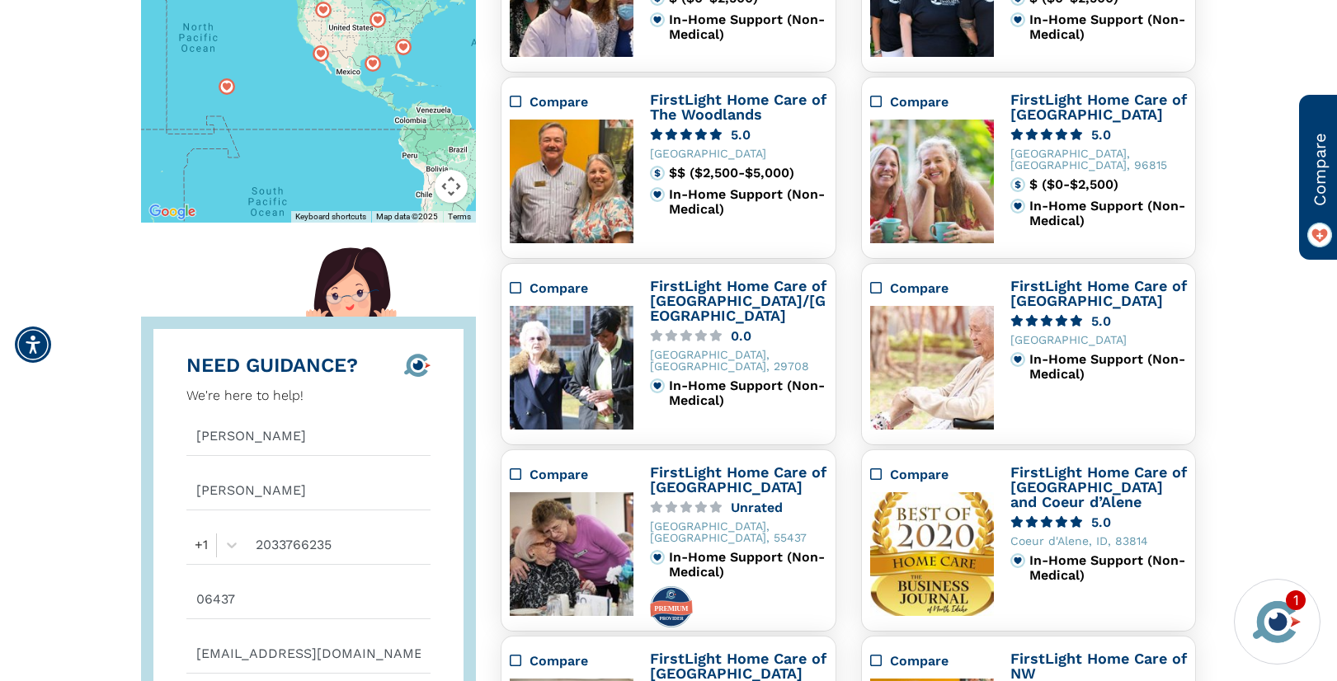
scroll to position [434, 0]
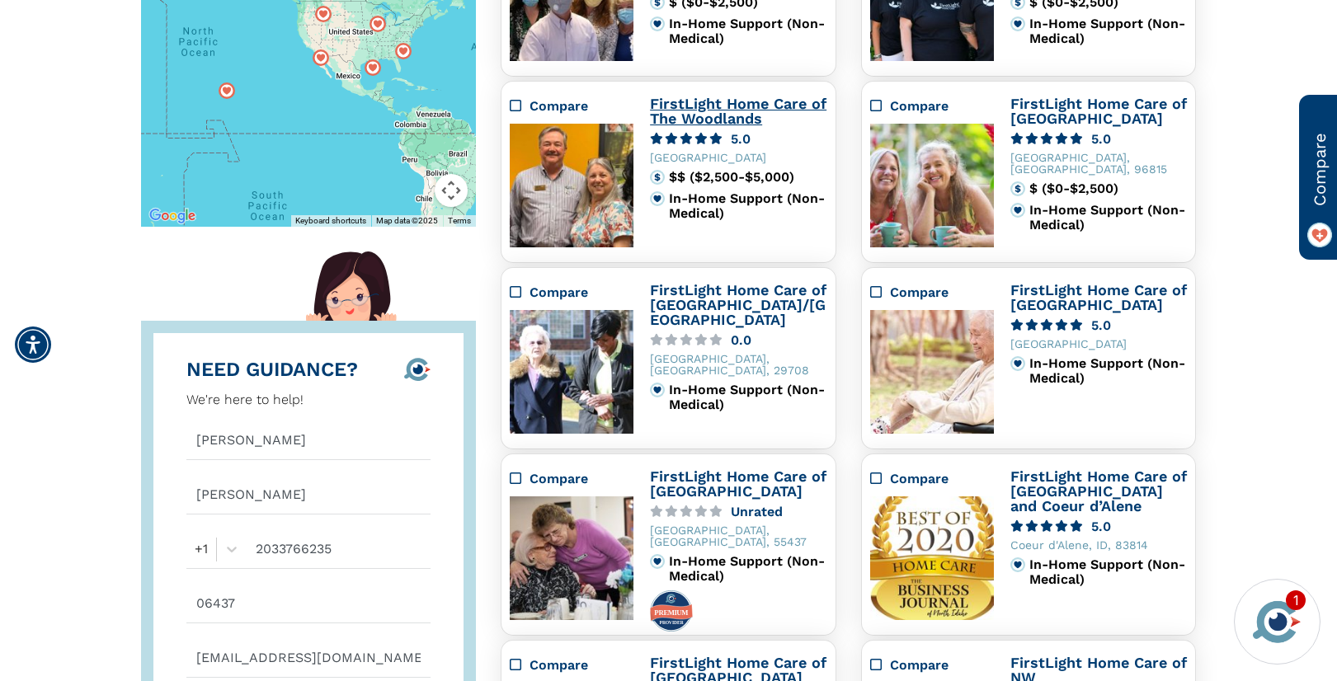
click at [711, 109] on link "FirstLight Home Care of The Woodlands" at bounding box center [738, 111] width 176 height 32
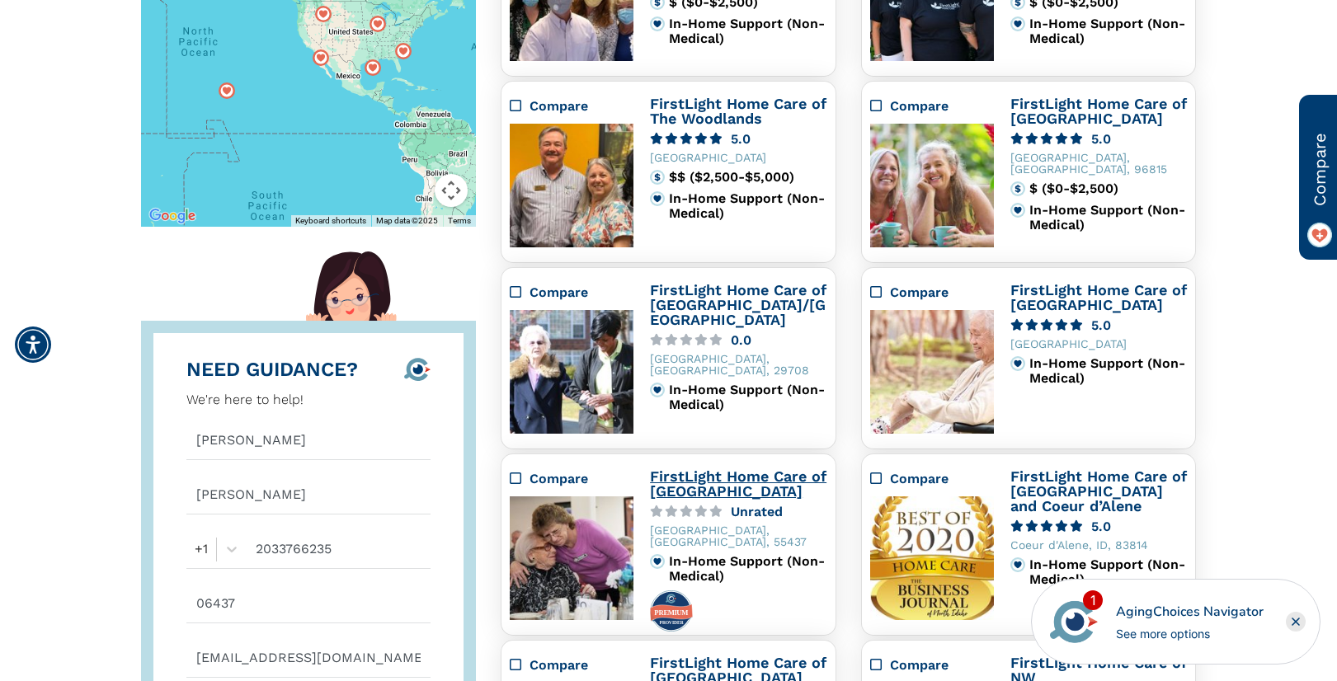
click at [688, 481] on link "FirstLight Home Care of [GEOGRAPHIC_DATA]" at bounding box center [738, 484] width 176 height 32
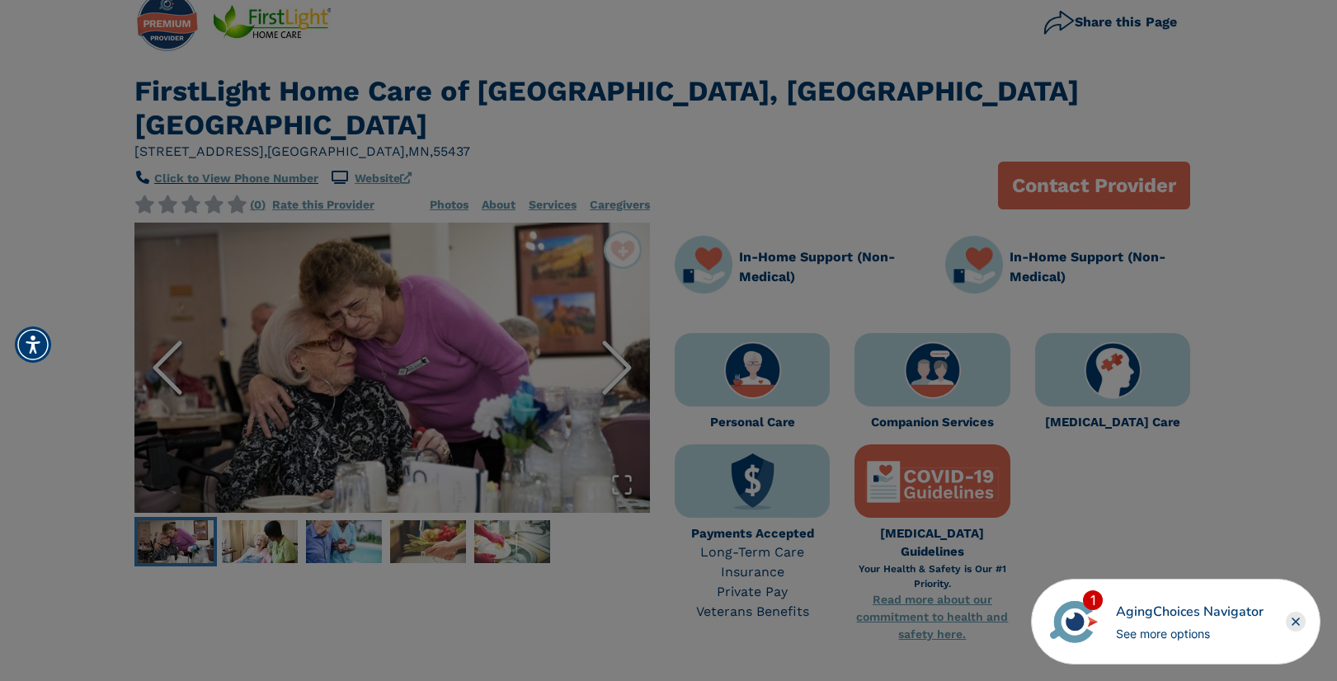
scroll to position [12, 0]
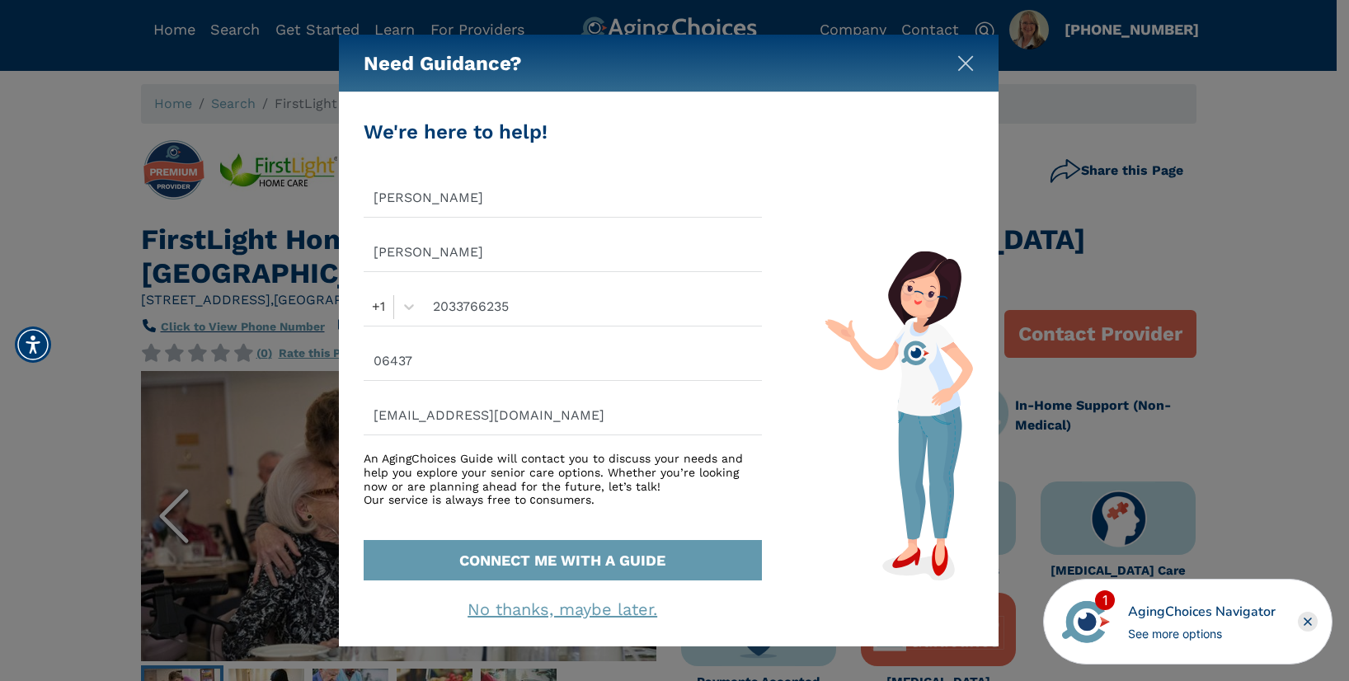
click at [966, 63] on img "Close" at bounding box center [965, 63] width 16 height 16
